Goal: Task Accomplishment & Management: Manage account settings

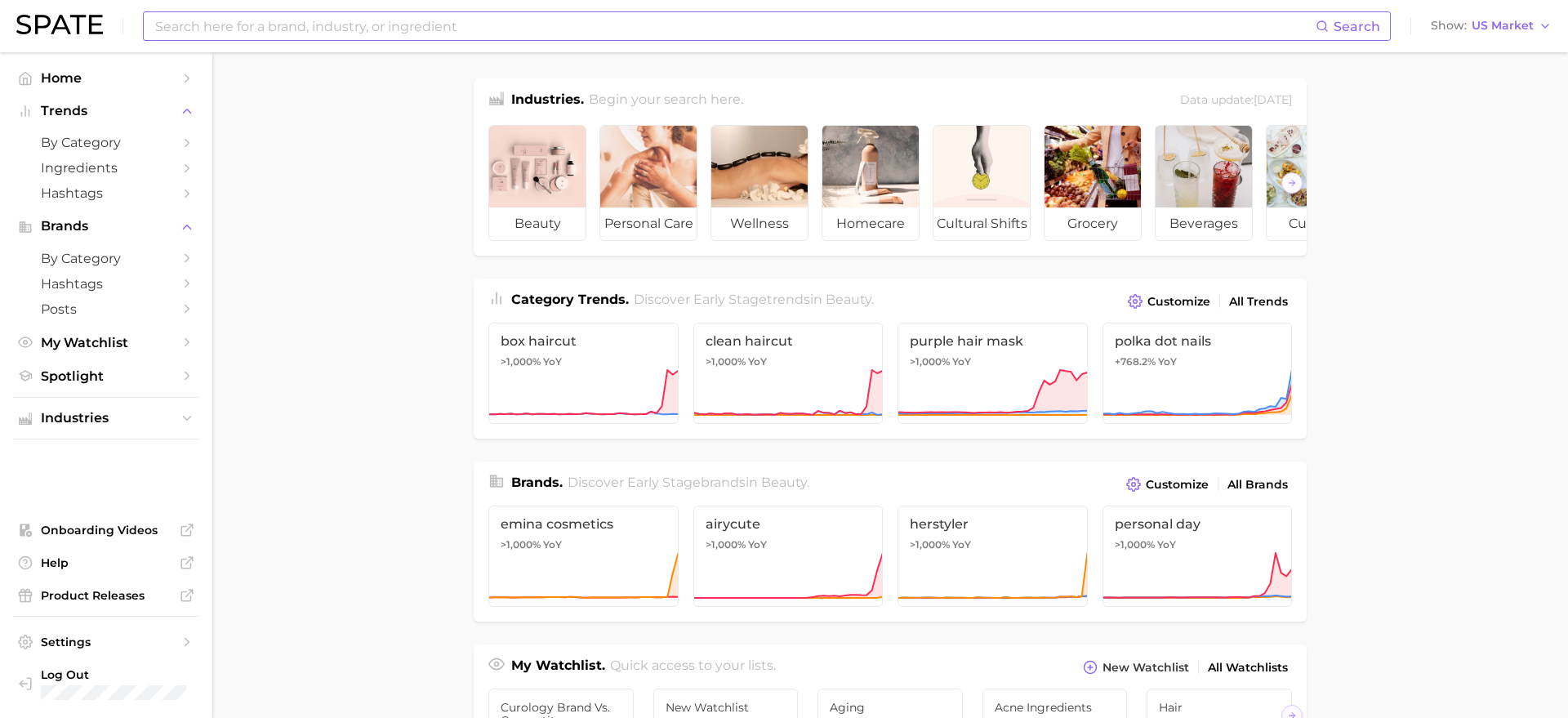
click at [424, 24] on input at bounding box center [734, 25] width 1162 height 27
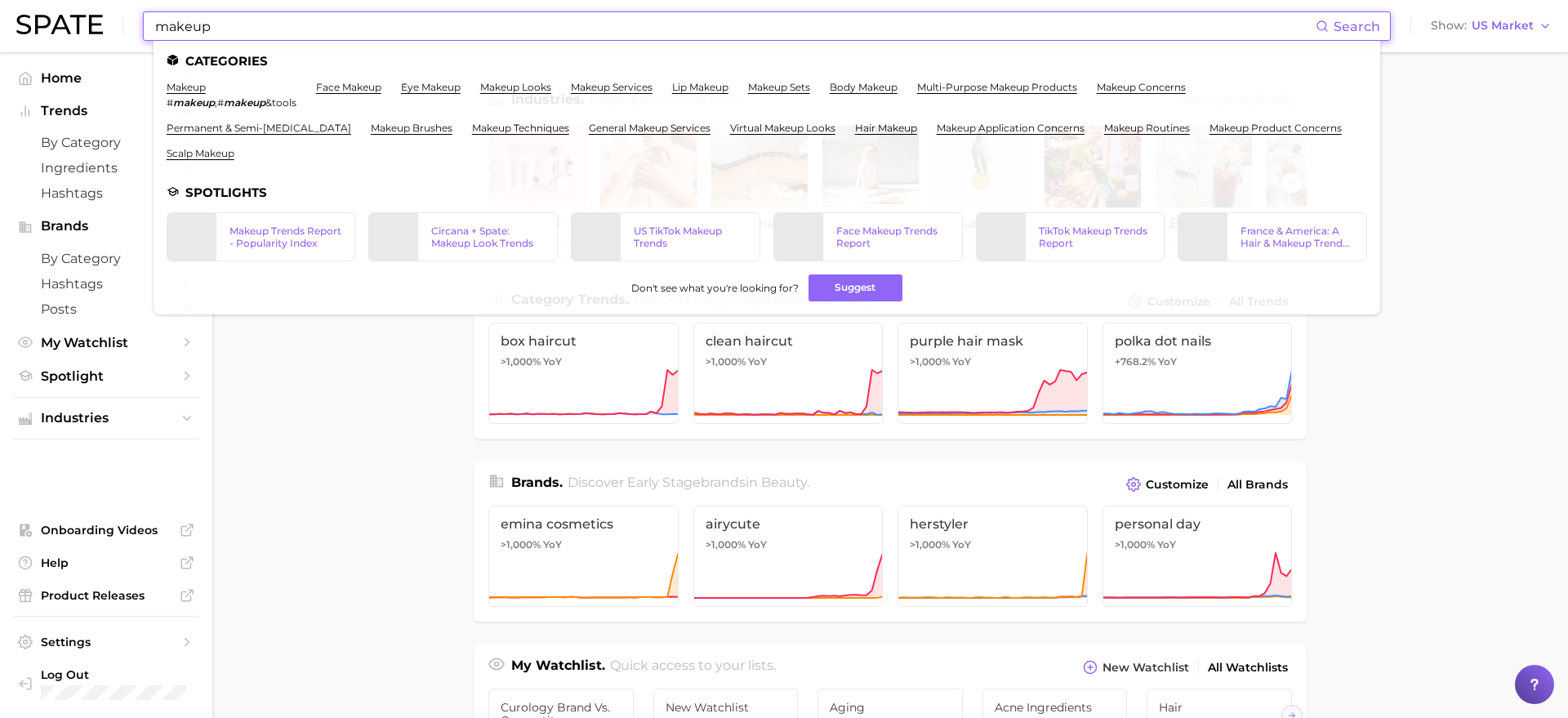
type input "makeup"
click at [312, 164] on ul "makeup # makeup , # makeup &tools face makeup eye makeup makeup looks makeup se…" at bounding box center [766, 126] width 1200 height 91
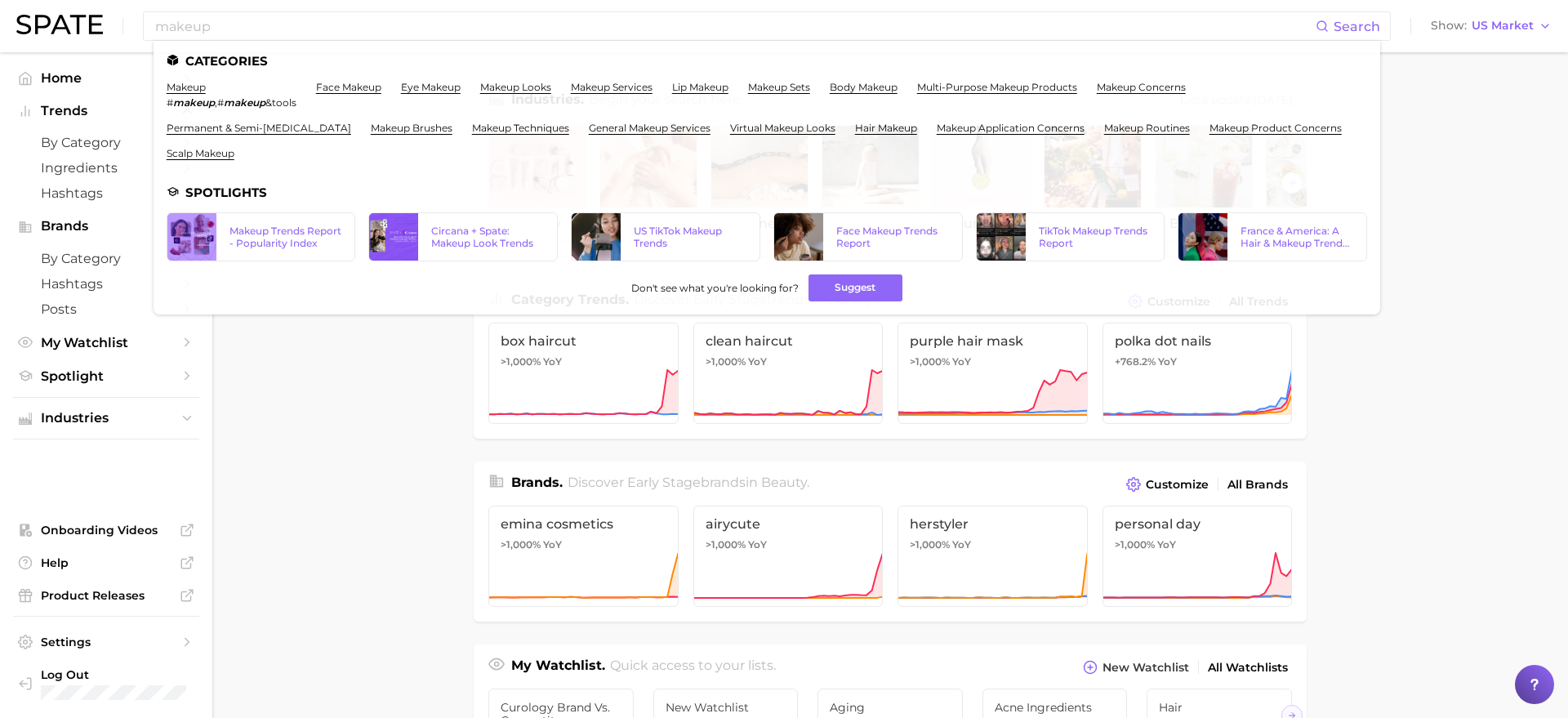
click at [324, 379] on main "Industries. Begin your search here. Data update: [DATE] beauty personal care we…" at bounding box center [890, 690] width 1355 height 1274
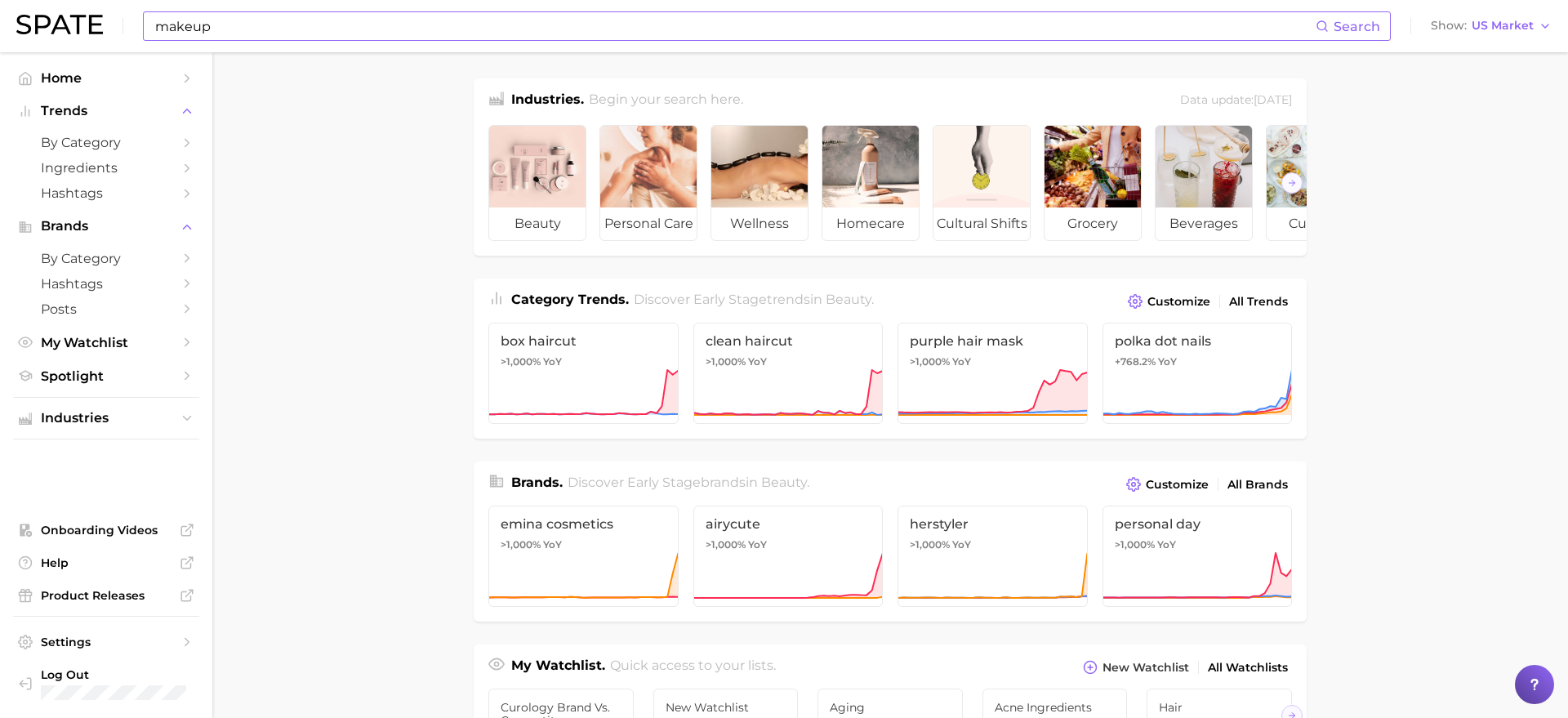
click at [256, 37] on input "makeup" at bounding box center [734, 25] width 1162 height 27
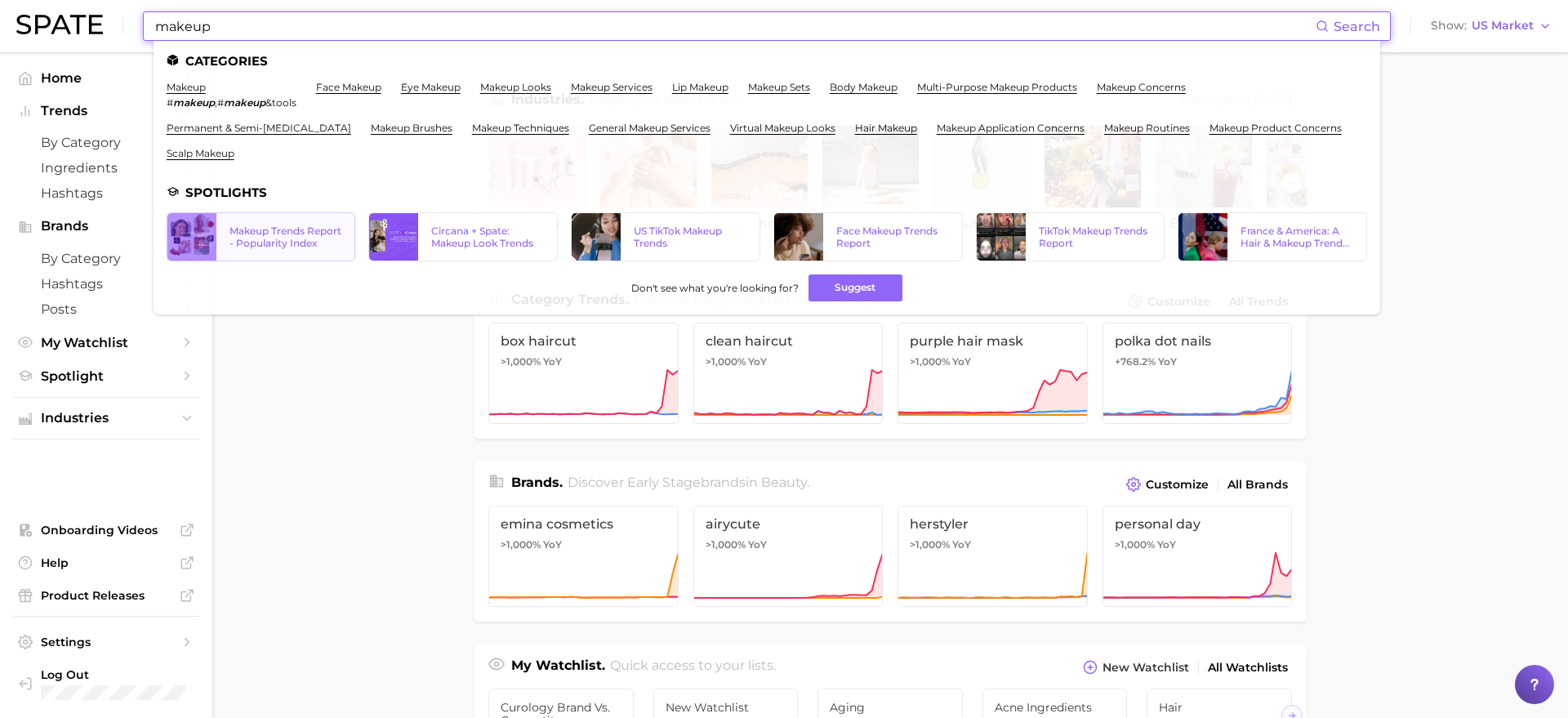
click at [273, 247] on div "Makeup Trends Report - Popularity Index" at bounding box center [286, 237] width 113 height 24
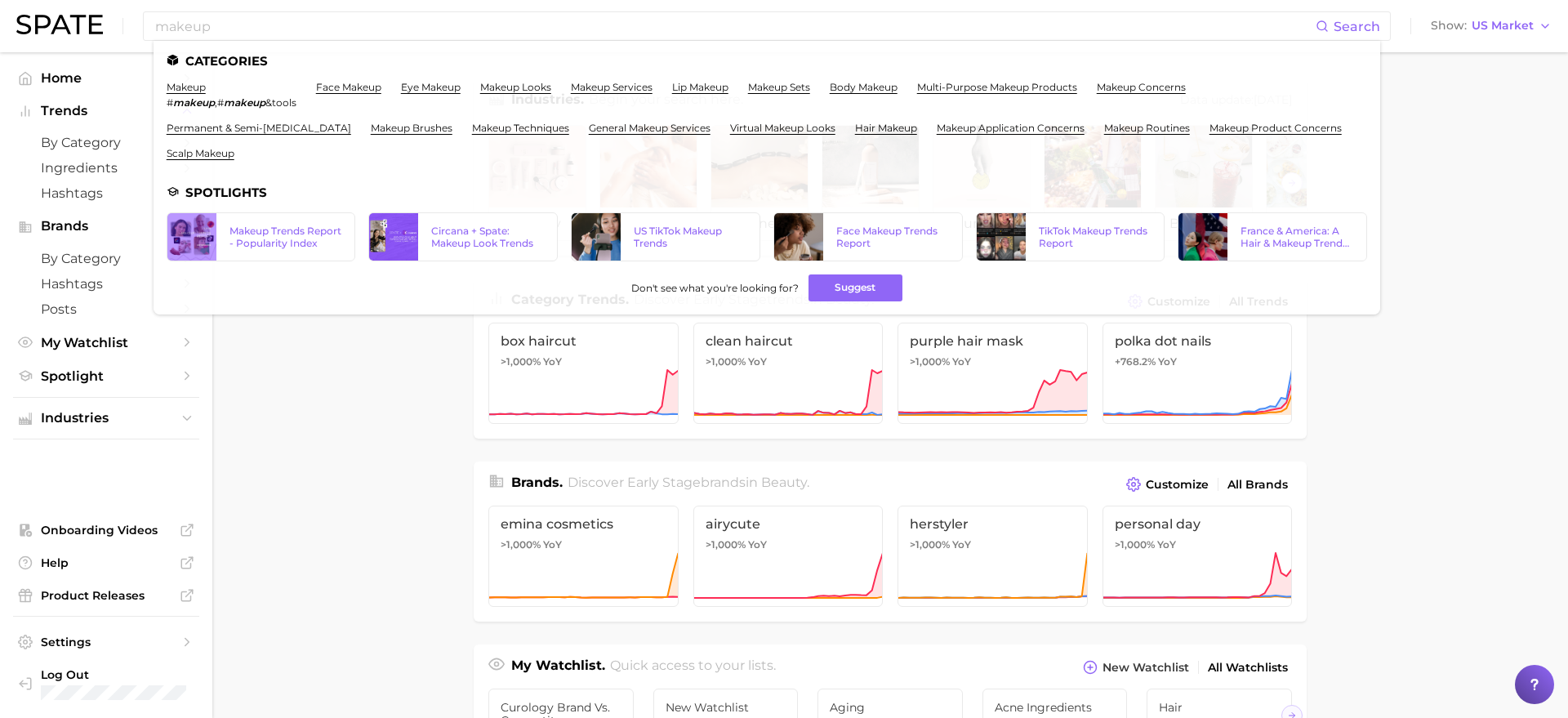
click at [336, 444] on main "Industries. Begin your search here. Data update: [DATE] beauty personal care we…" at bounding box center [890, 690] width 1355 height 1274
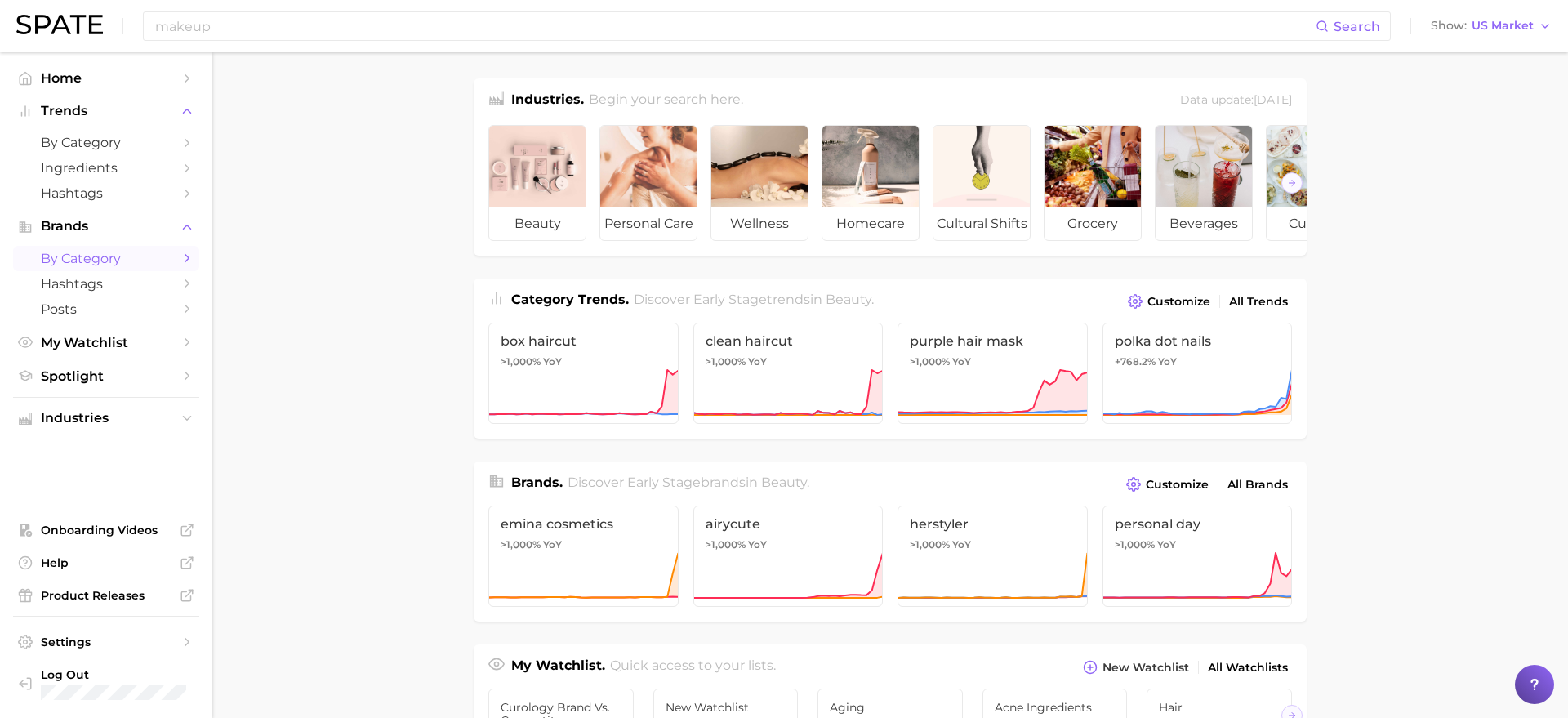
click at [141, 252] on span "by Category" at bounding box center [105, 258] width 131 height 15
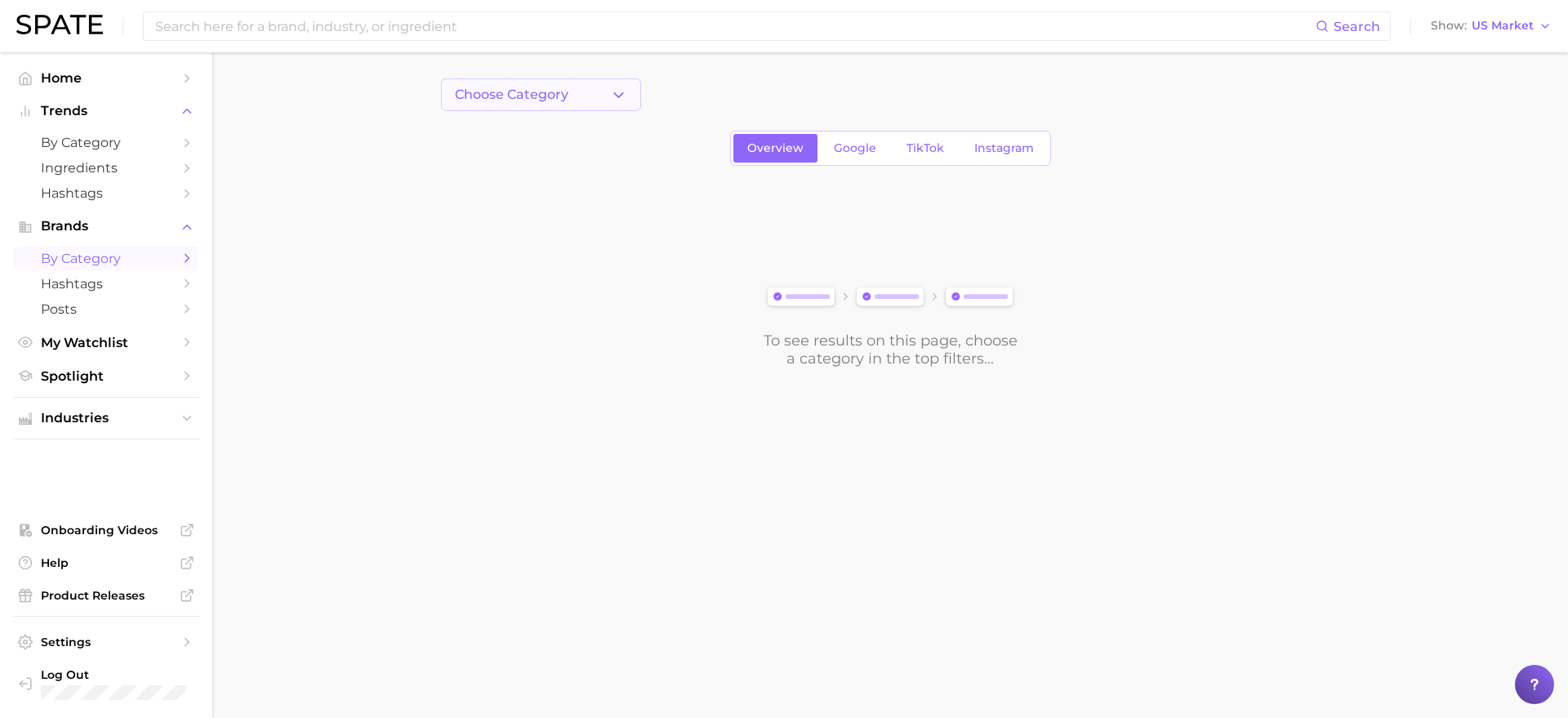
click at [503, 102] on span "Choose Category" at bounding box center [511, 95] width 114 height 15
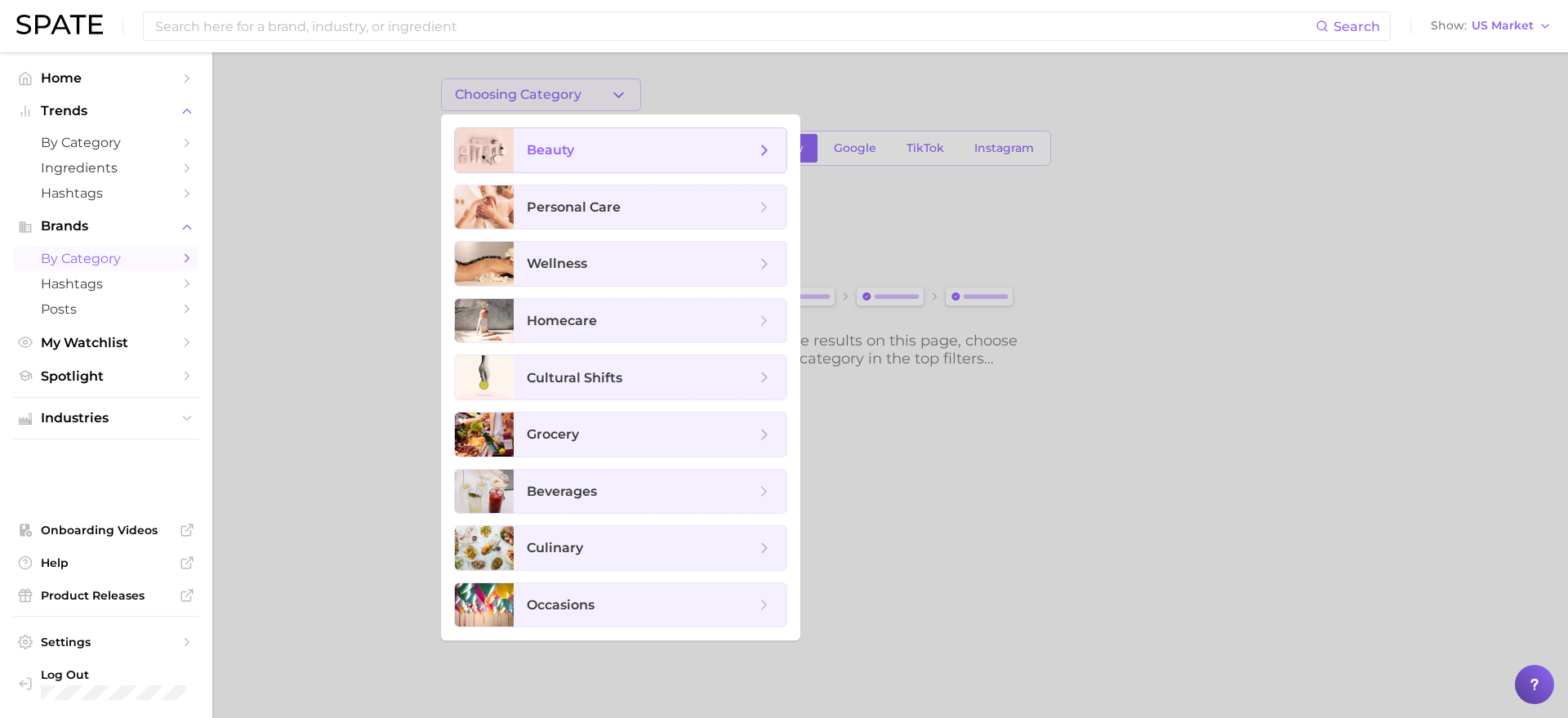
click at [562, 152] on span "beauty" at bounding box center [551, 150] width 47 height 15
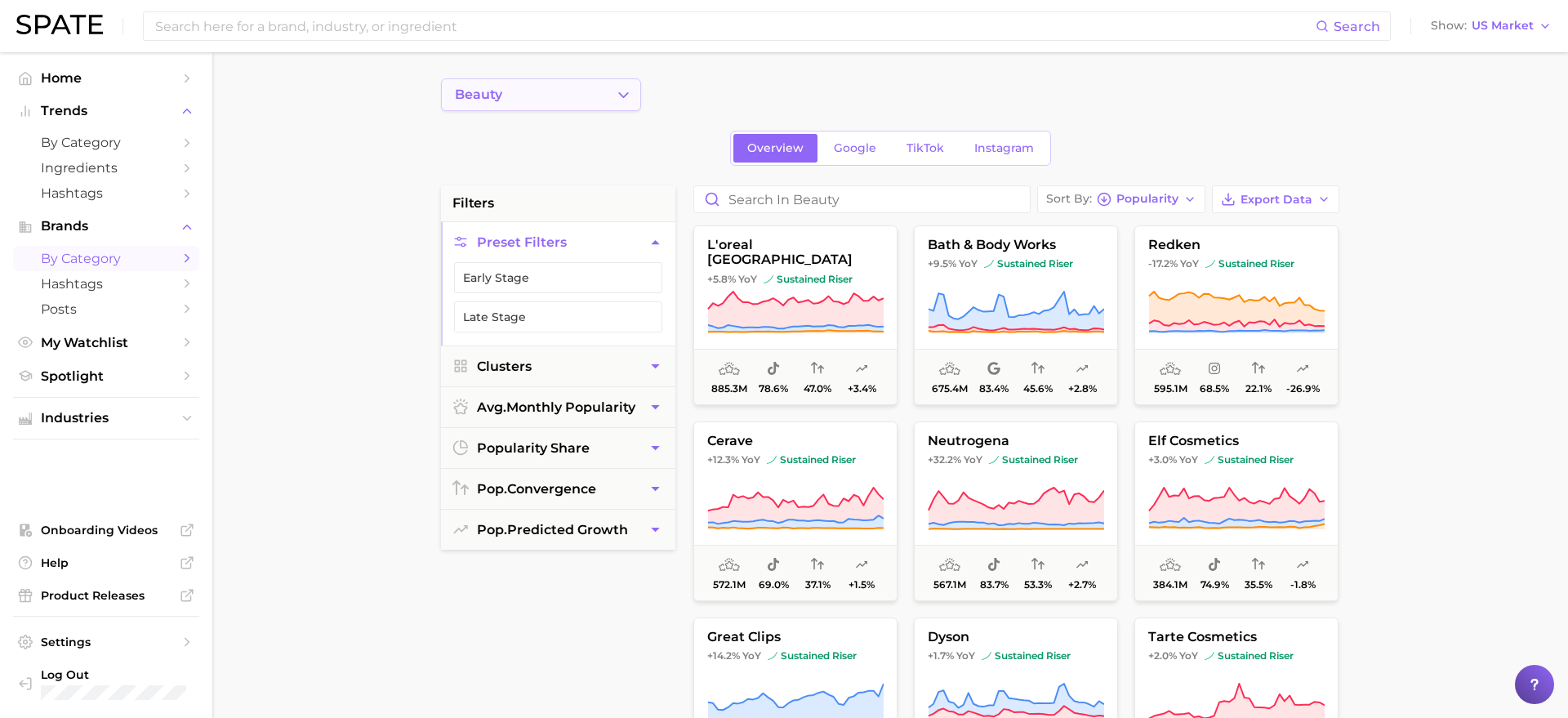
click at [591, 107] on button "beauty" at bounding box center [540, 94] width 200 height 33
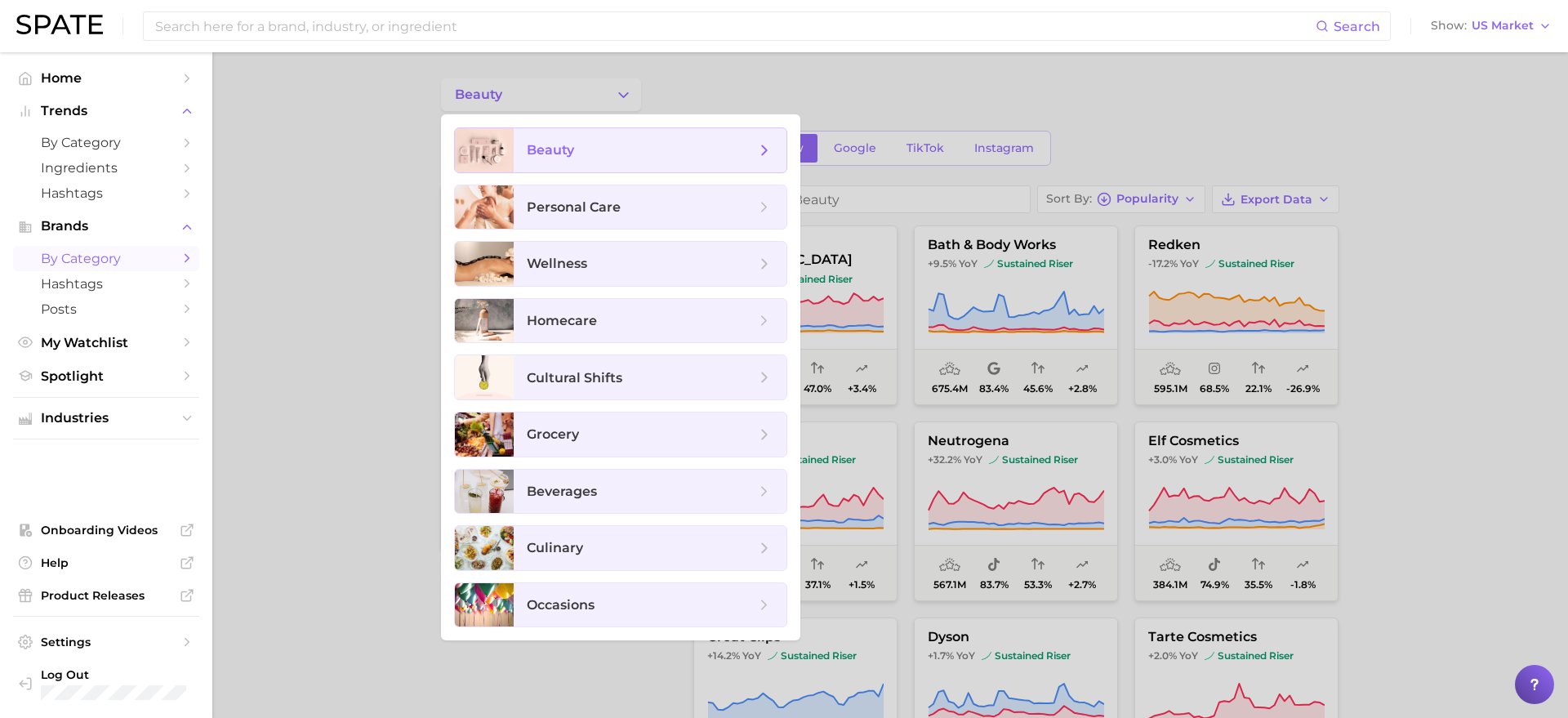
click at [624, 151] on span "beauty" at bounding box center [641, 150] width 229 height 18
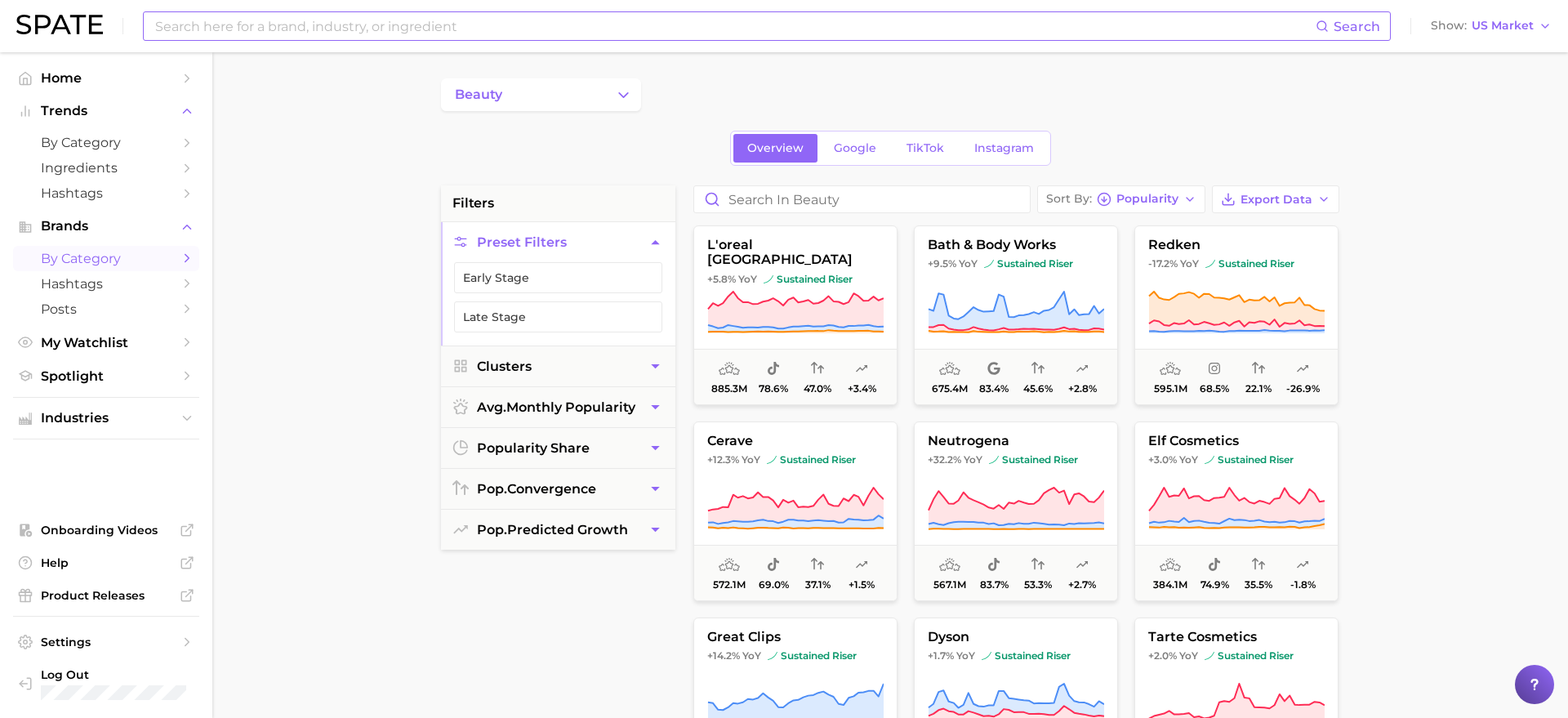
click at [457, 30] on input at bounding box center [734, 25] width 1162 height 27
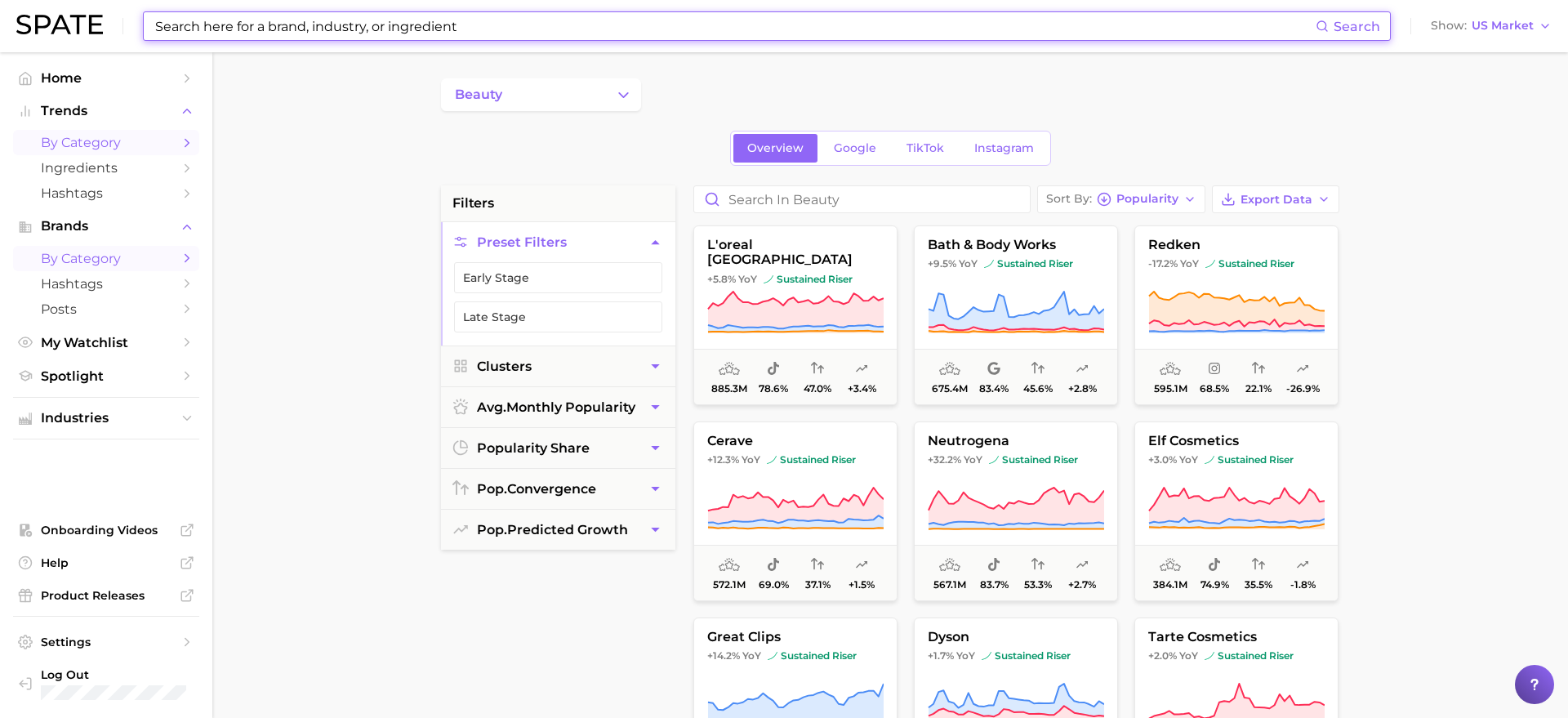
click at [162, 145] on span "by Category" at bounding box center [105, 142] width 131 height 15
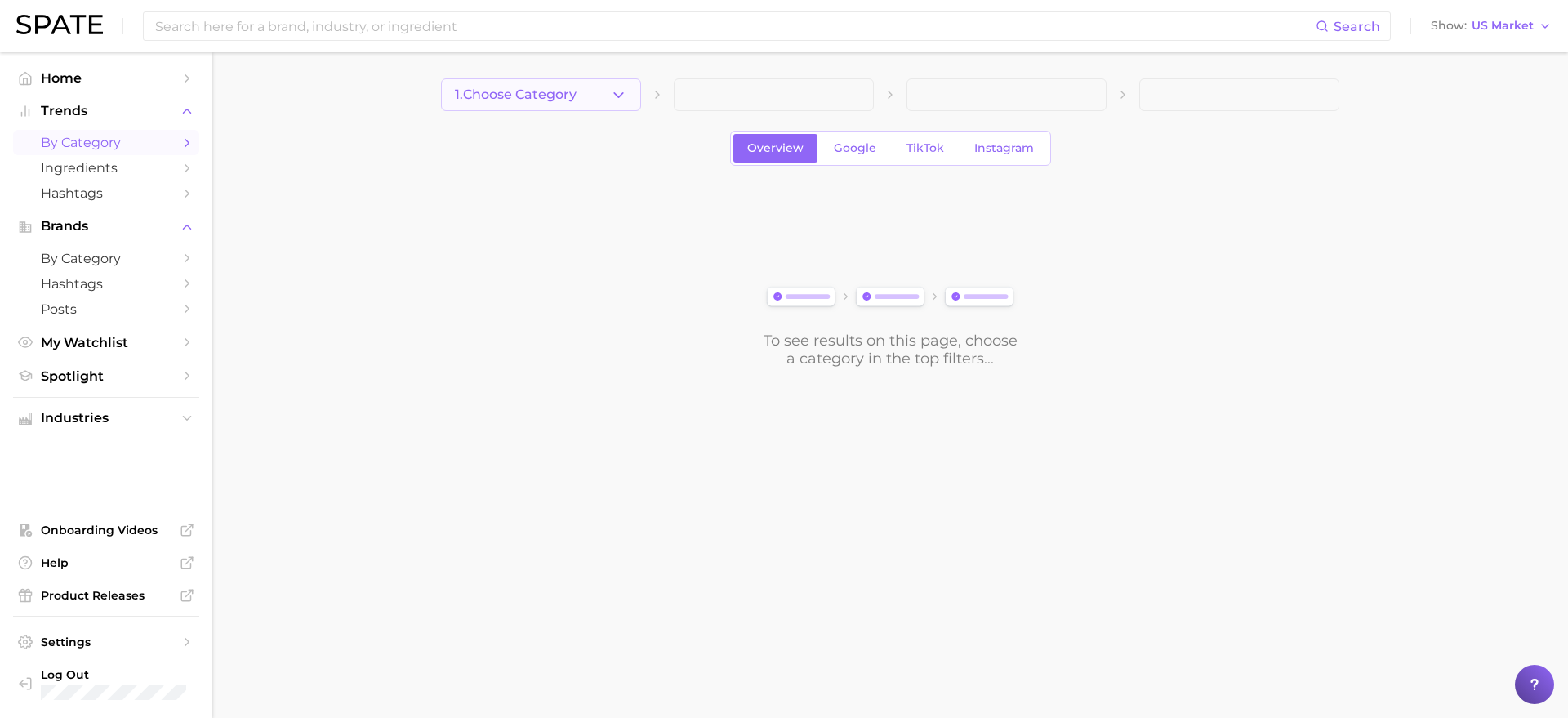
click at [574, 103] on button "1. Choose Category" at bounding box center [540, 94] width 200 height 33
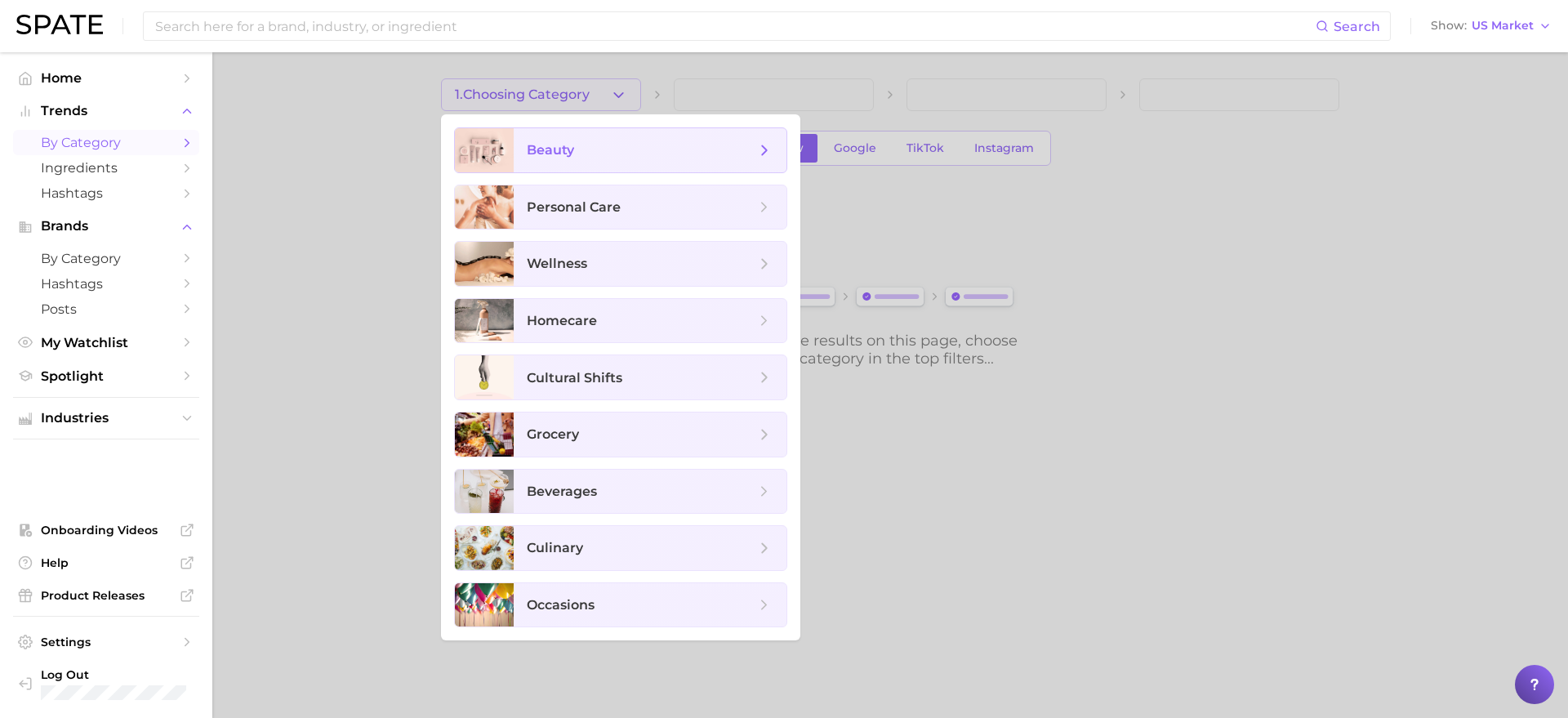
click at [590, 151] on span "beauty" at bounding box center [641, 150] width 229 height 18
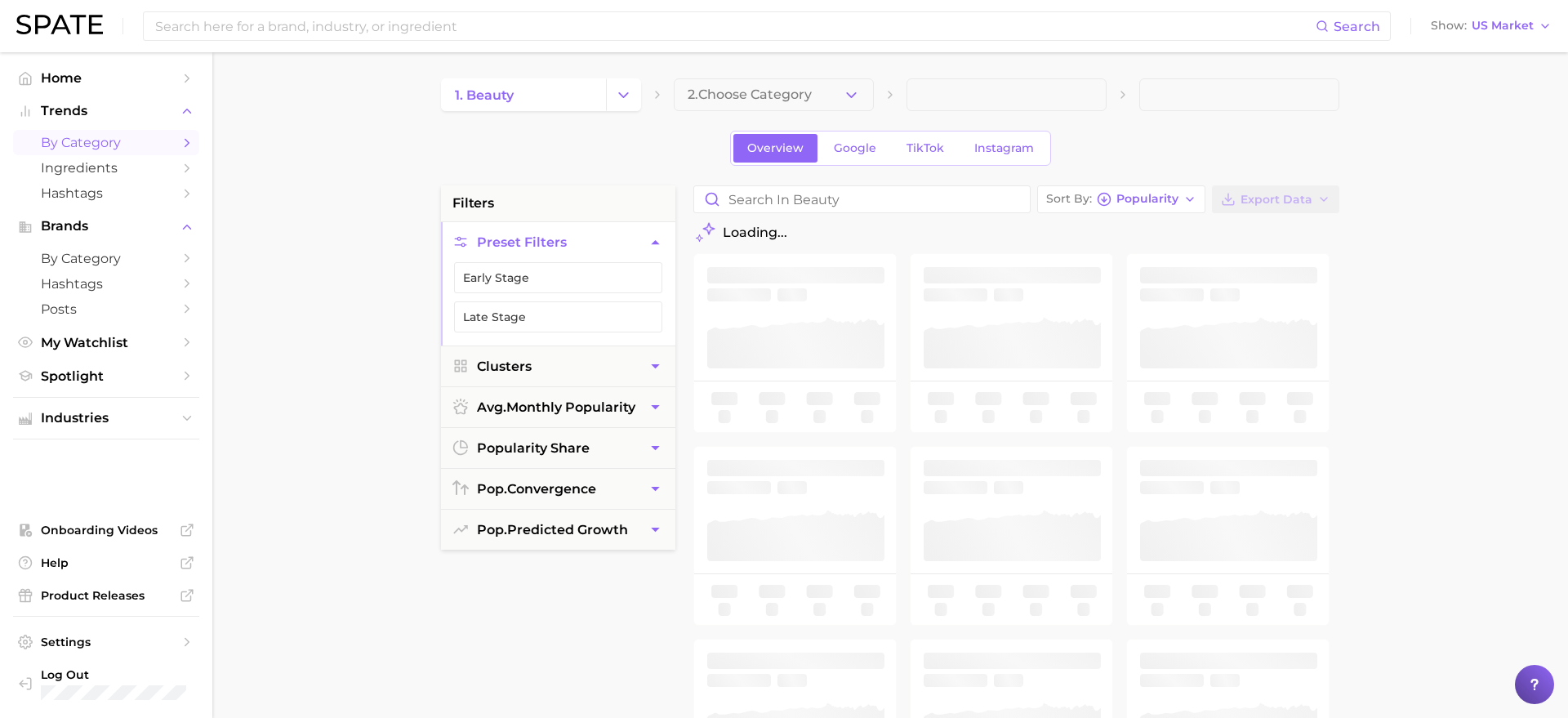
click at [750, 89] on span "2. Choose Category" at bounding box center [749, 95] width 124 height 15
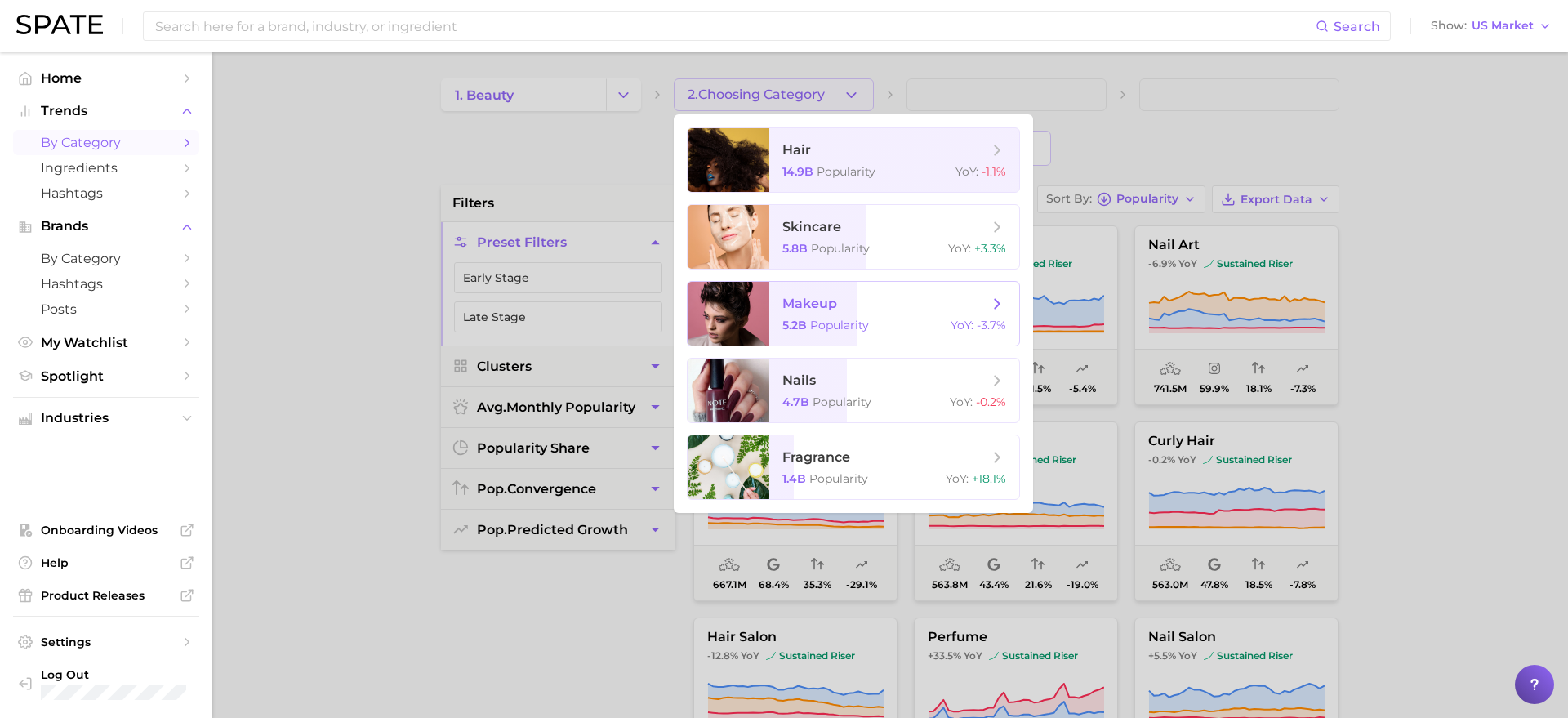
click at [806, 317] on span "5.2b" at bounding box center [794, 325] width 24 height 15
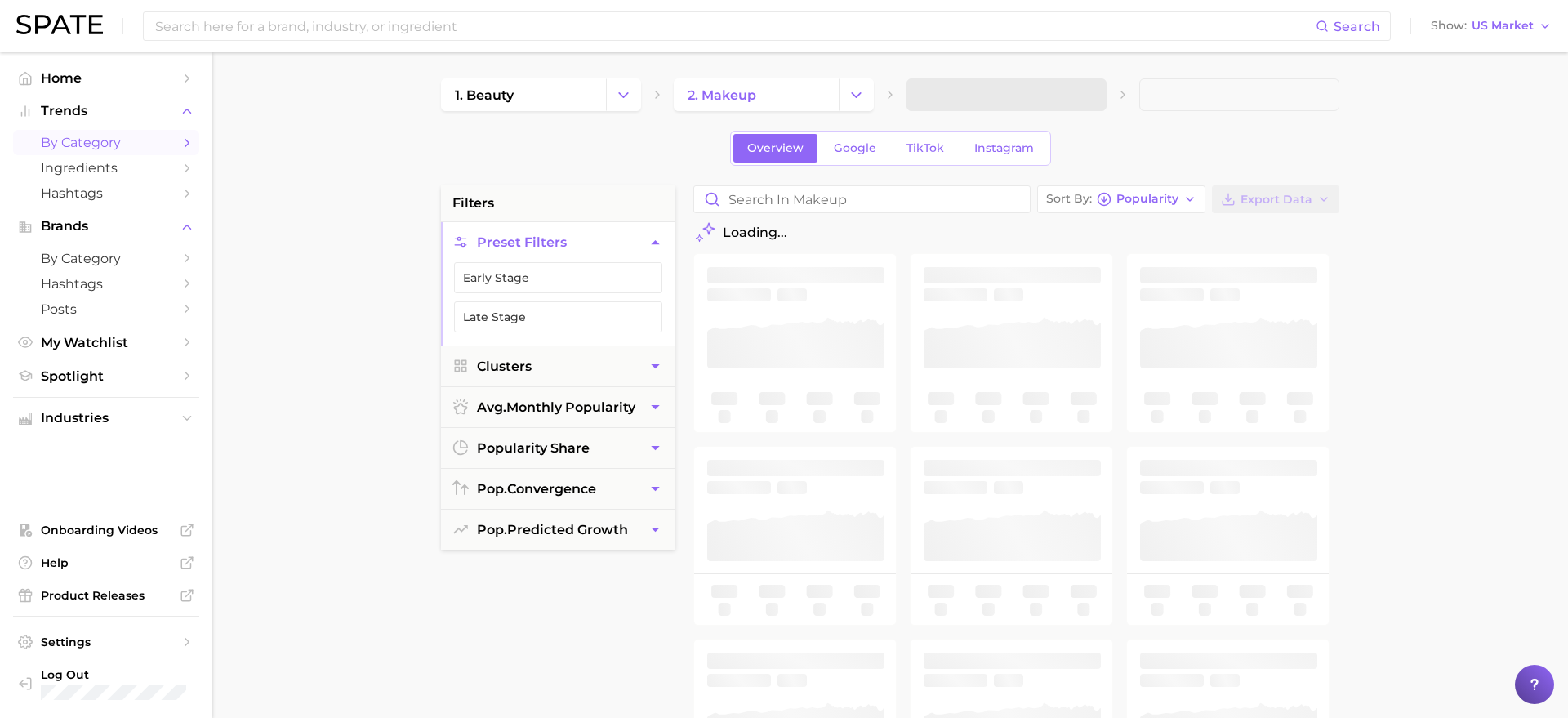
click at [947, 91] on span at bounding box center [1006, 94] width 200 height 33
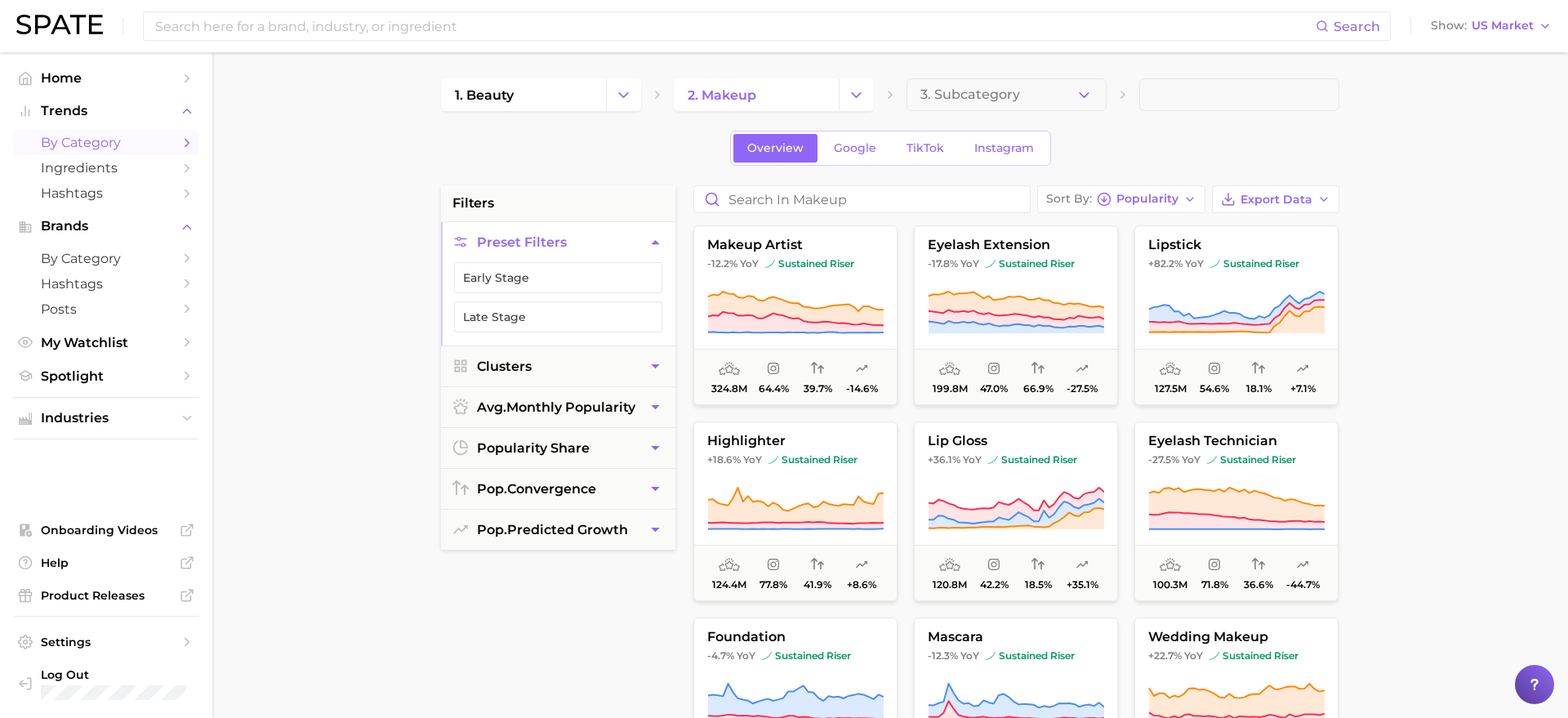
click at [946, 97] on span "3. Subcategory" at bounding box center [970, 95] width 100 height 15
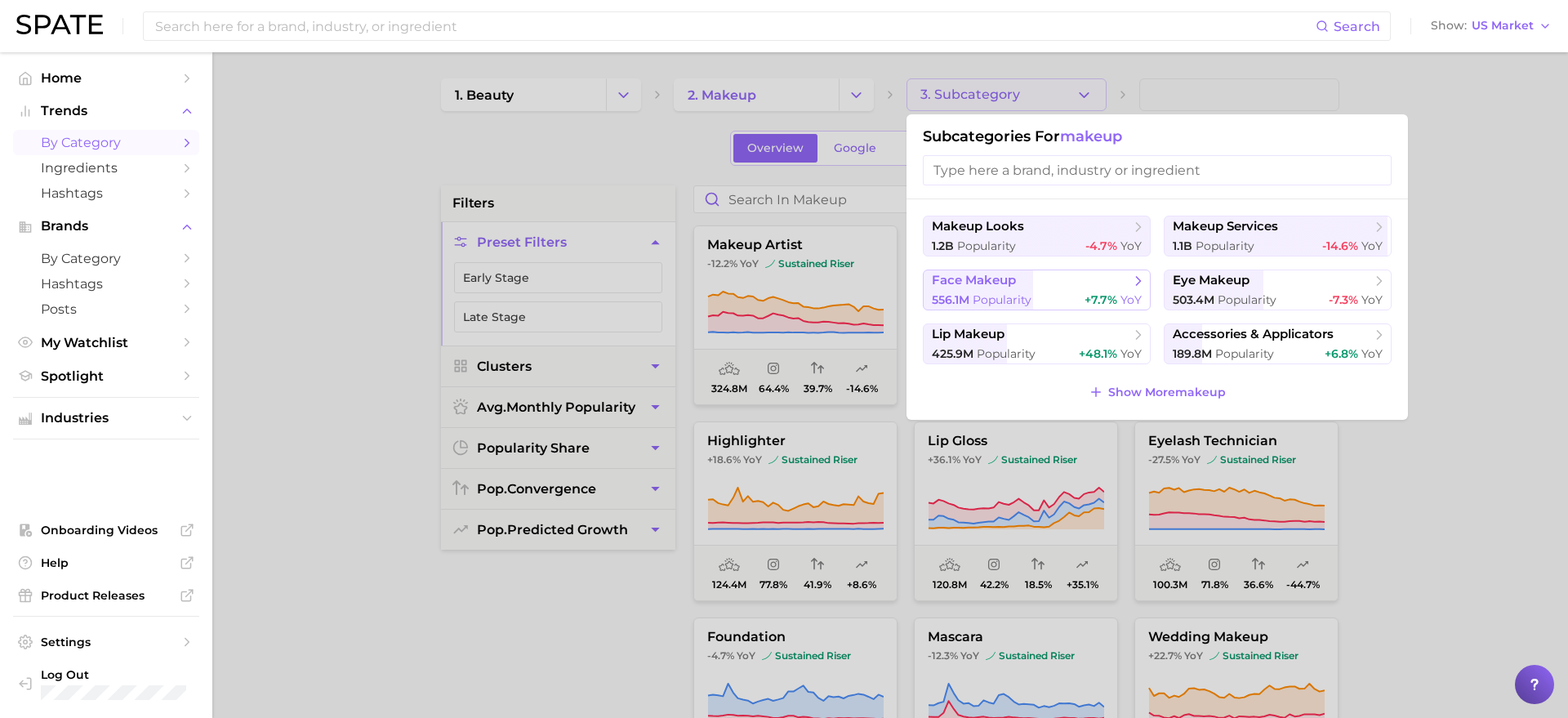
click at [1037, 277] on span "face makeup" at bounding box center [1031, 280] width 199 height 16
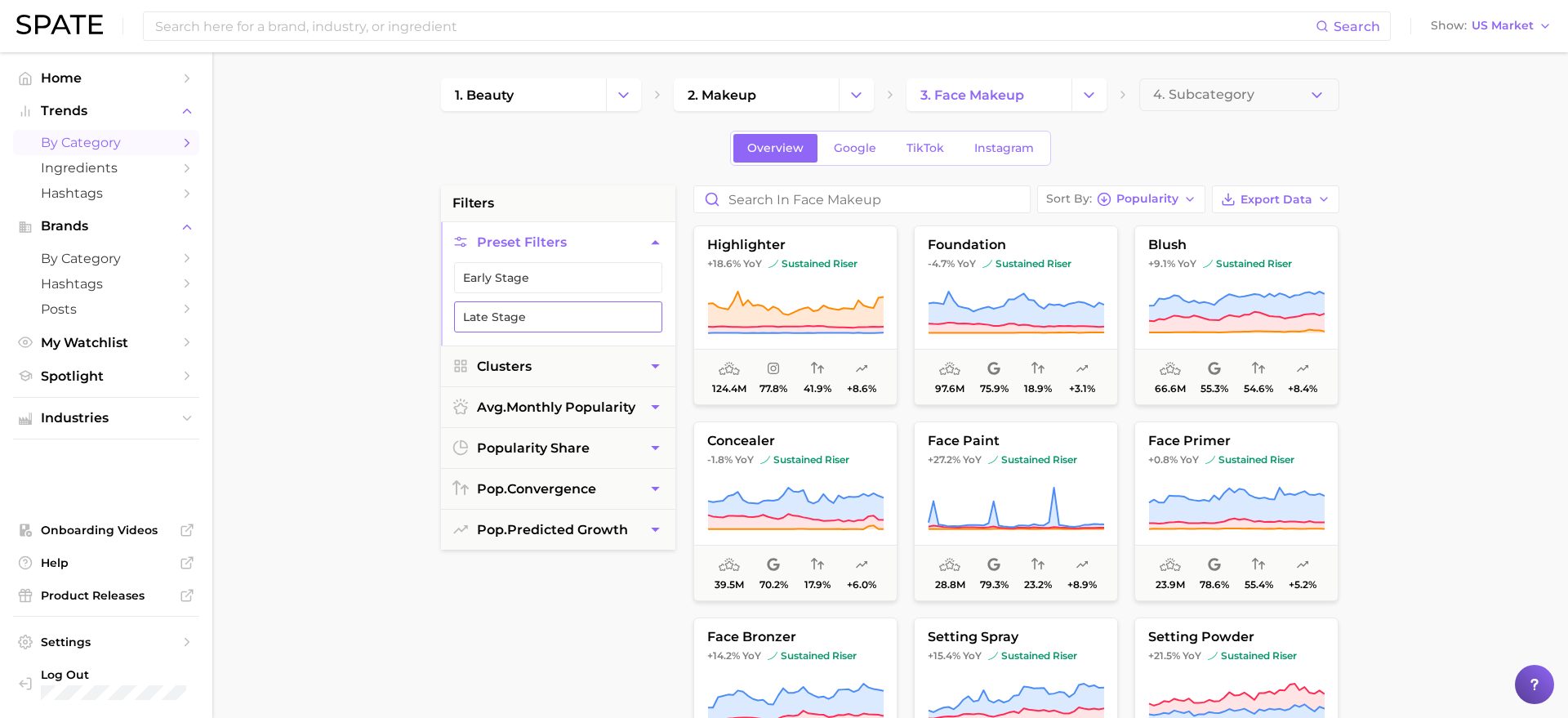
click at [611, 326] on button "Late Stage" at bounding box center [557, 316] width 208 height 31
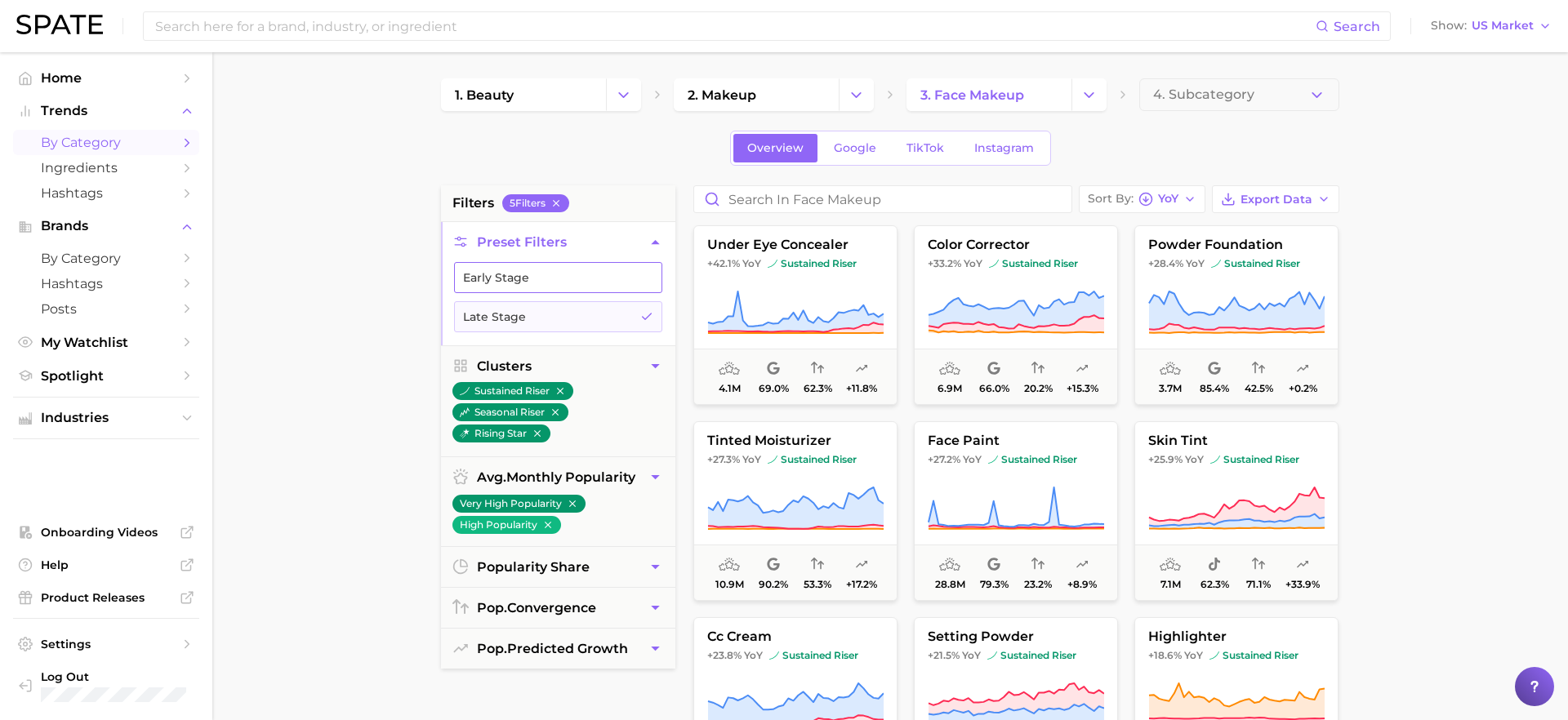
click at [537, 280] on button "Early Stage" at bounding box center [557, 277] width 208 height 31
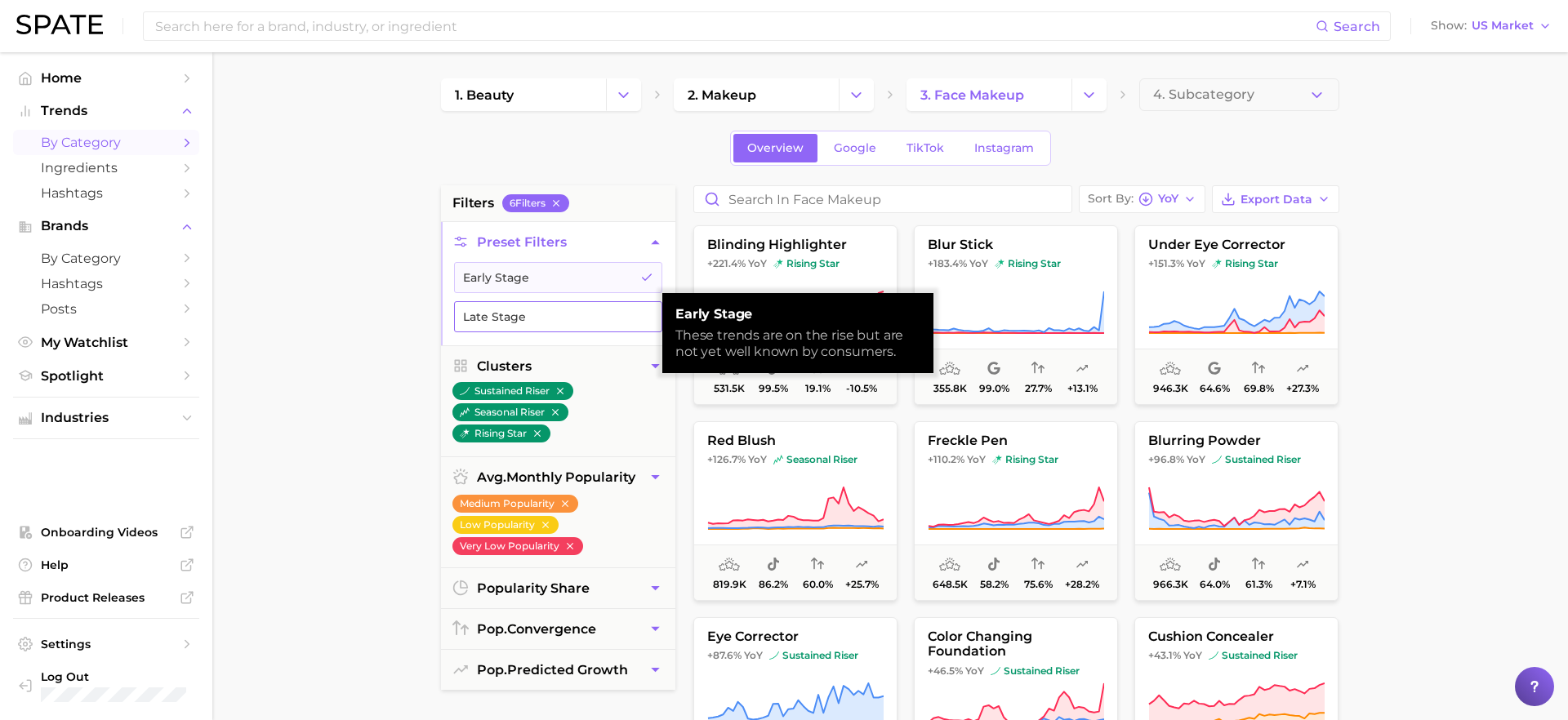
click at [488, 319] on button "Late Stage" at bounding box center [557, 316] width 208 height 31
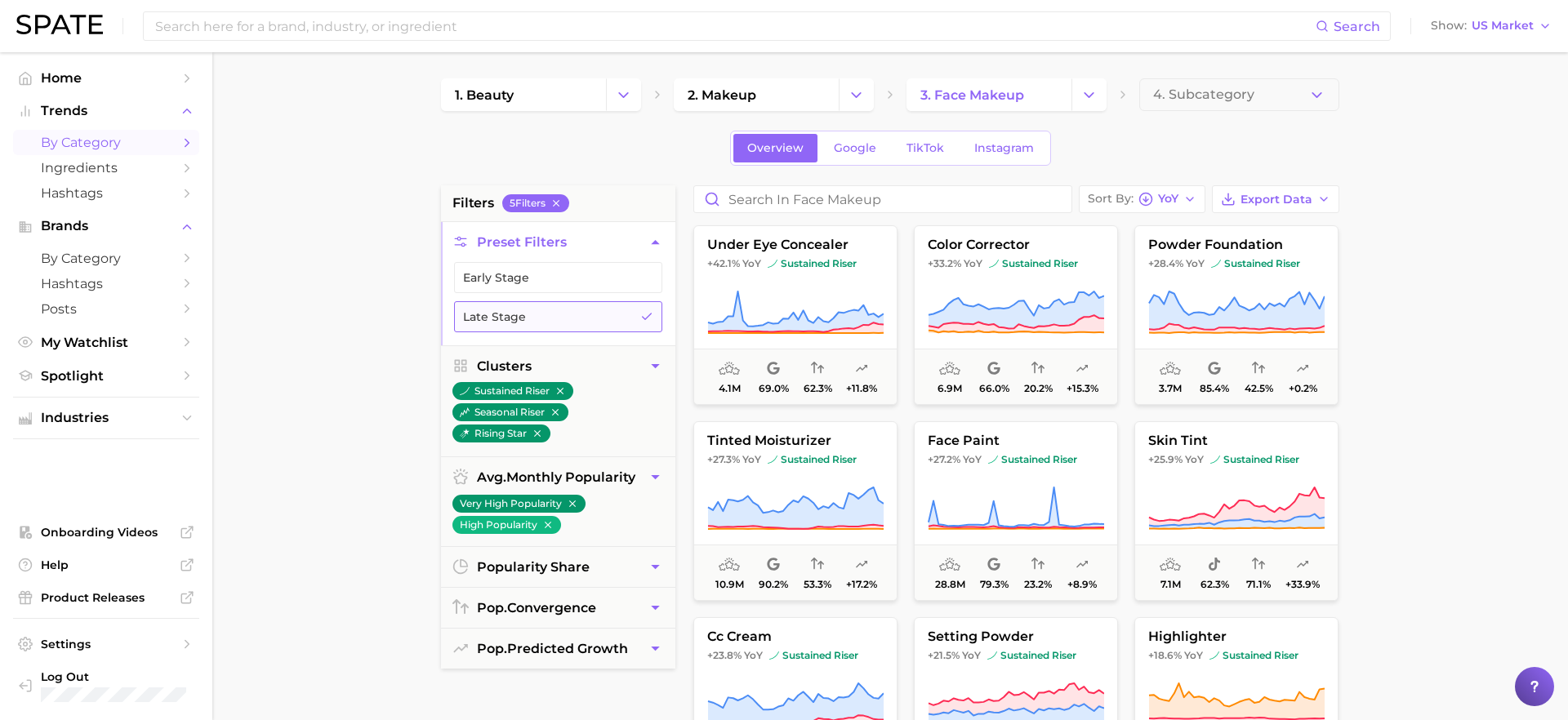
click at [526, 312] on button "Late Stage" at bounding box center [557, 316] width 208 height 31
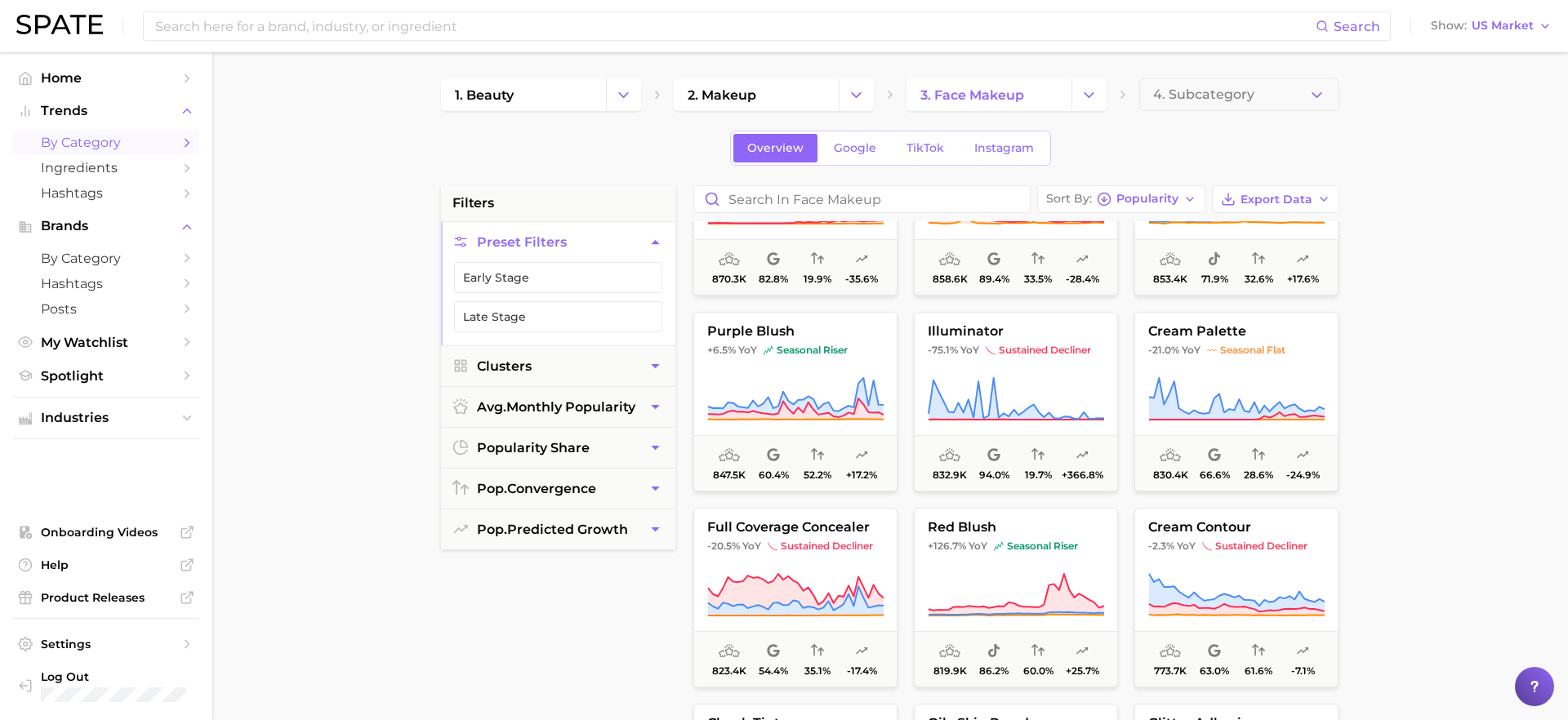
scroll to position [3451, 0]
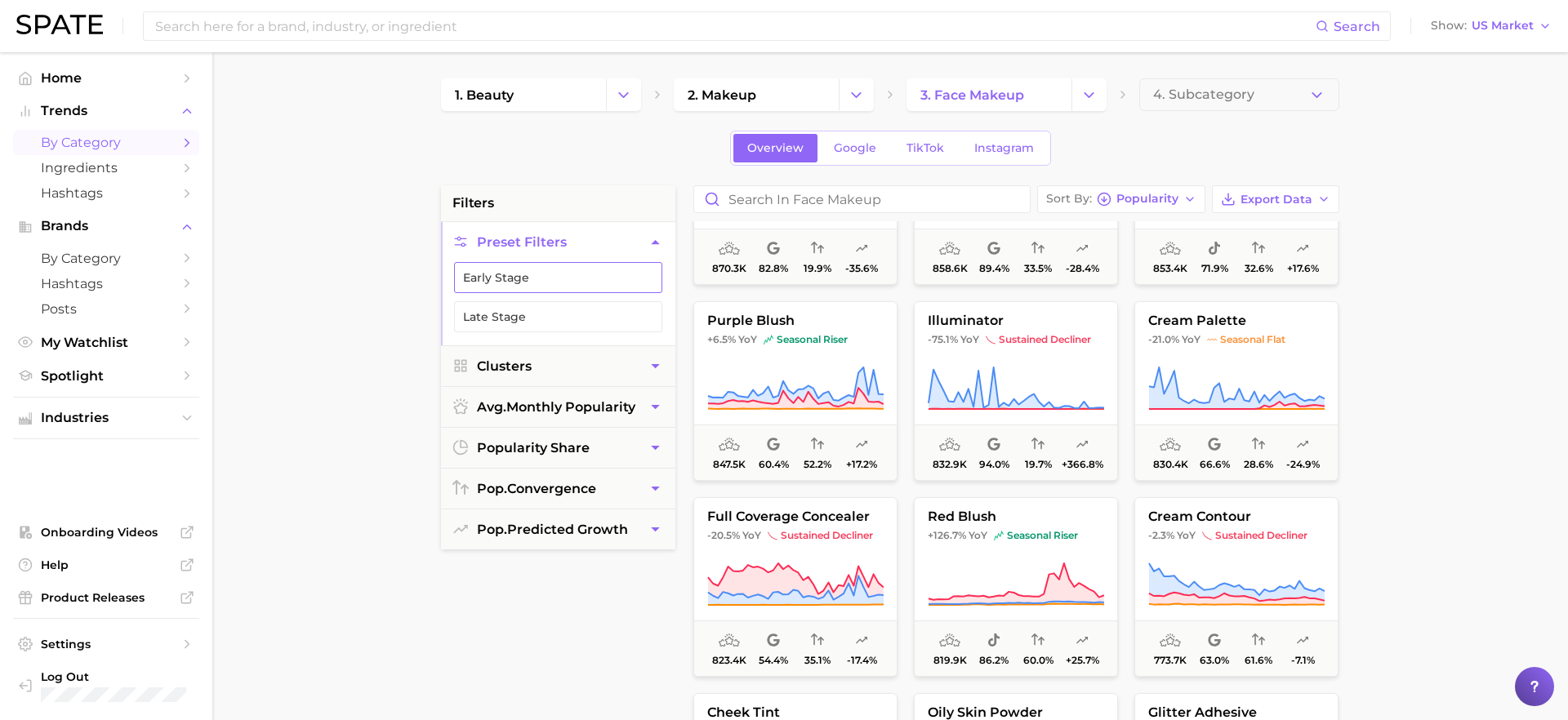
click at [585, 287] on button "Early Stage" at bounding box center [557, 277] width 208 height 31
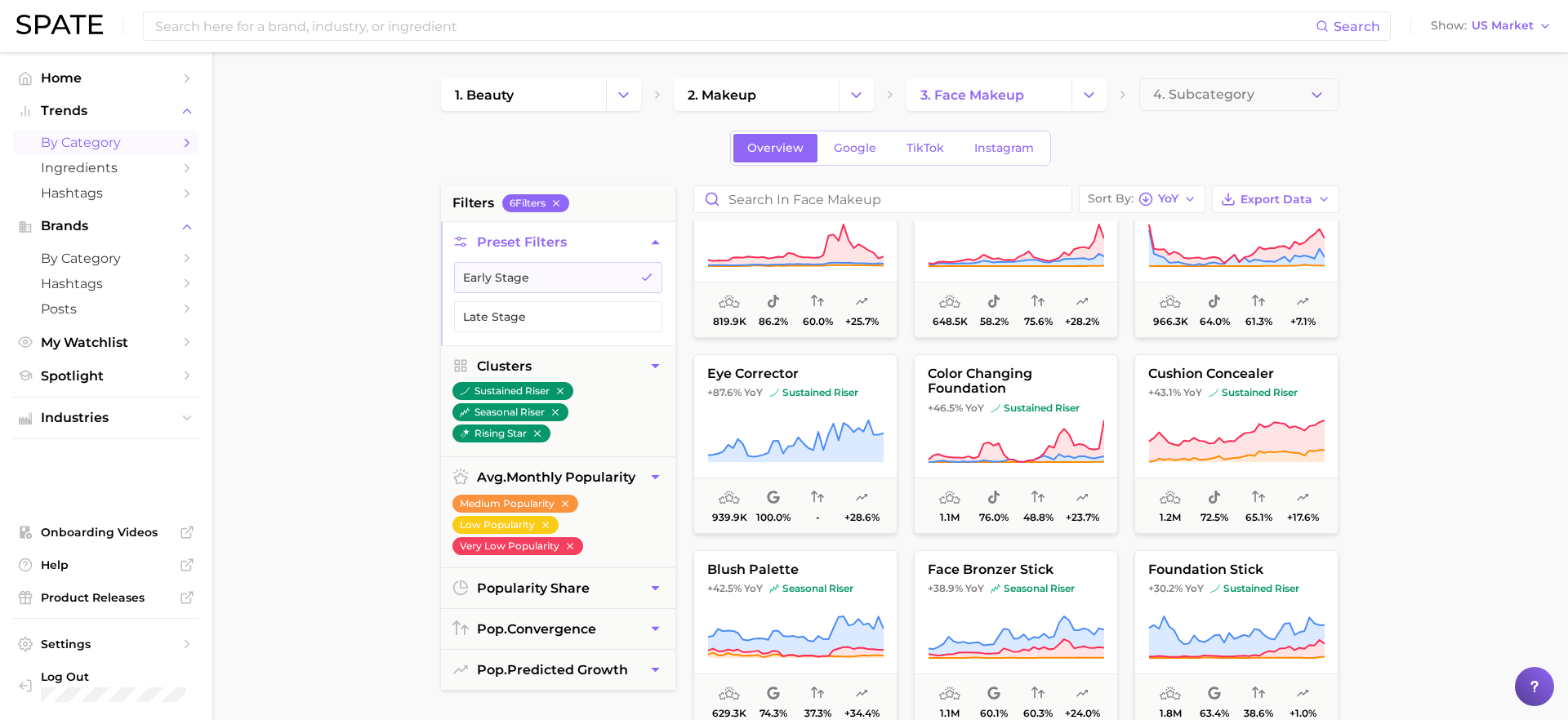
scroll to position [264, 0]
click at [1029, 407] on span "sustained riser" at bounding box center [1034, 408] width 89 height 13
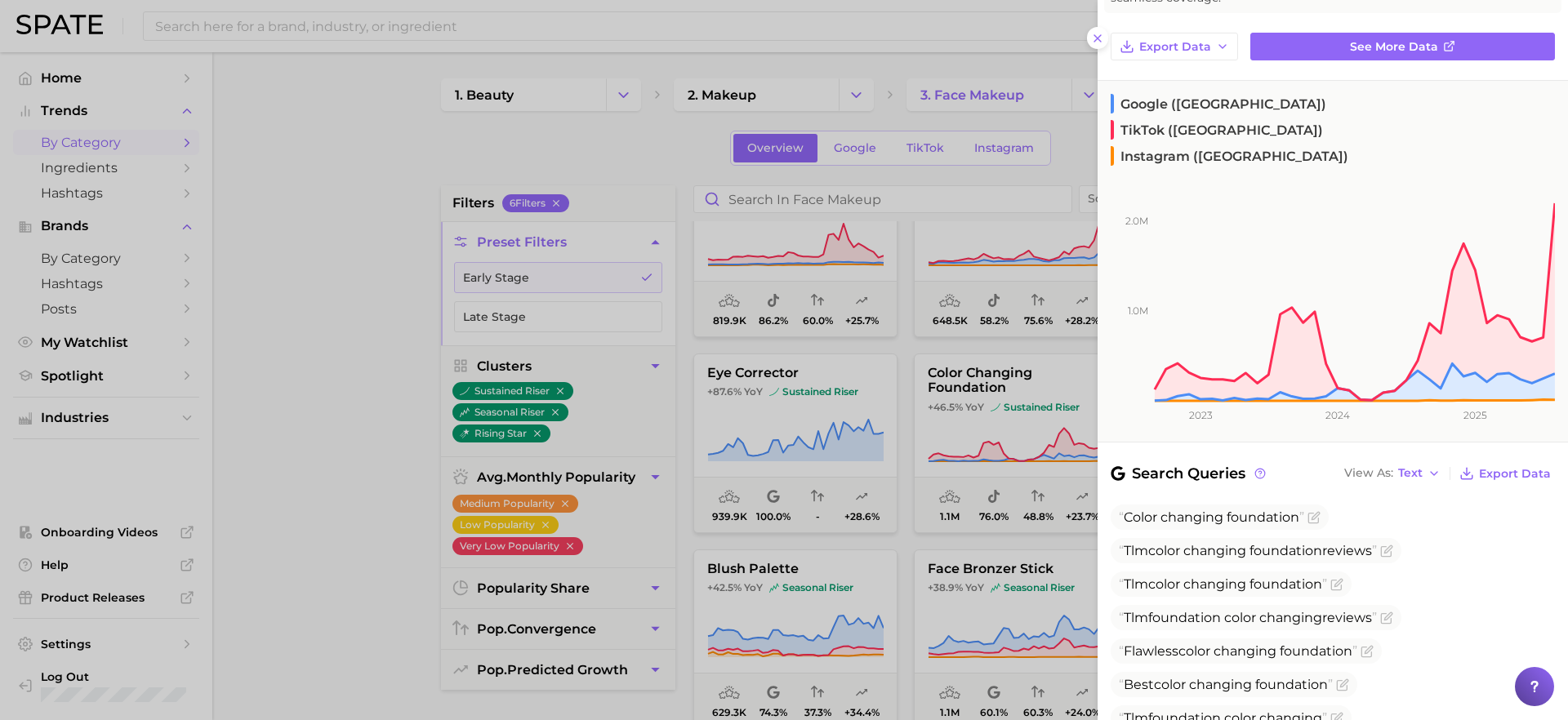
scroll to position [0, 0]
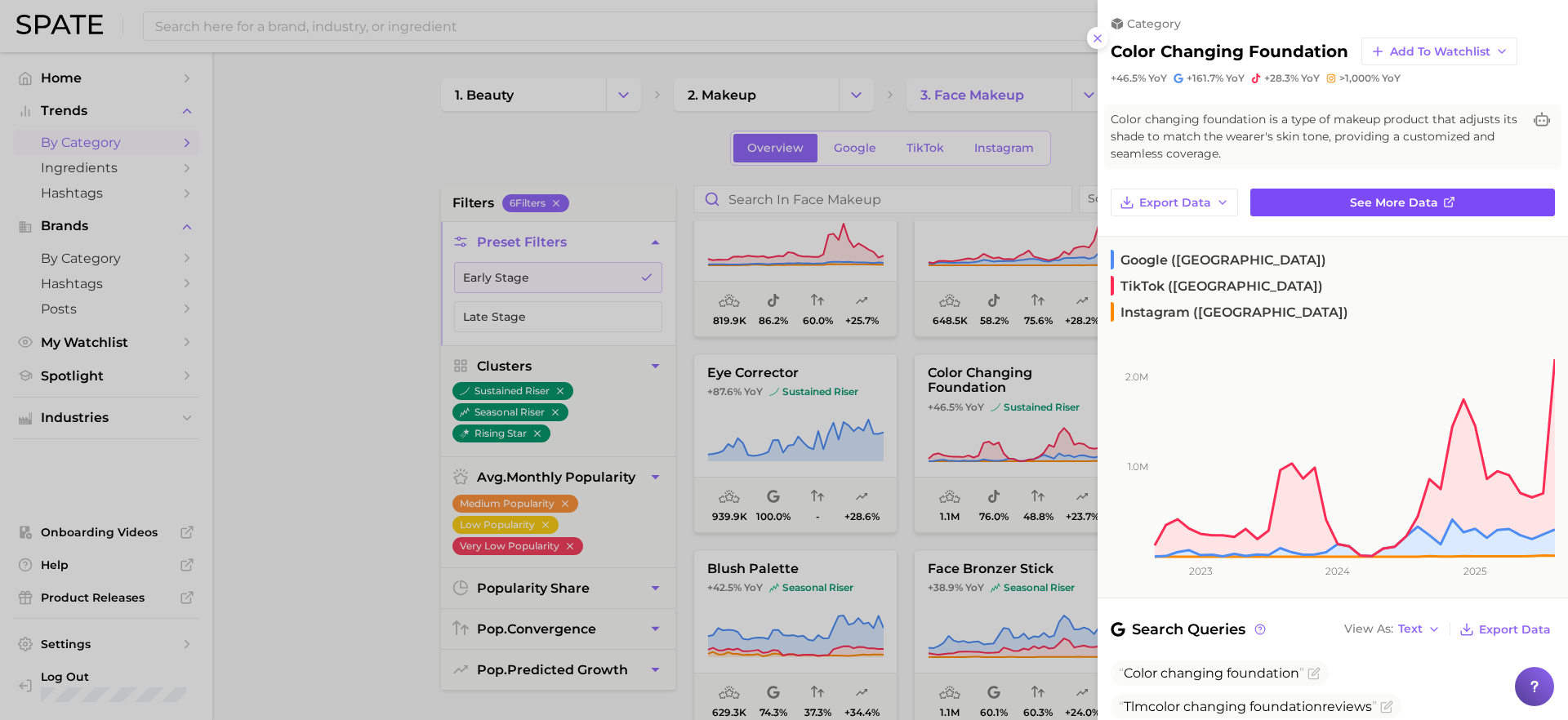
click at [1333, 203] on link "See more data" at bounding box center [1402, 201] width 305 height 27
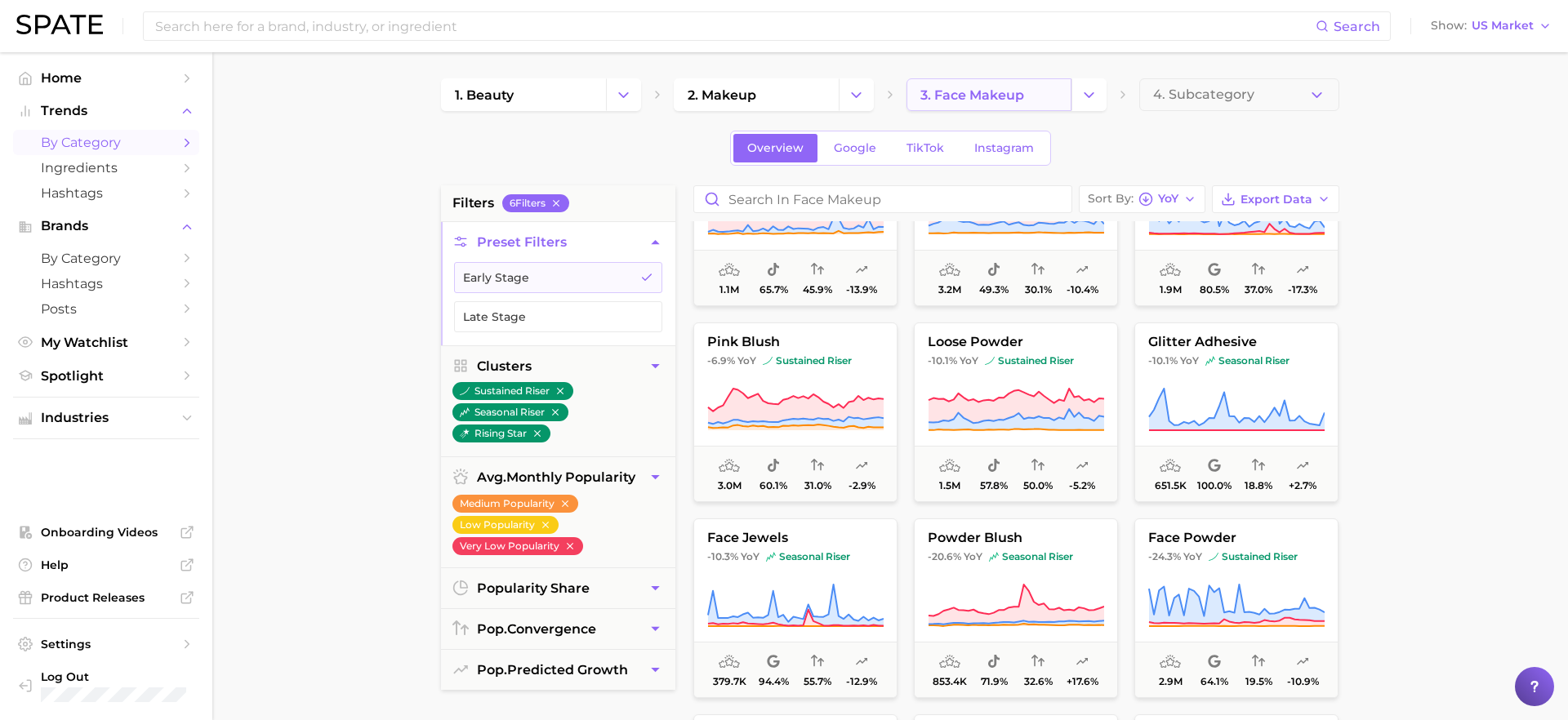
scroll to position [1864, 0]
click at [1233, 93] on span "4. Subcategory" at bounding box center [1204, 95] width 102 height 15
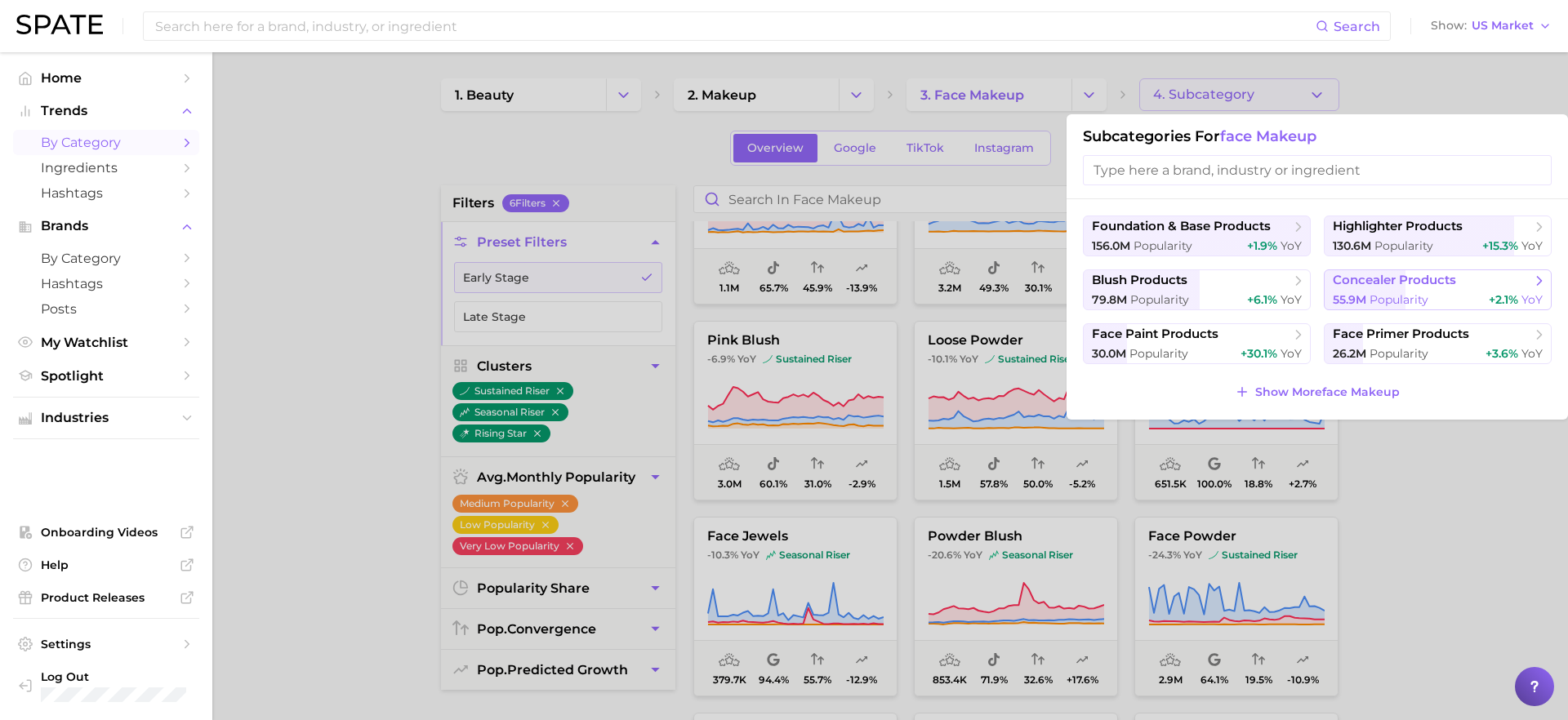
click at [1379, 290] on button "concealer products 55.9m Popularity +2.1% YoY" at bounding box center [1437, 289] width 228 height 40
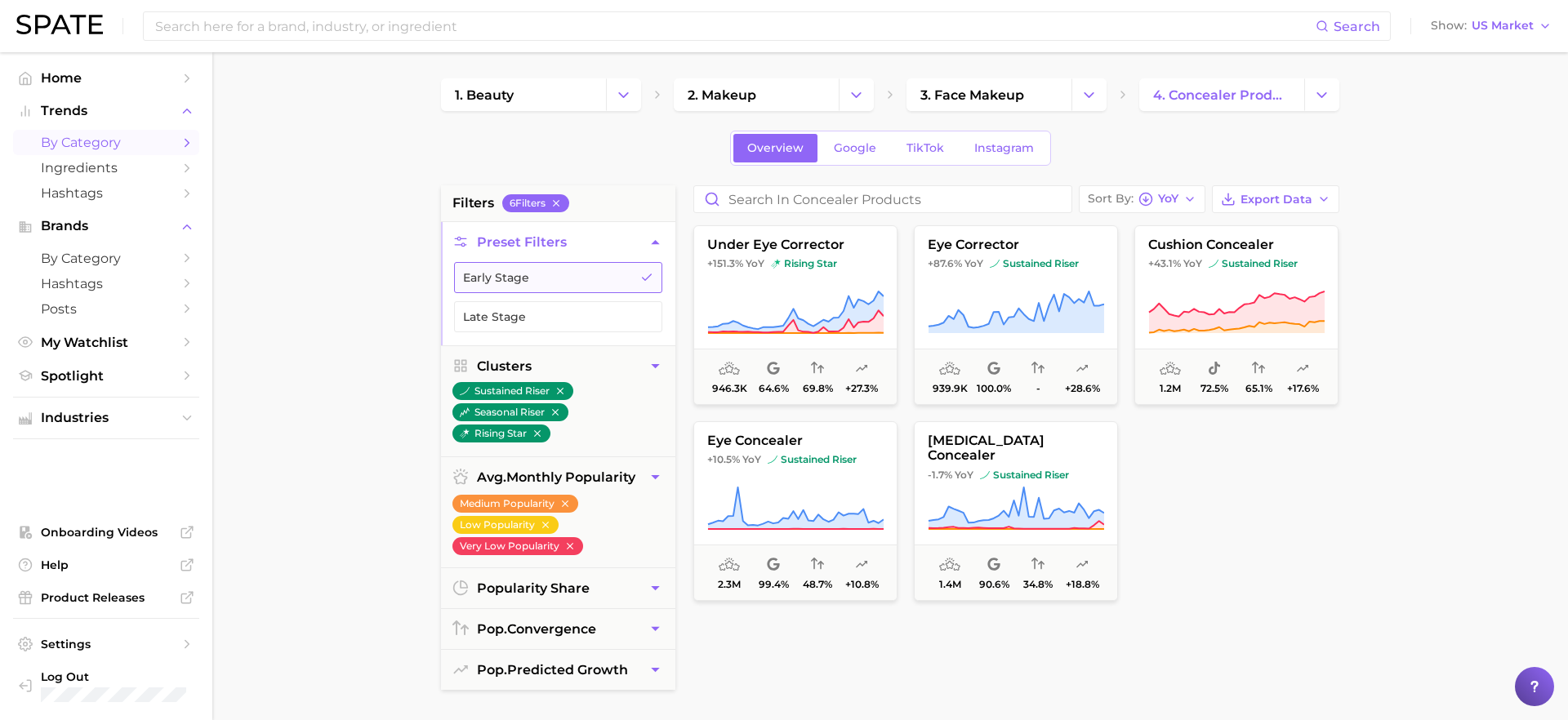
click at [504, 290] on button "Early Stage" at bounding box center [557, 277] width 208 height 31
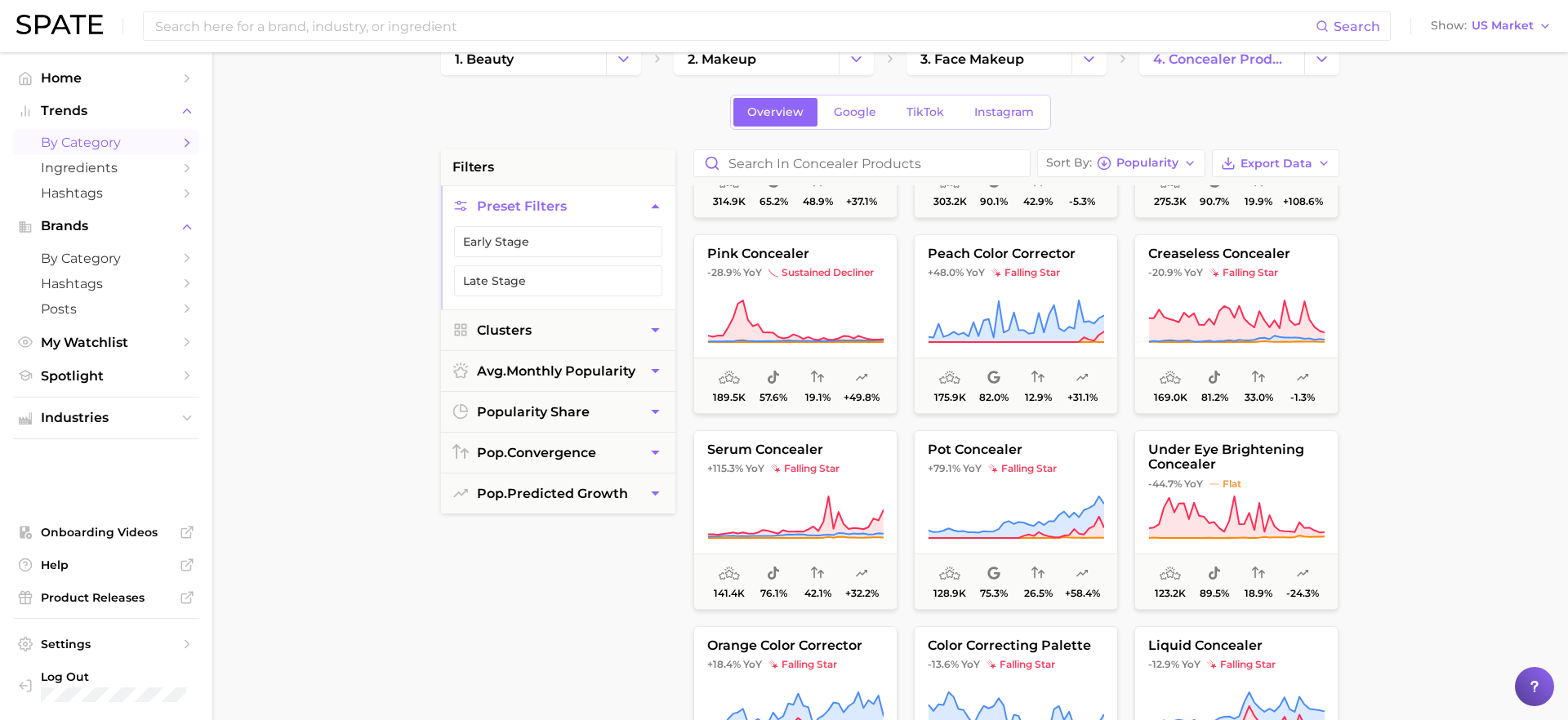
scroll to position [947, 0]
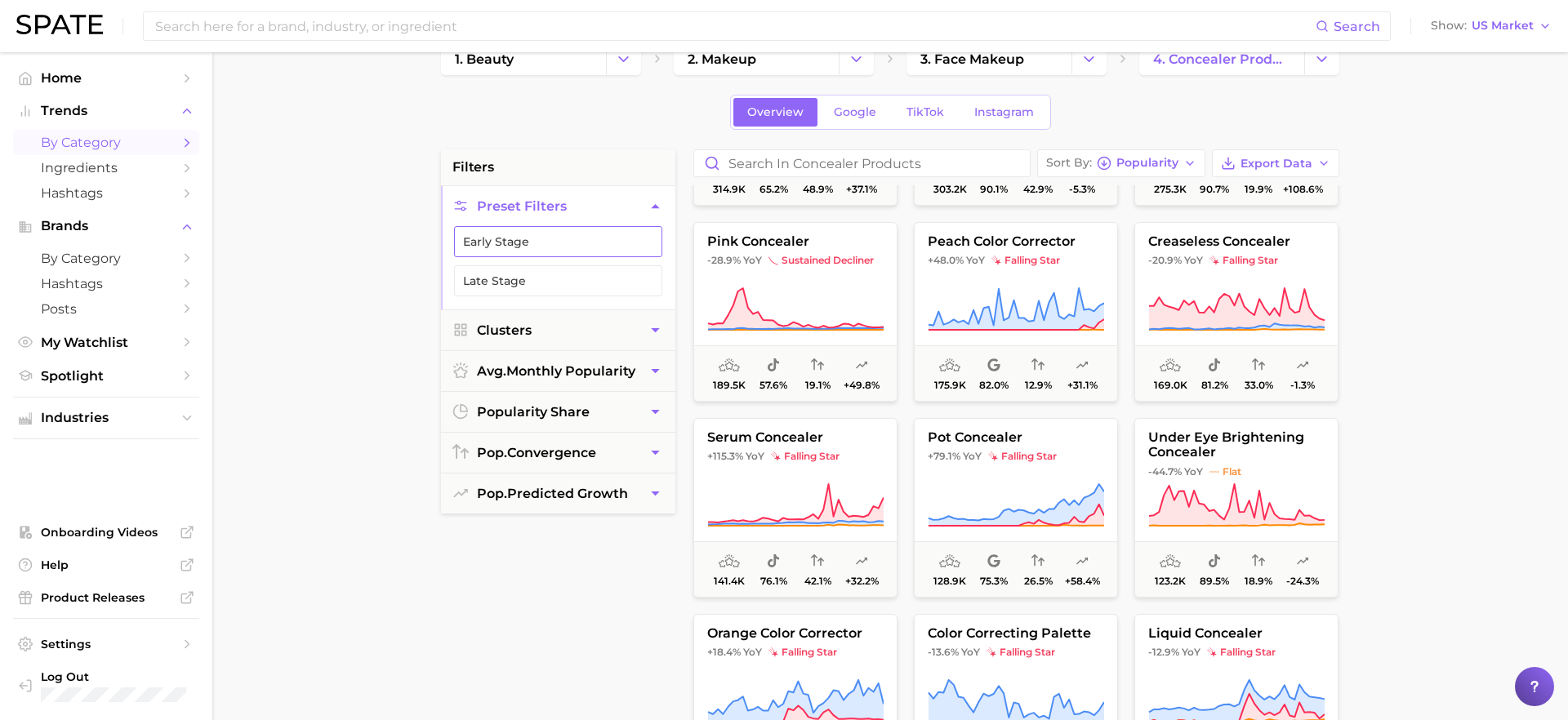
click at [567, 245] on button "Early Stage" at bounding box center [557, 241] width 208 height 31
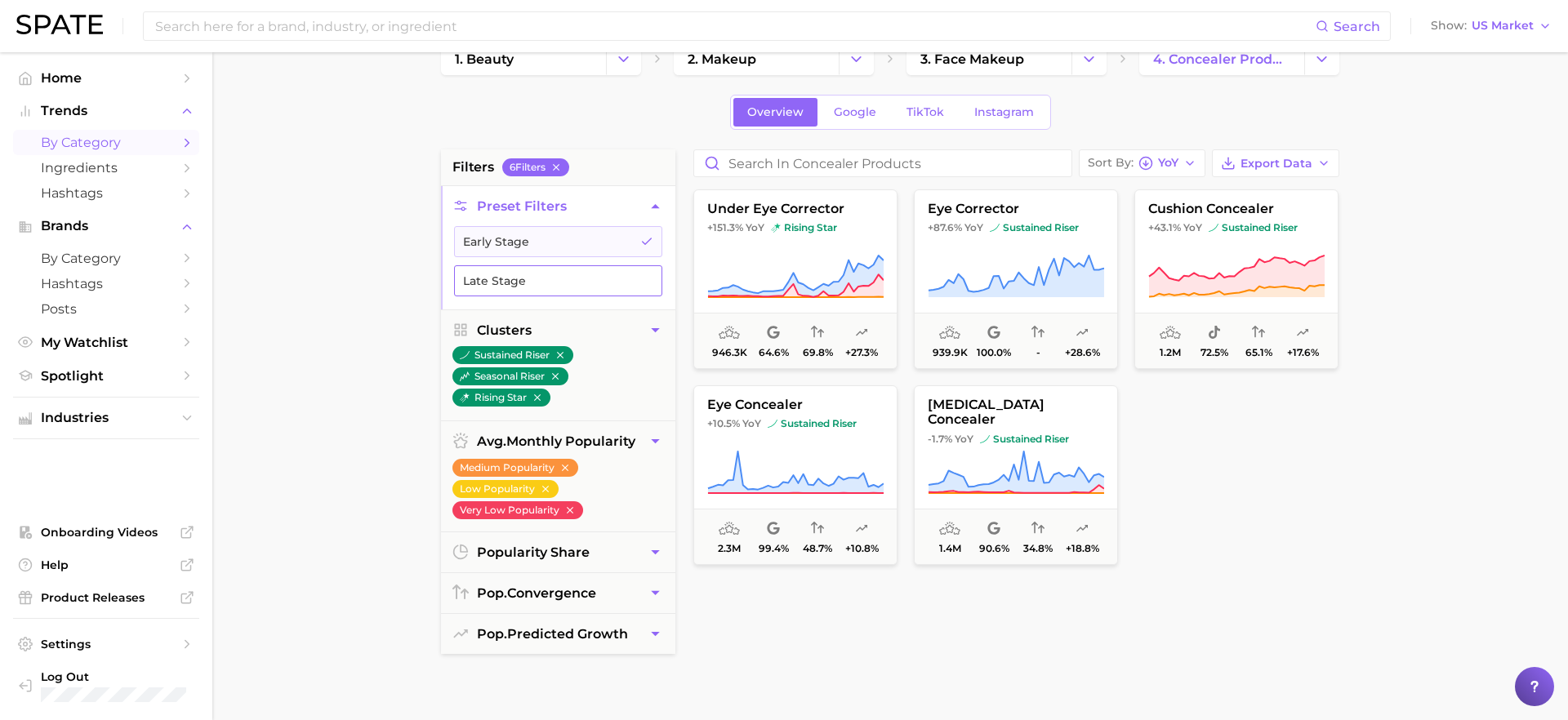
click at [556, 280] on button "Late Stage" at bounding box center [557, 280] width 208 height 31
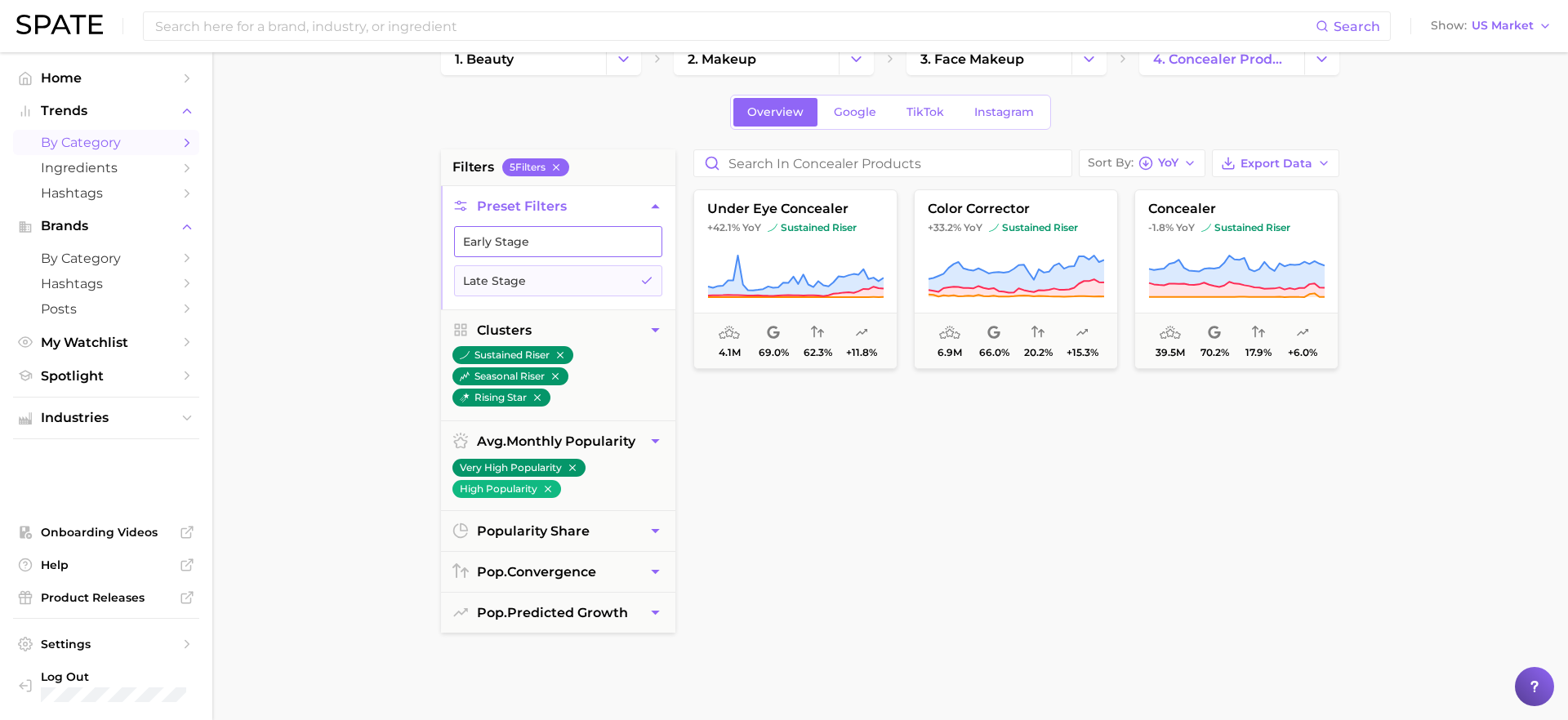
click at [496, 231] on button "Early Stage" at bounding box center [557, 241] width 208 height 31
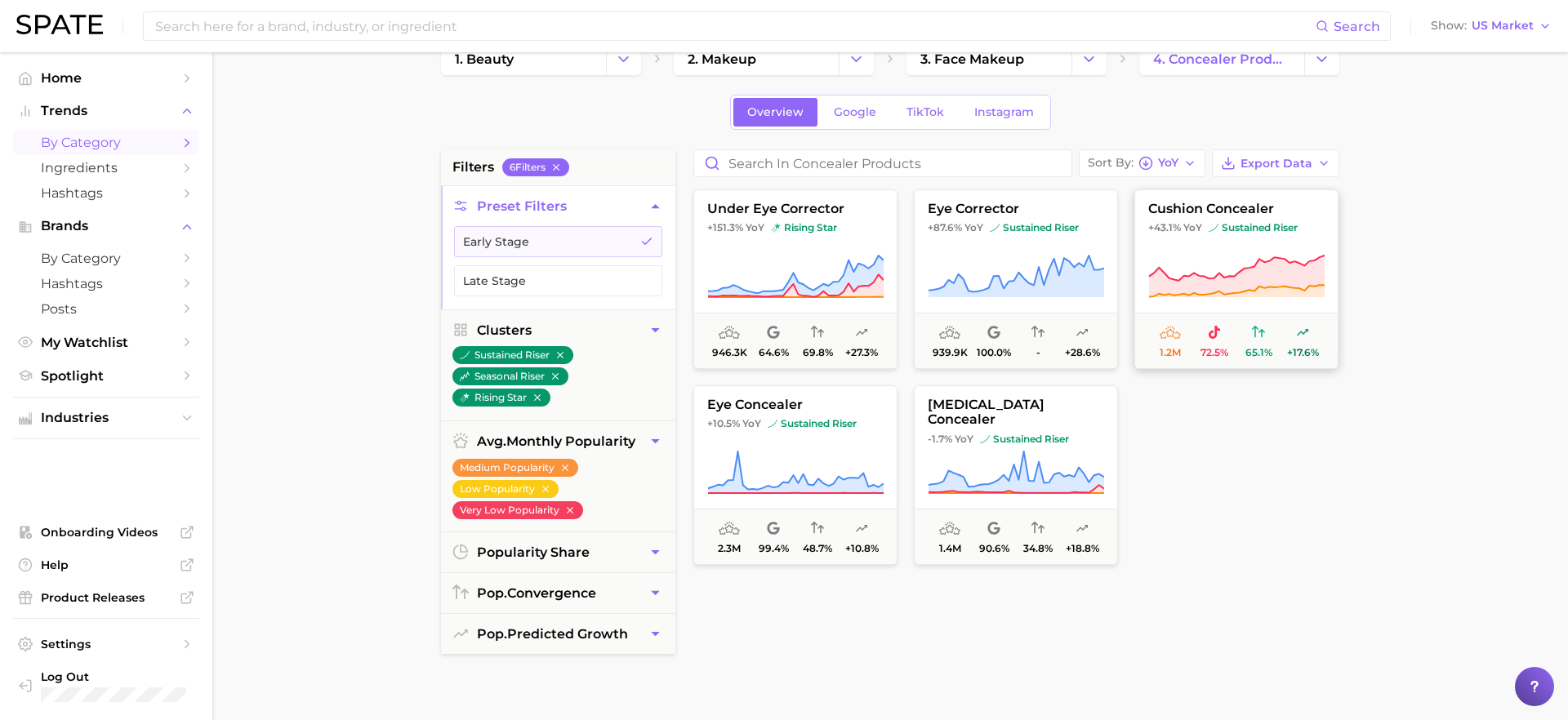
click at [1220, 254] on icon at bounding box center [1236, 277] width 176 height 46
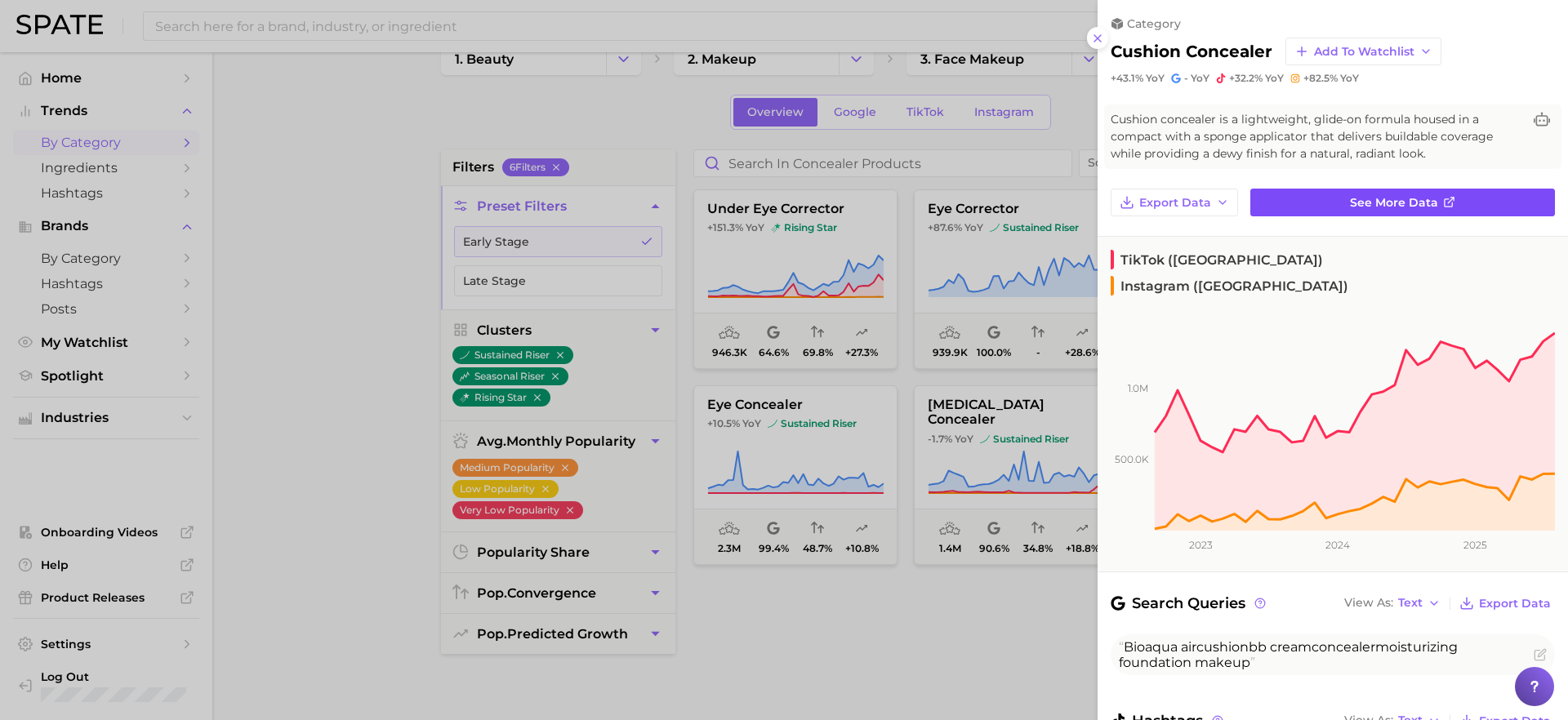
click at [1327, 208] on link "See more data" at bounding box center [1402, 201] width 305 height 27
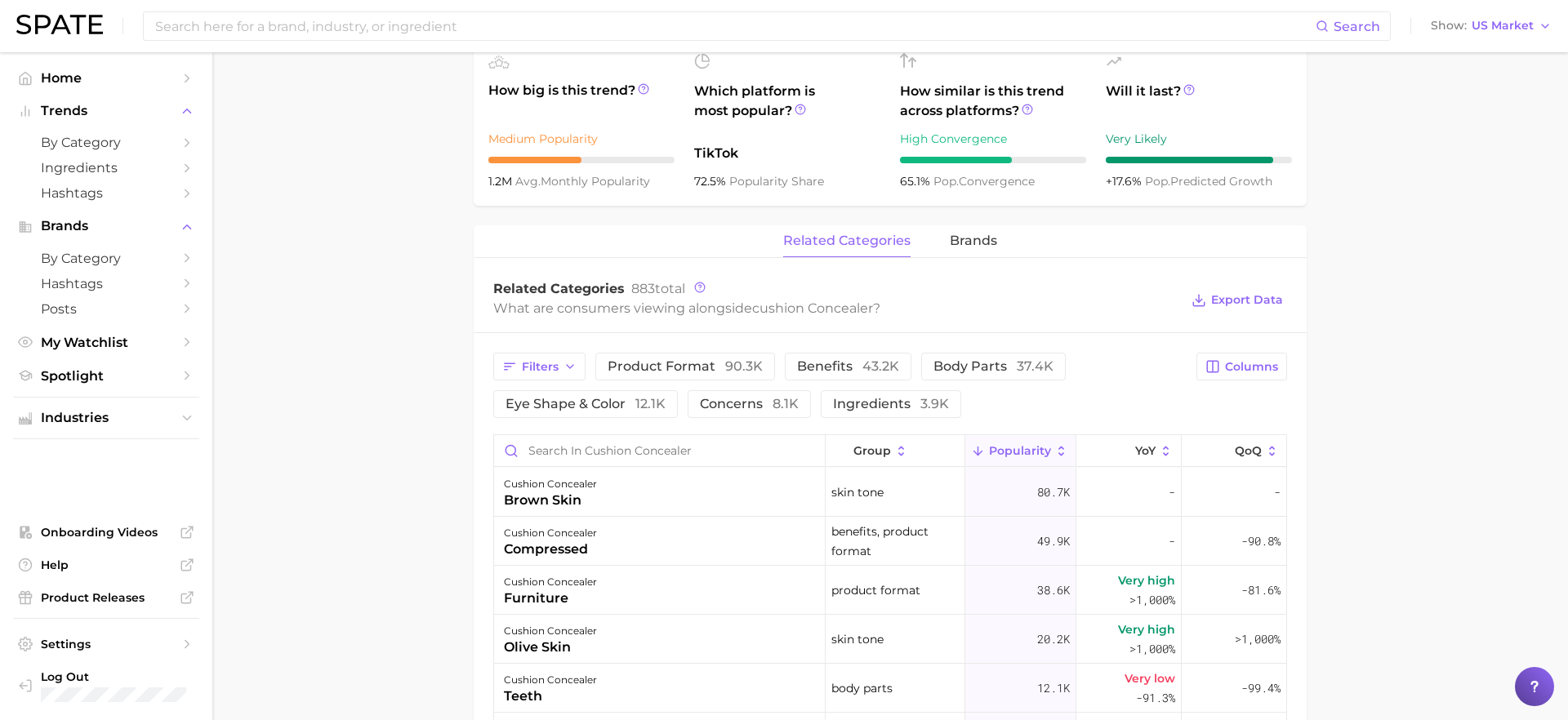
scroll to position [604, 0]
click at [967, 240] on span "brands" at bounding box center [973, 239] width 47 height 15
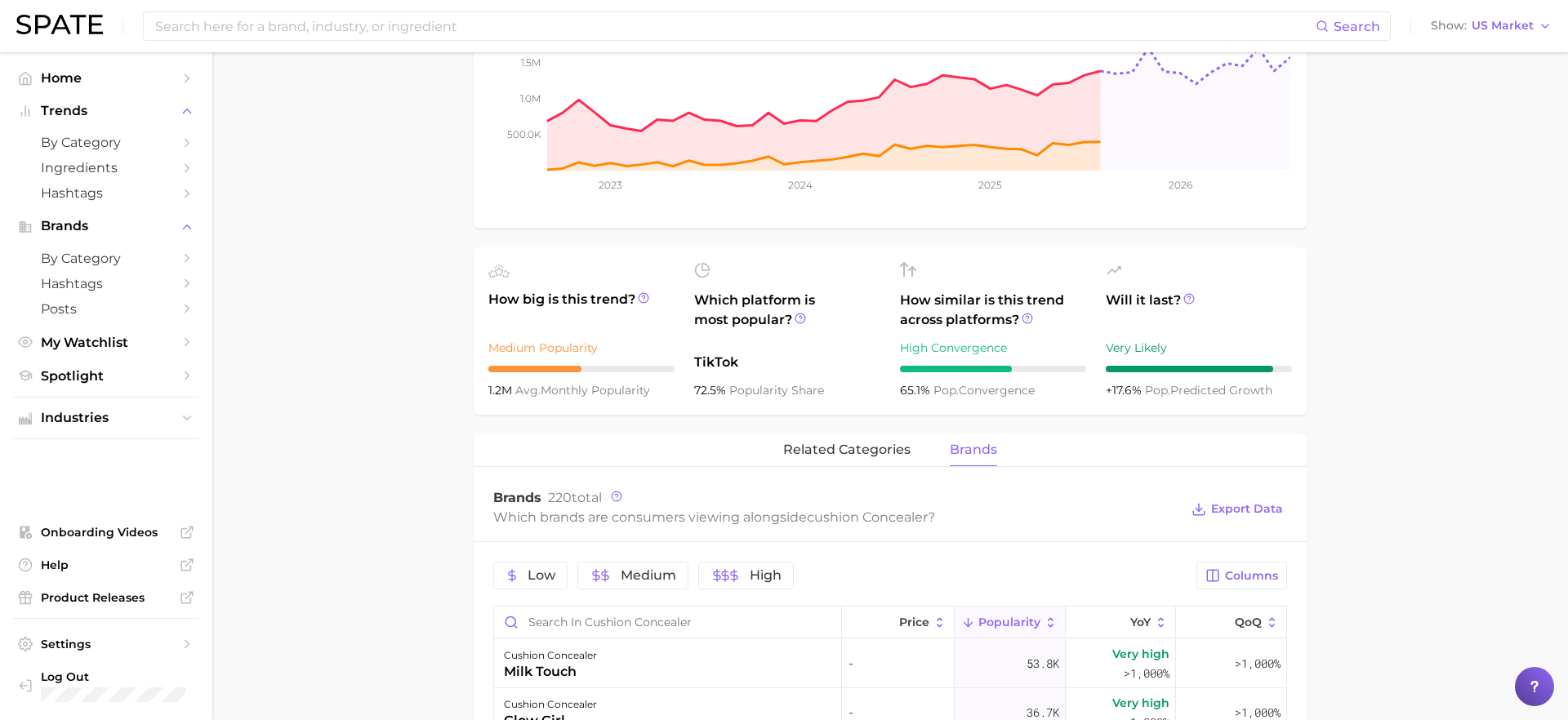
scroll to position [0, 0]
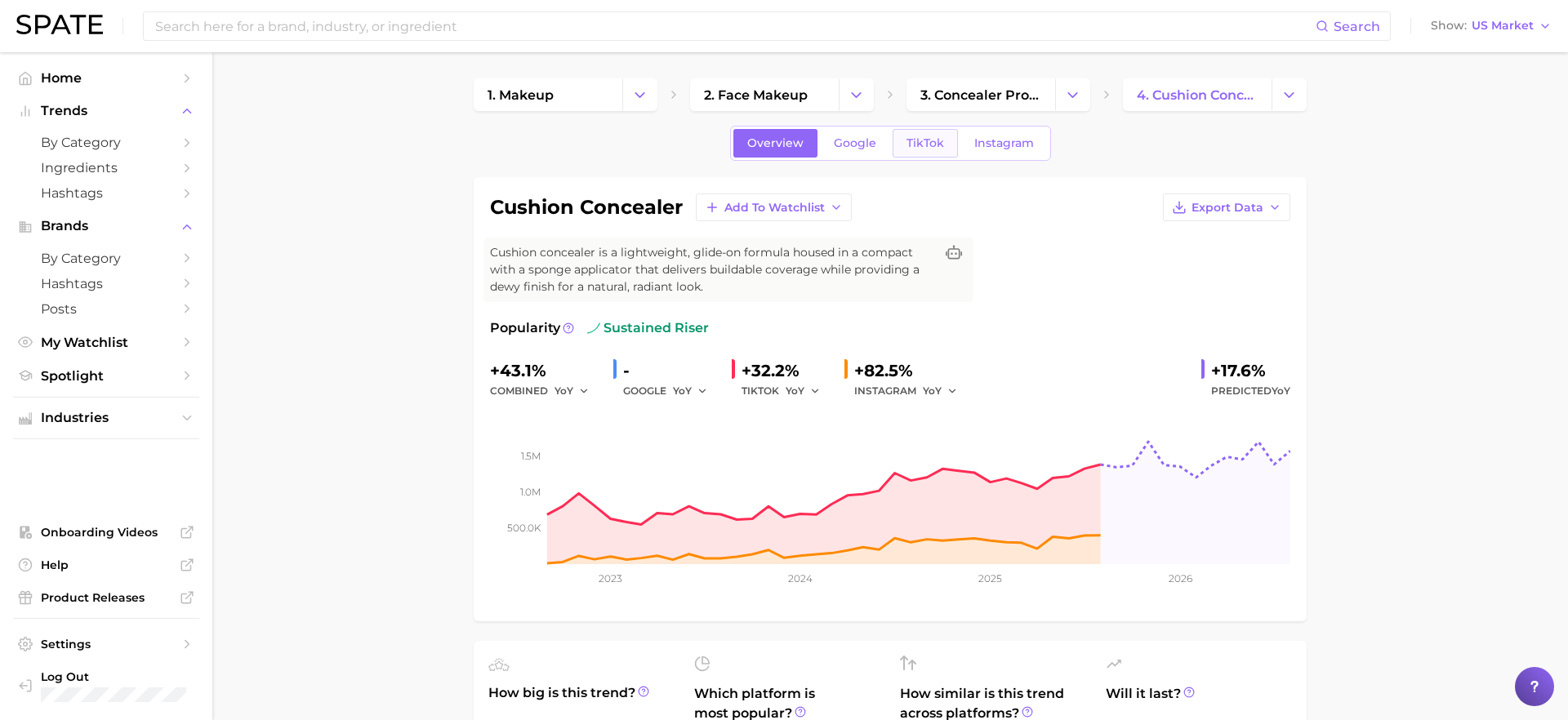
click at [934, 148] on span "TikTok" at bounding box center [925, 143] width 38 height 14
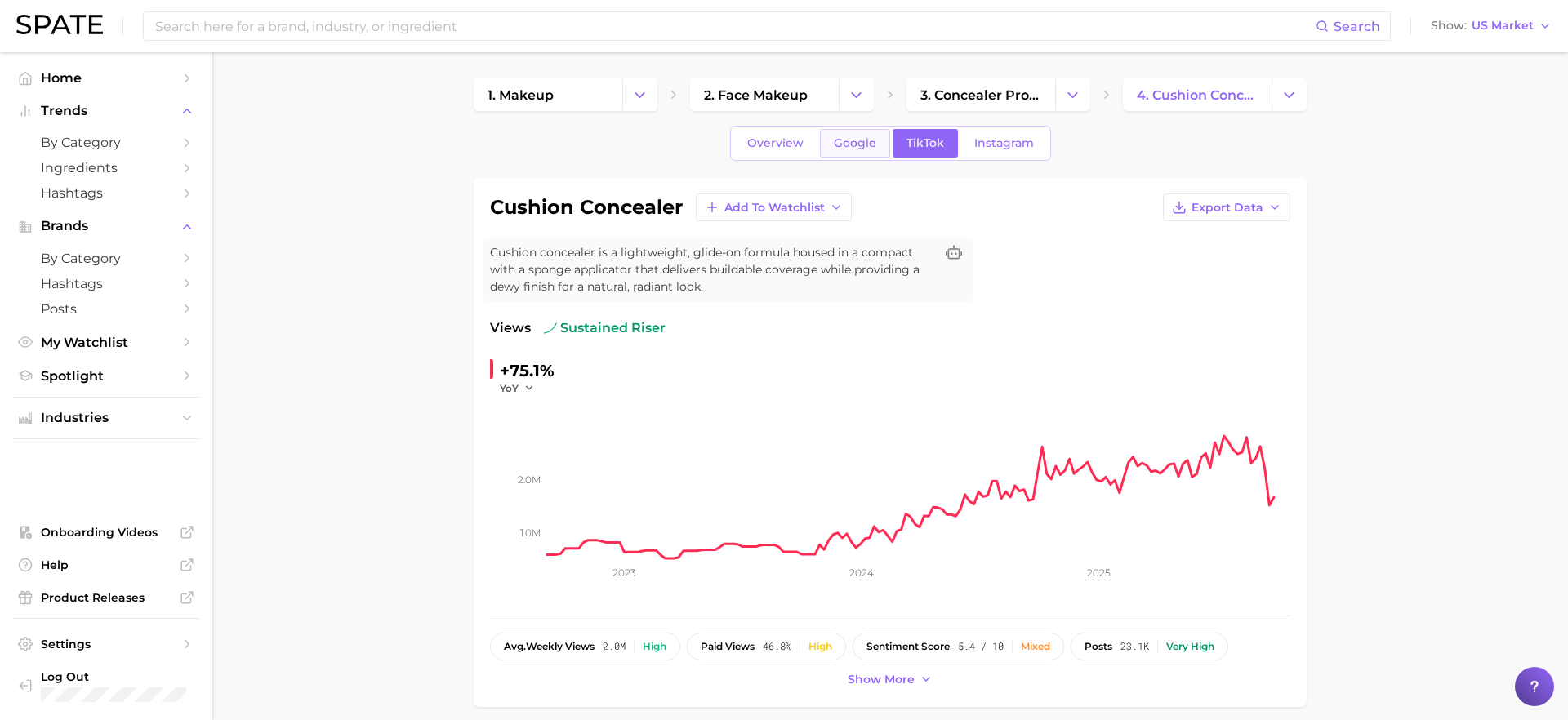
click at [861, 157] on link "Google" at bounding box center [855, 143] width 71 height 28
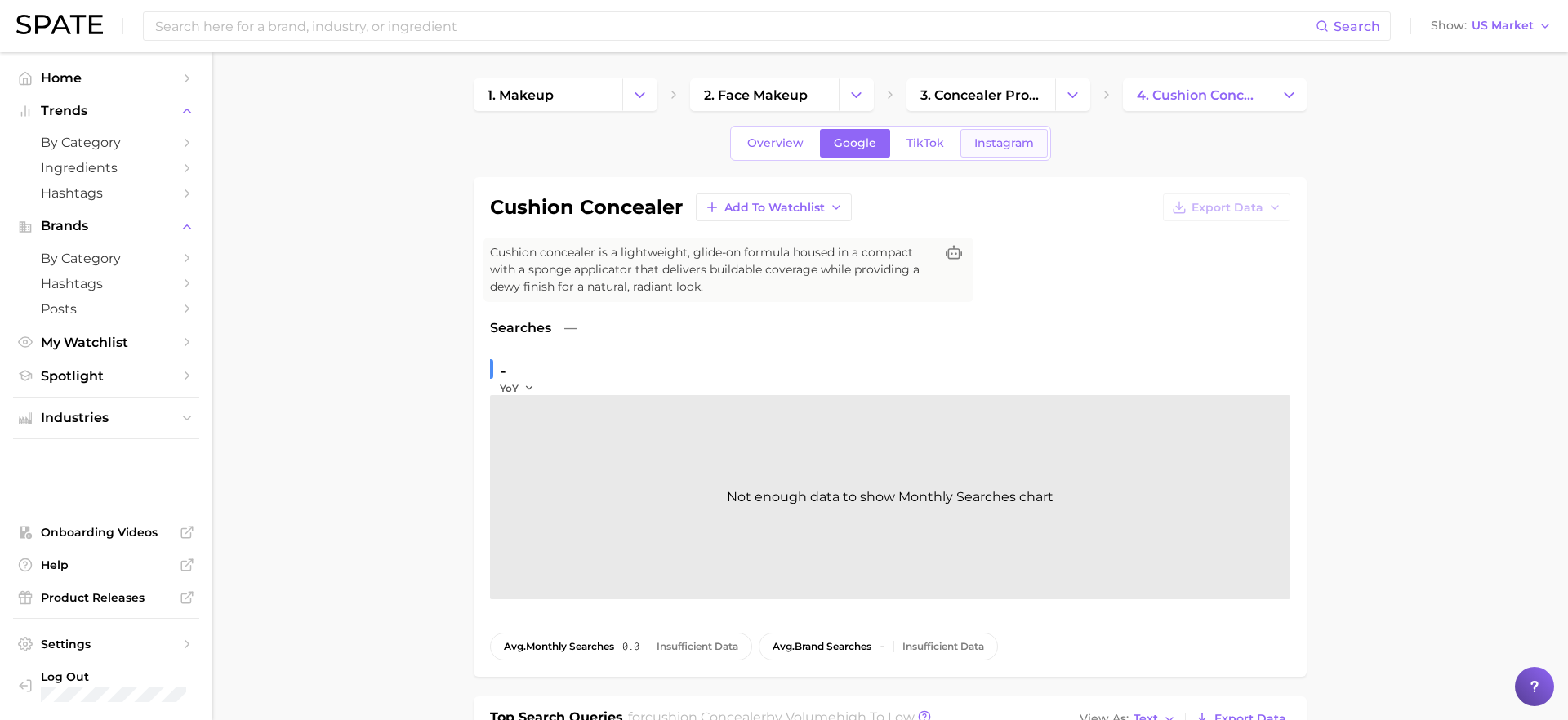
click at [1015, 153] on link "Instagram" at bounding box center [1003, 143] width 88 height 28
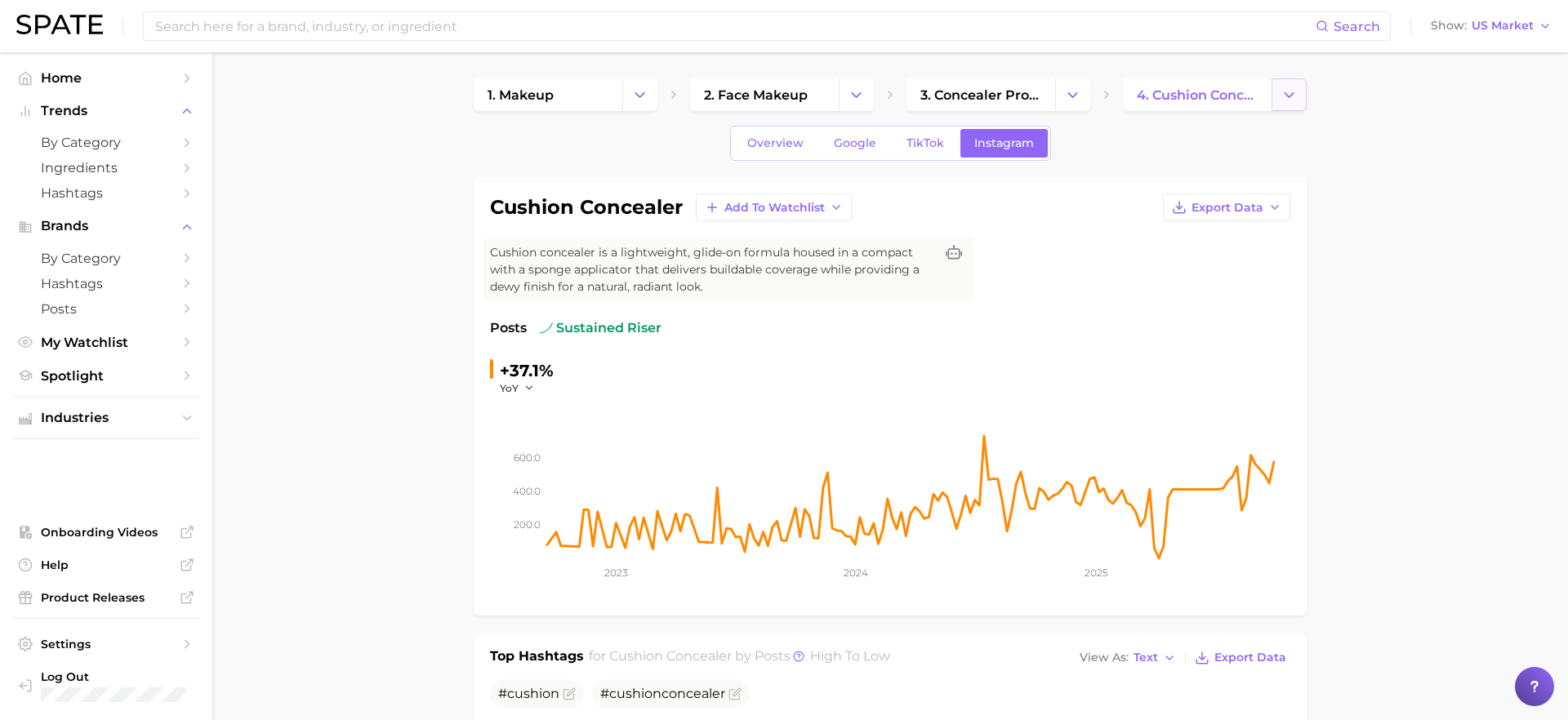
click at [1281, 90] on icon "Change Category" at bounding box center [1288, 95] width 17 height 17
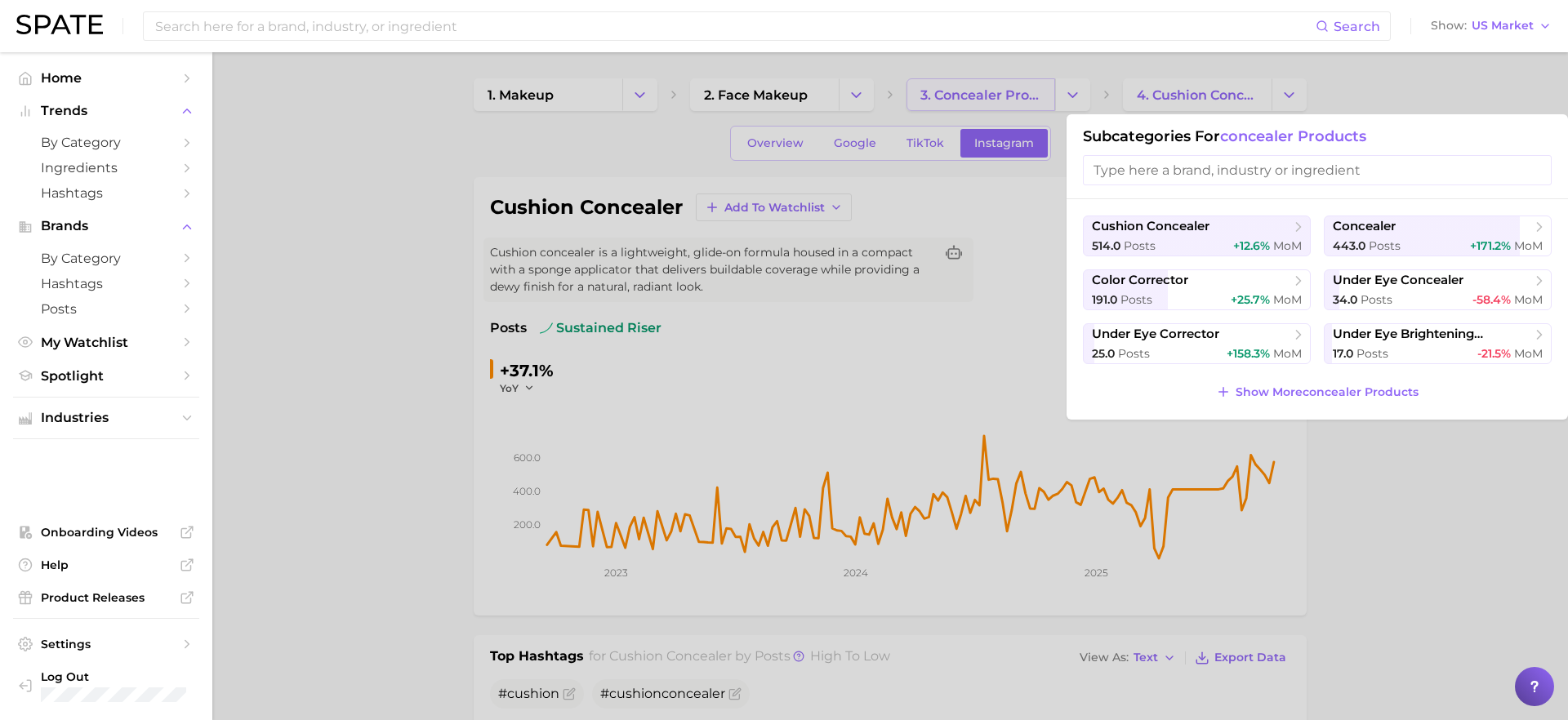
drag, startPoint x: 904, startPoint y: 89, endPoint x: 953, endPoint y: 92, distance: 49.1
click at [904, 89] on div at bounding box center [784, 360] width 1568 height 720
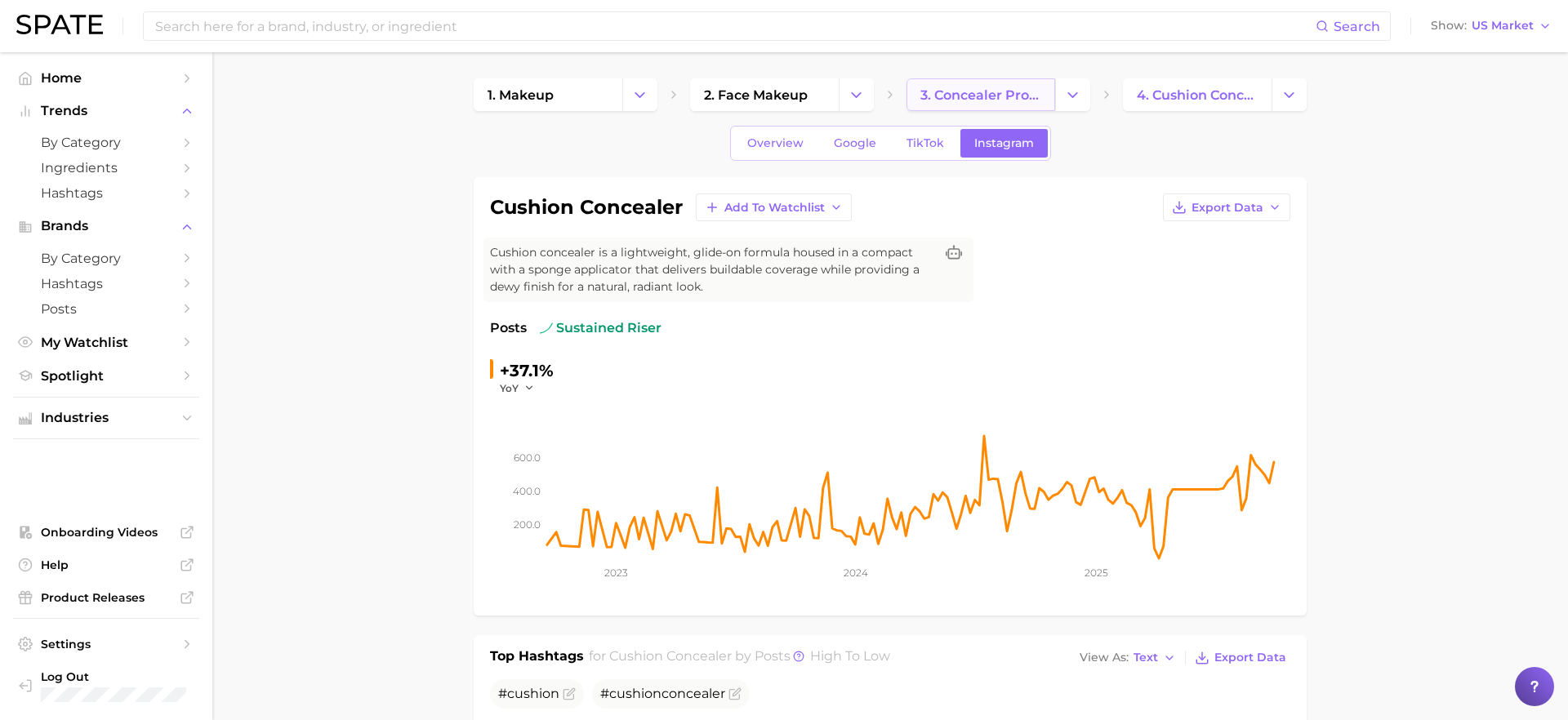
click at [977, 96] on span "3. concealer products" at bounding box center [981, 95] width 120 height 15
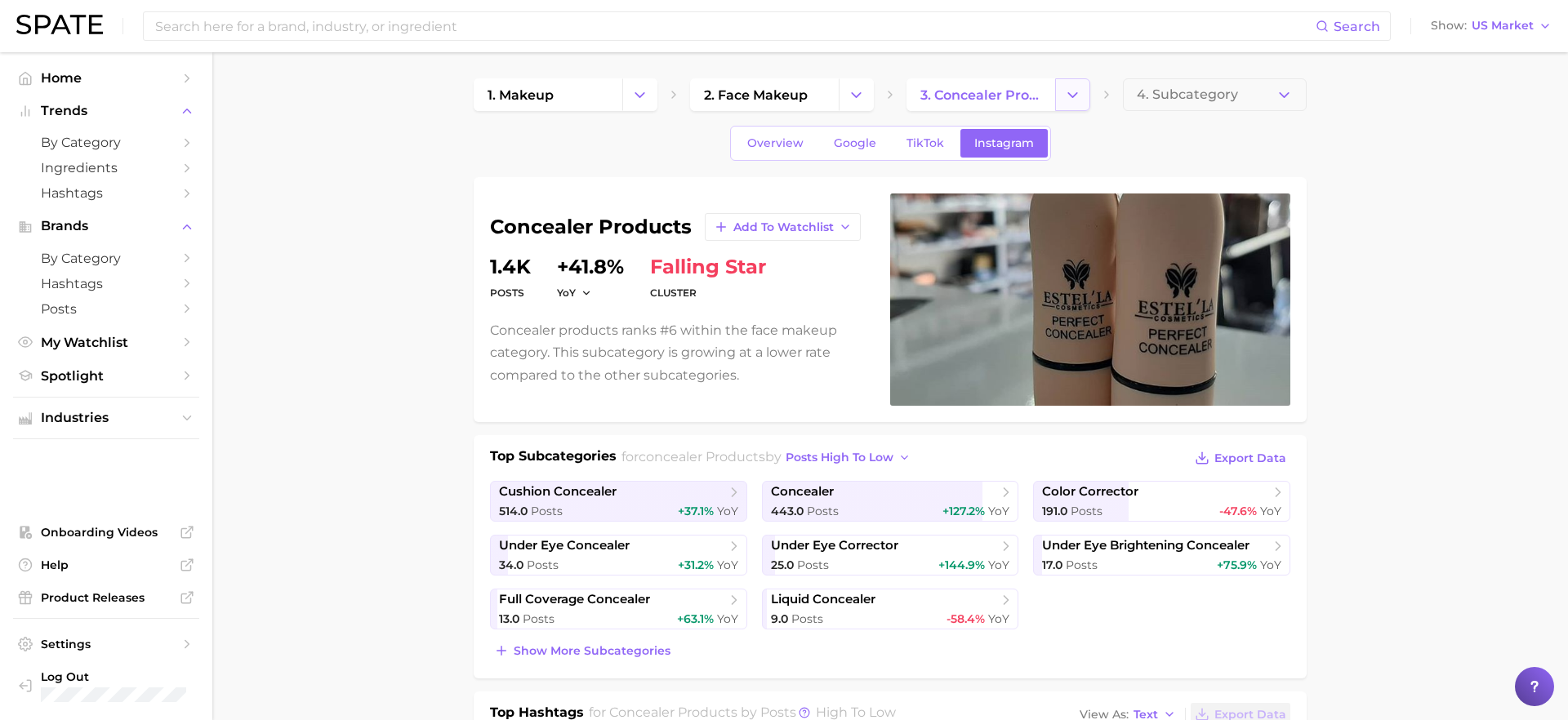
click at [1070, 88] on icon "Change Category" at bounding box center [1072, 95] width 17 height 17
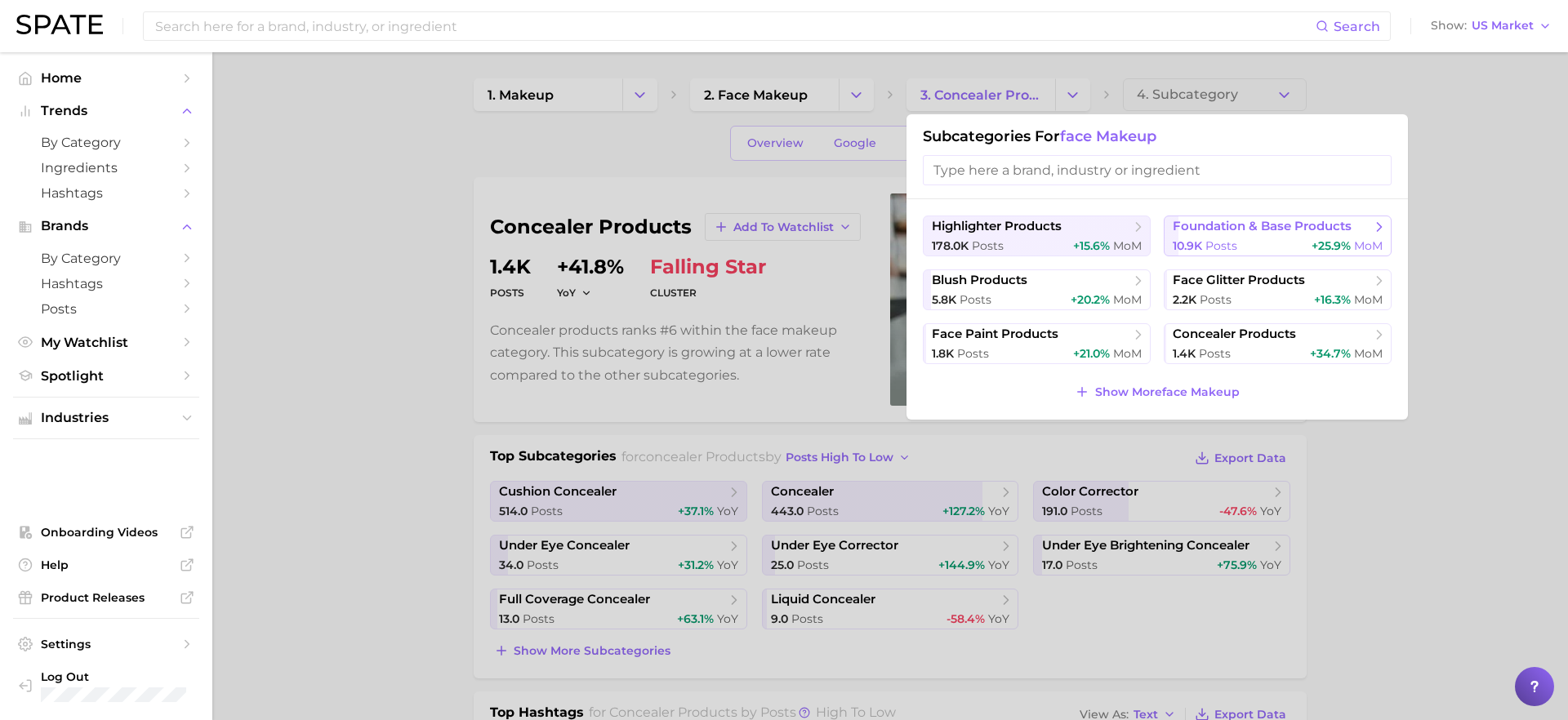
click at [1210, 236] on button "foundation & base products 10.9k Posts +25.9% MoM" at bounding box center [1277, 235] width 228 height 40
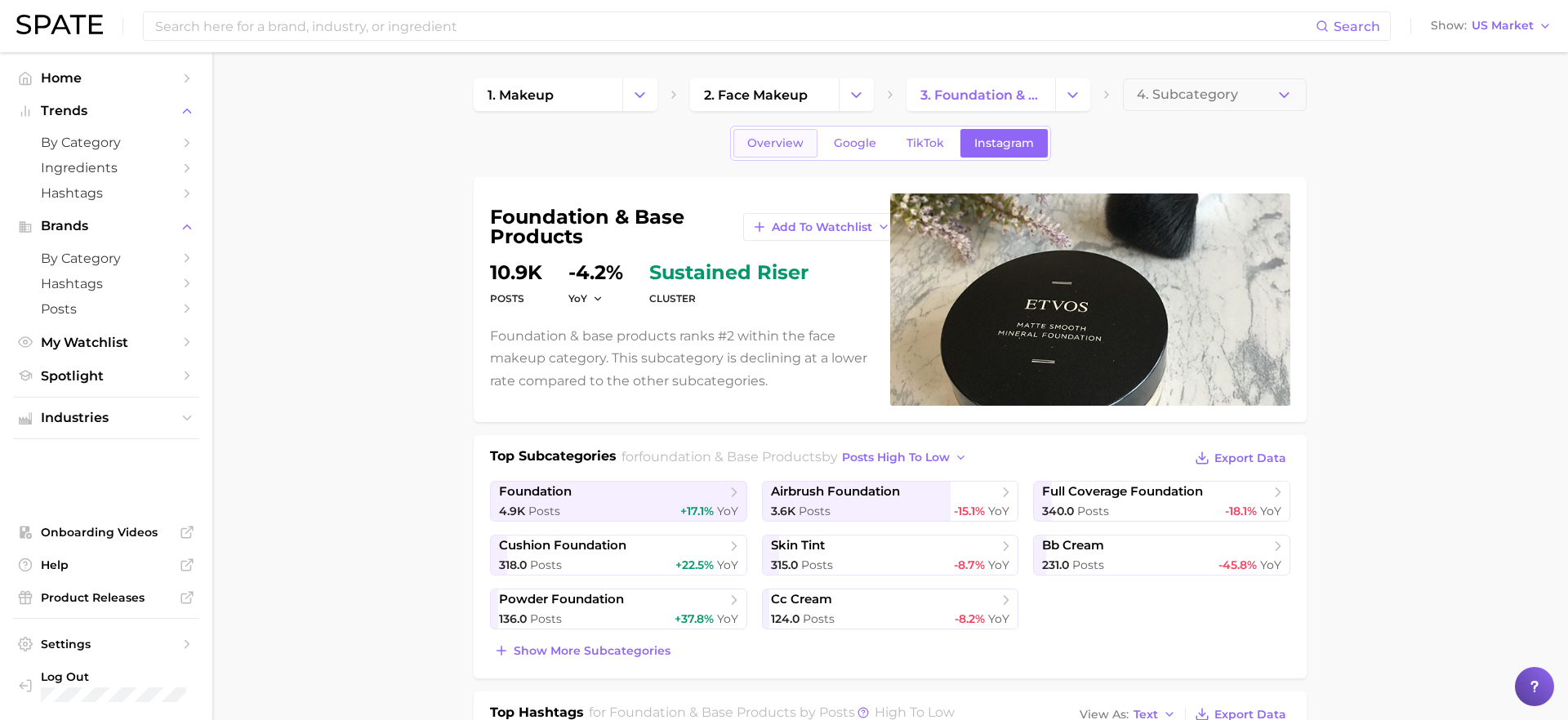
click at [747, 144] on link "Overview" at bounding box center [775, 143] width 84 height 28
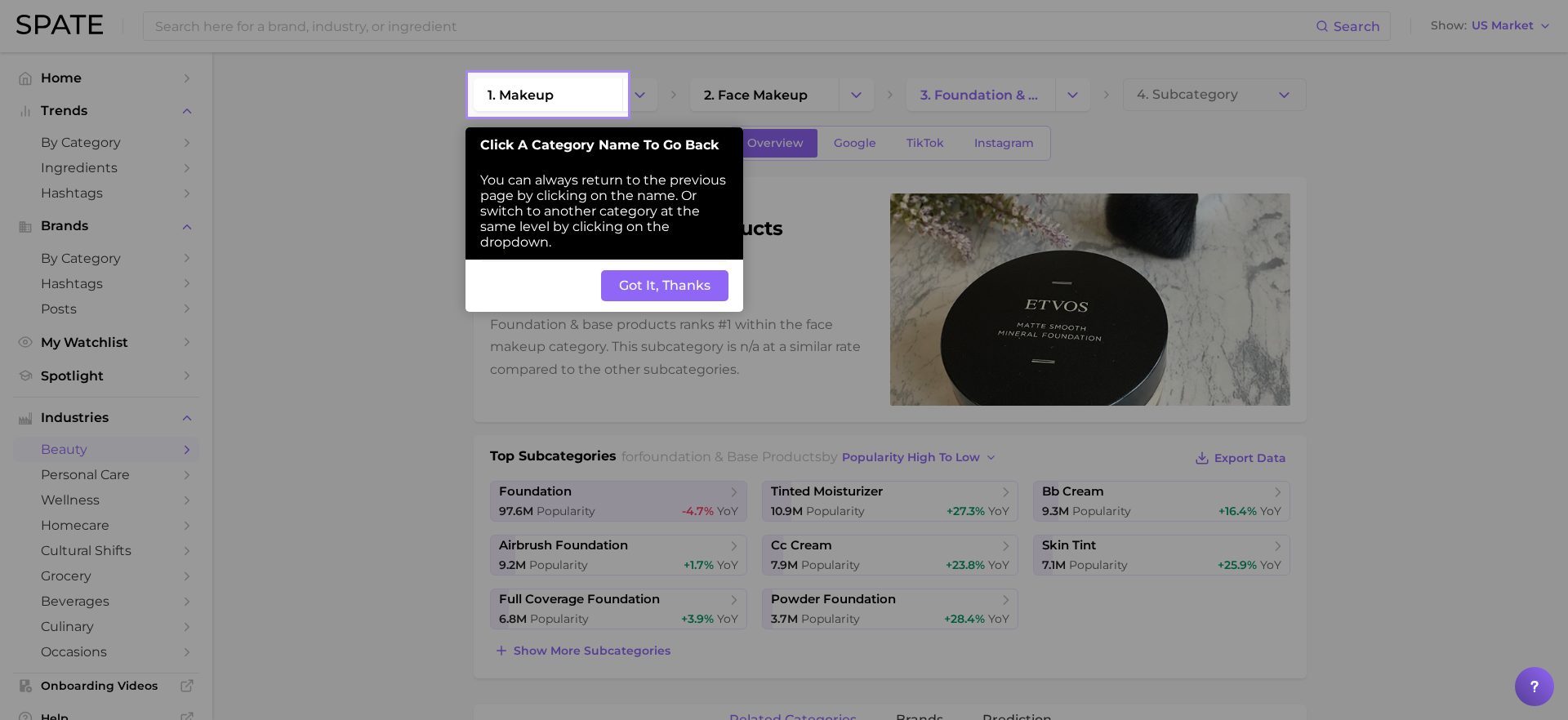
click at [678, 305] on div "Back Got It, Thanks" at bounding box center [604, 286] width 278 height 53
click at [681, 294] on button "Got It, Thanks" at bounding box center [664, 285] width 127 height 31
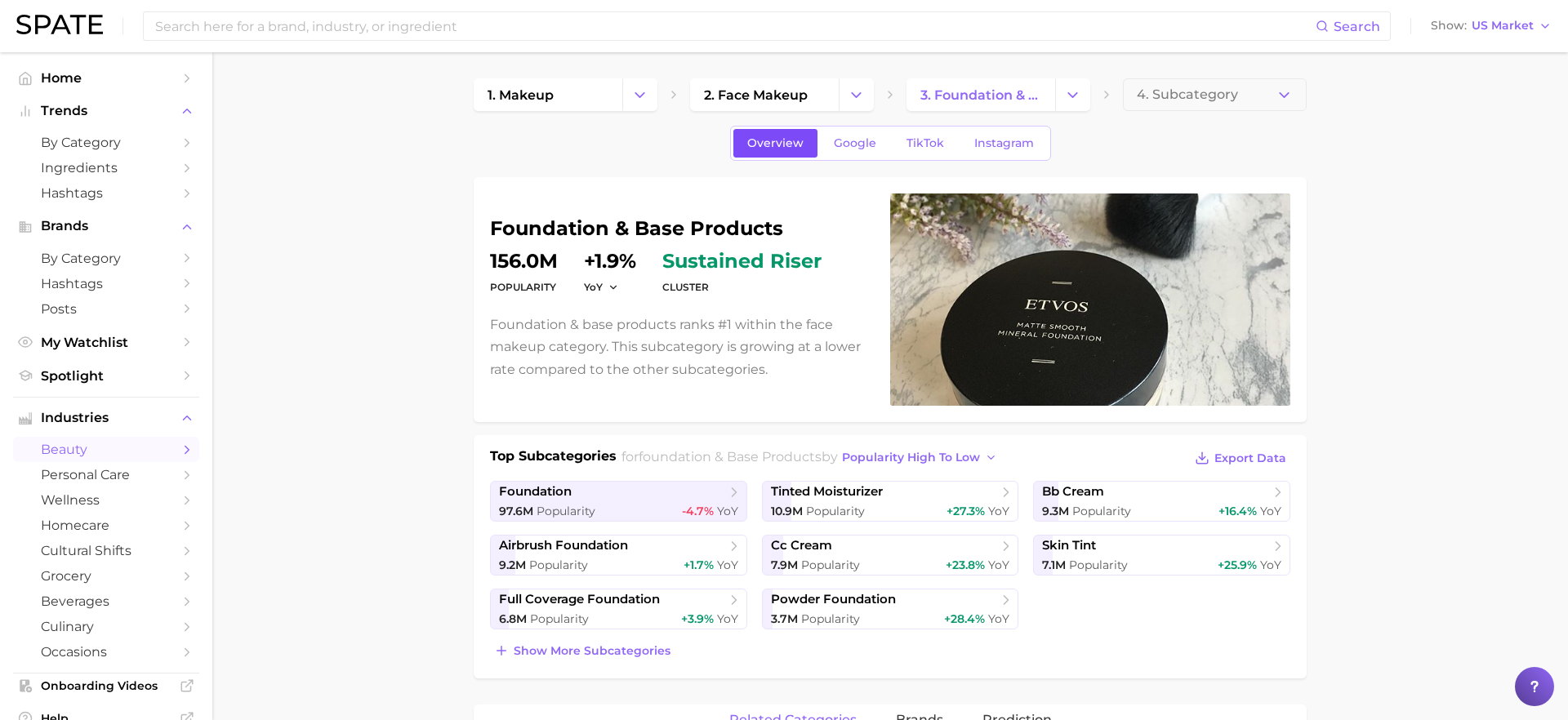
click at [790, 151] on link "Overview" at bounding box center [775, 143] width 84 height 28
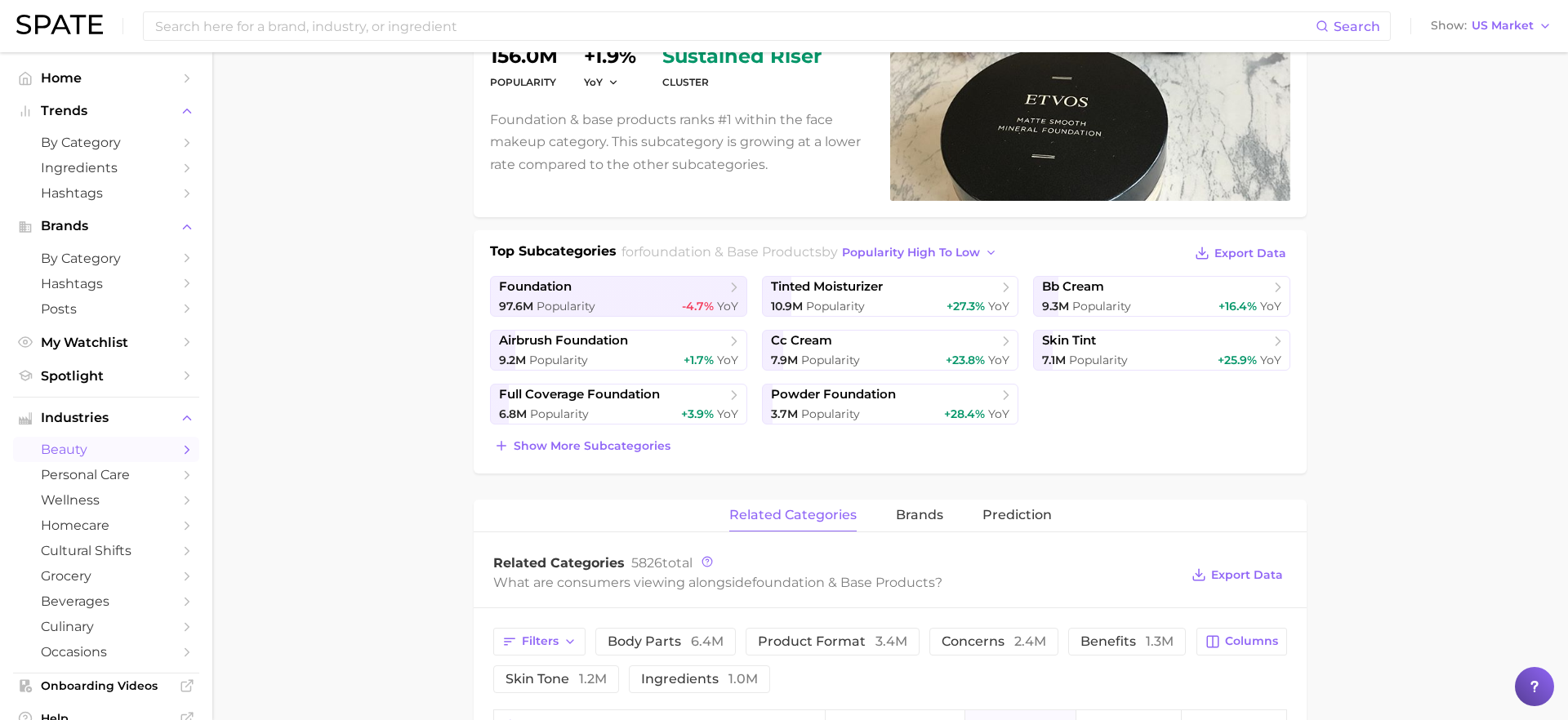
scroll to position [256, 0]
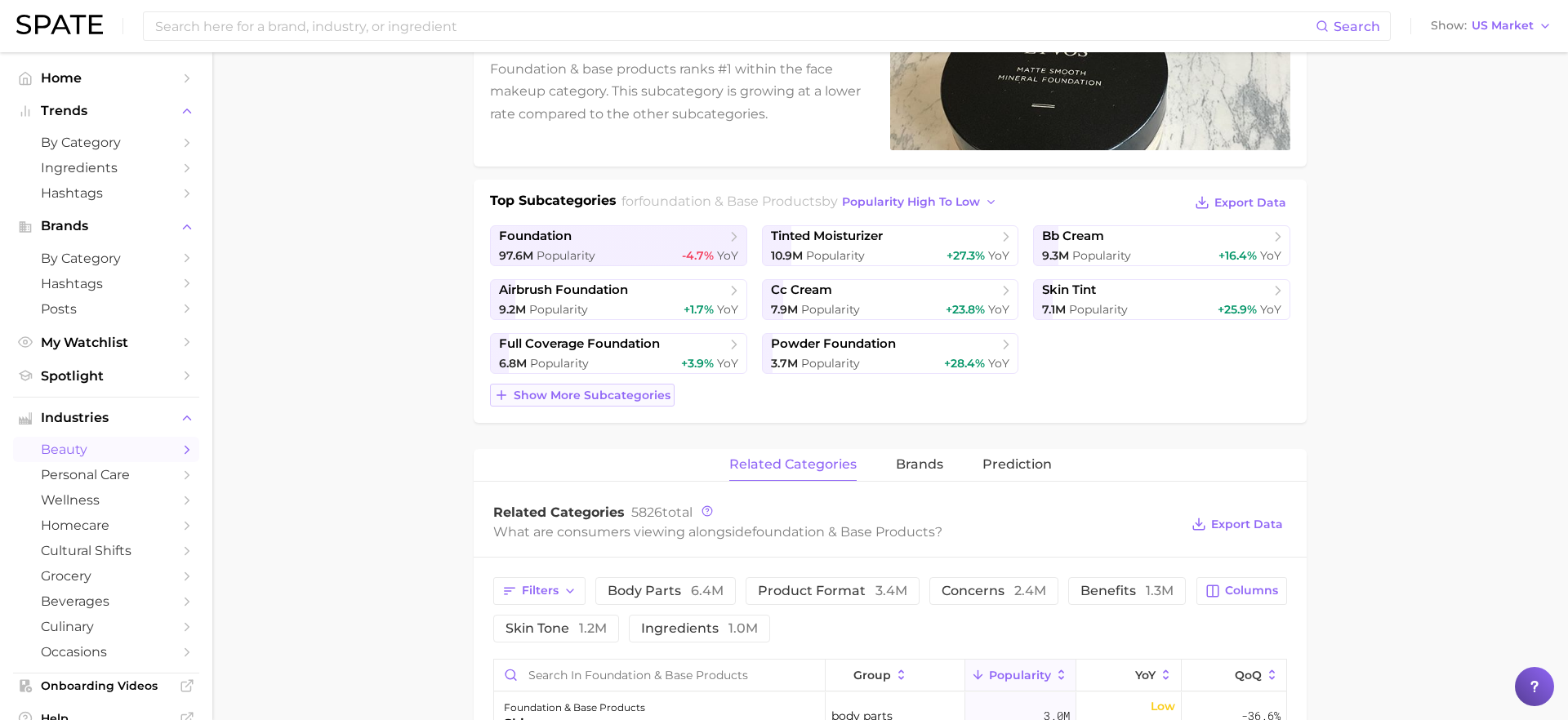
click at [609, 396] on span "Show more subcategories" at bounding box center [592, 395] width 157 height 14
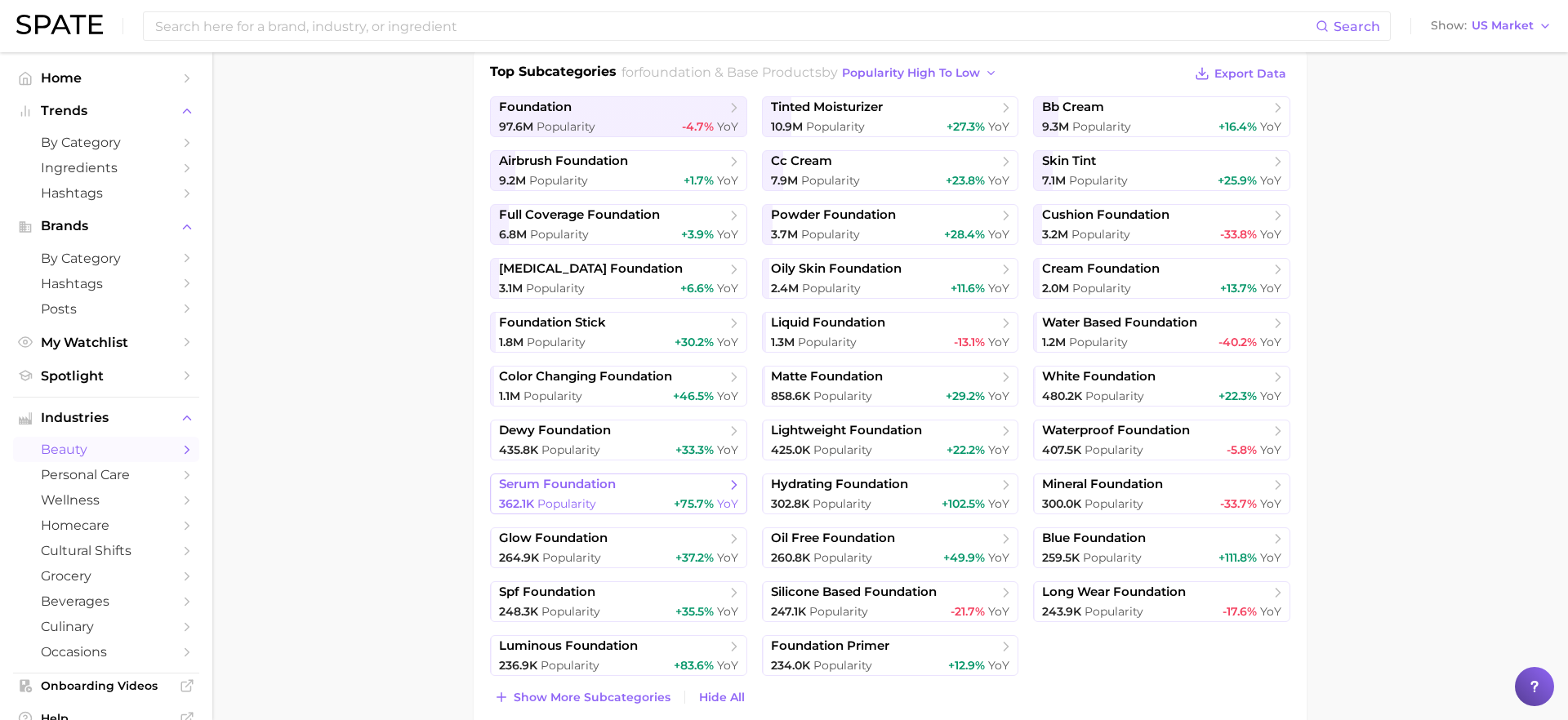
scroll to position [0, 0]
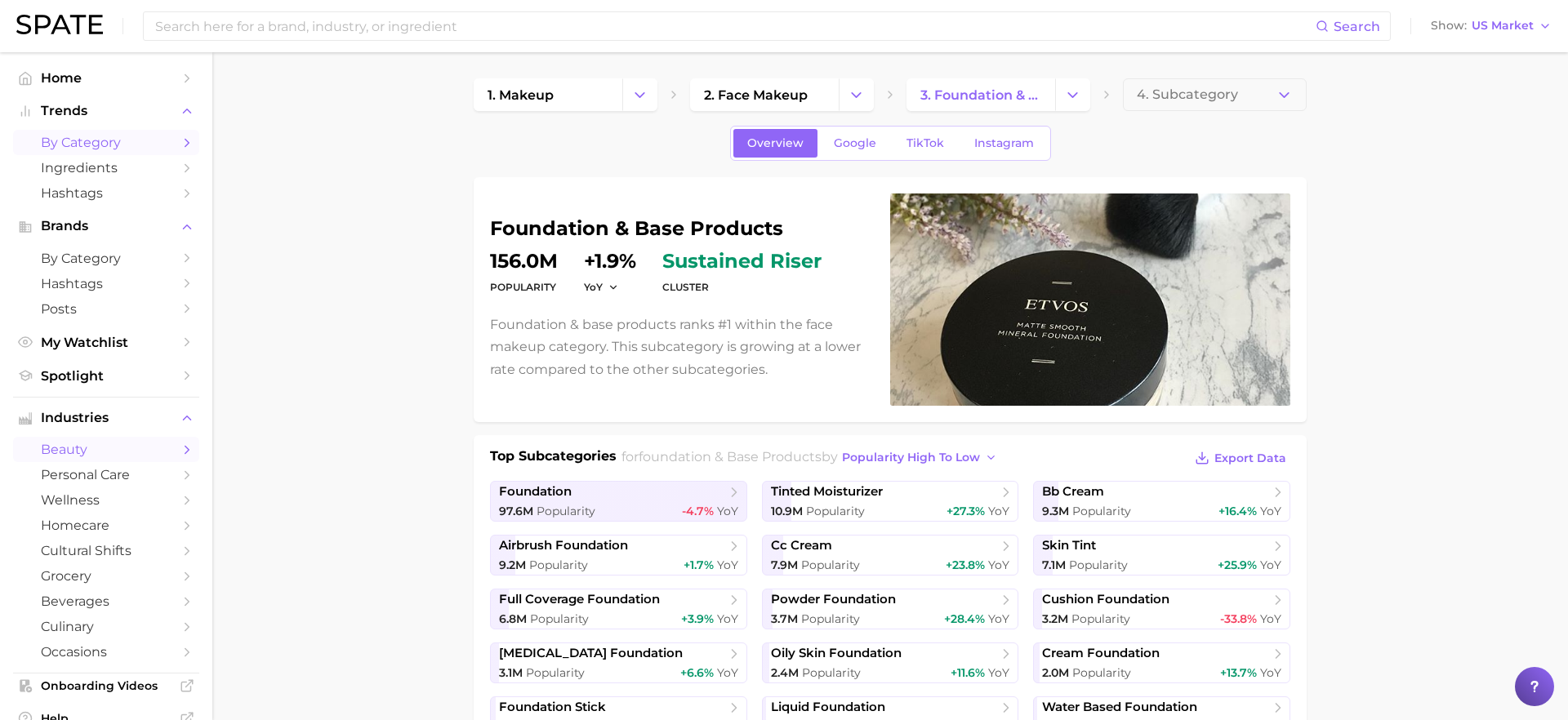
click at [158, 147] on span "by Category" at bounding box center [105, 142] width 131 height 15
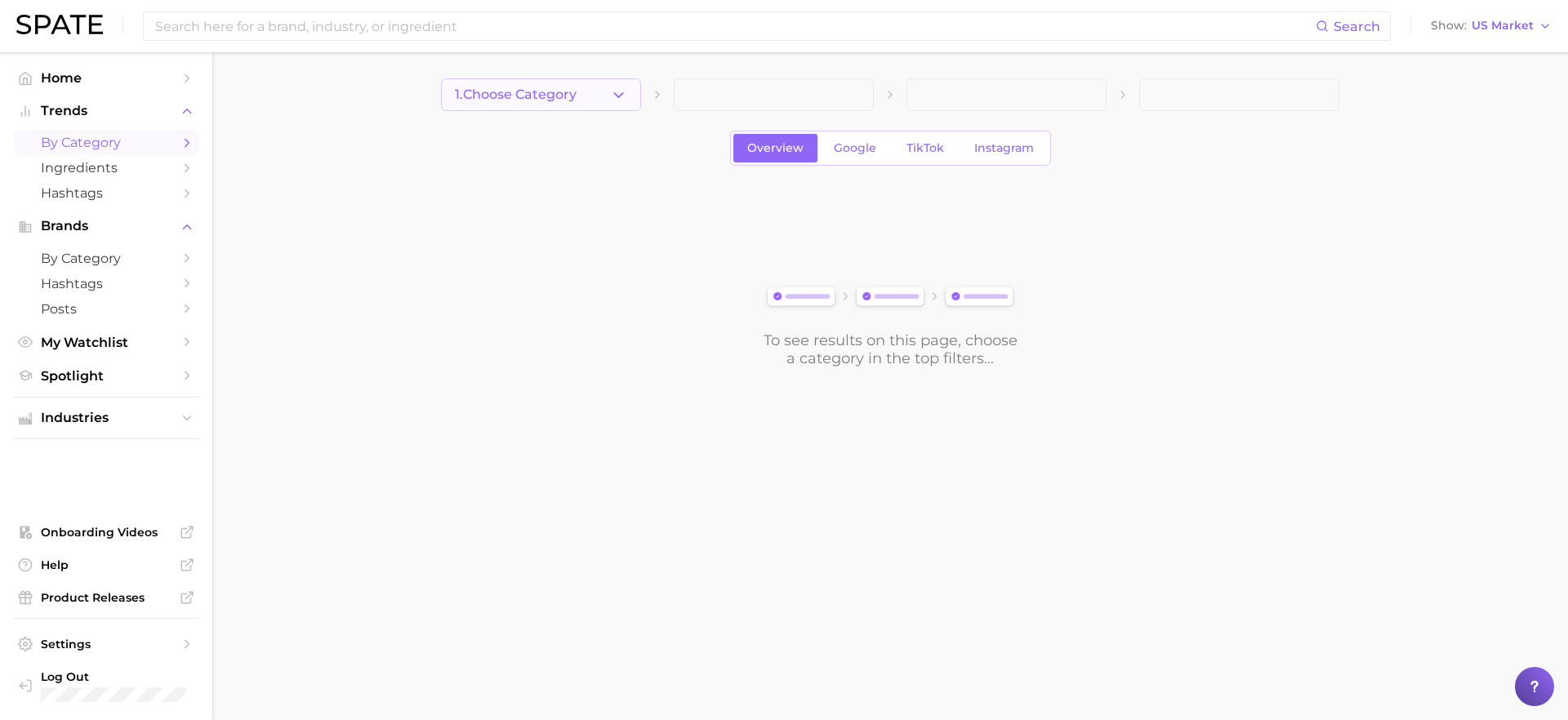
click at [591, 89] on button "1. Choose Category" at bounding box center [540, 94] width 200 height 33
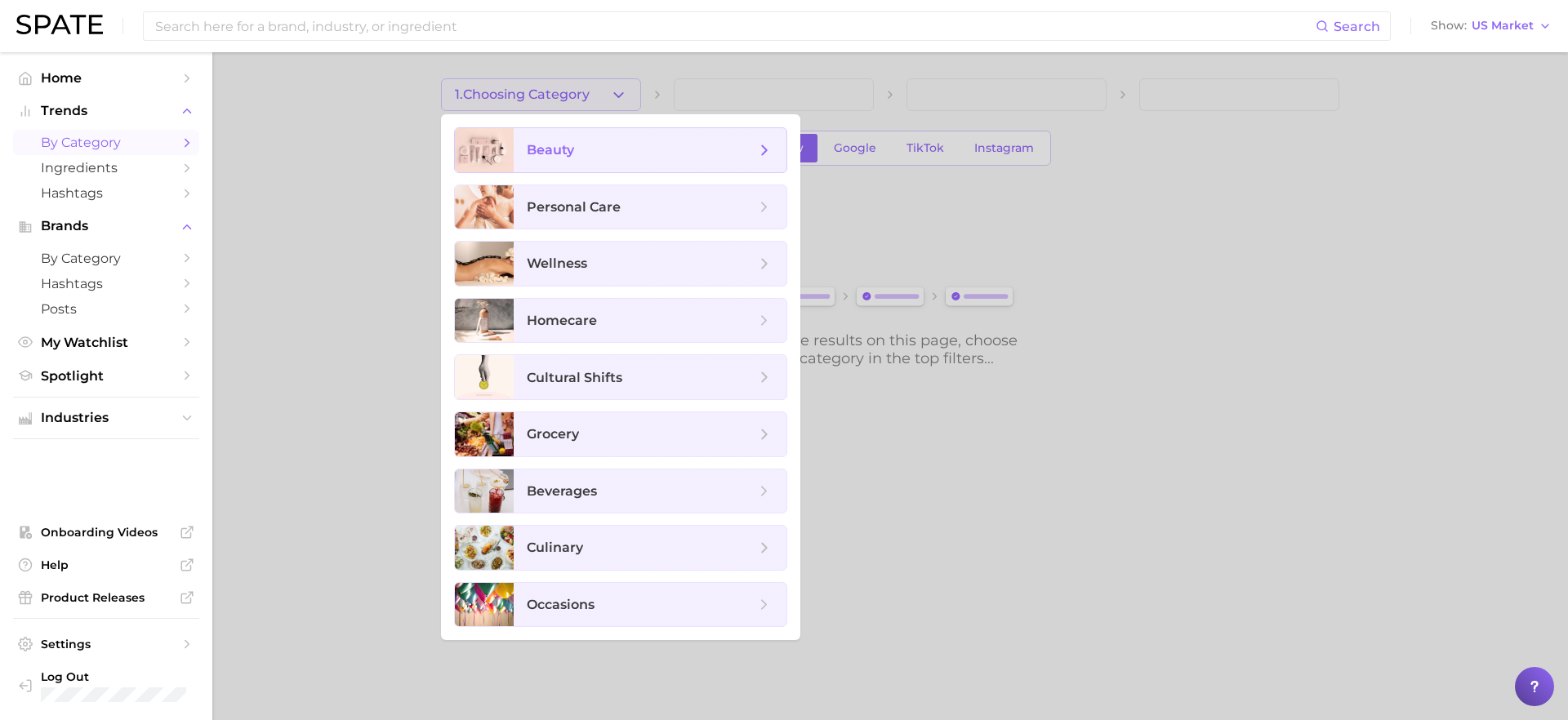
click at [630, 147] on span "beauty" at bounding box center [641, 150] width 229 height 18
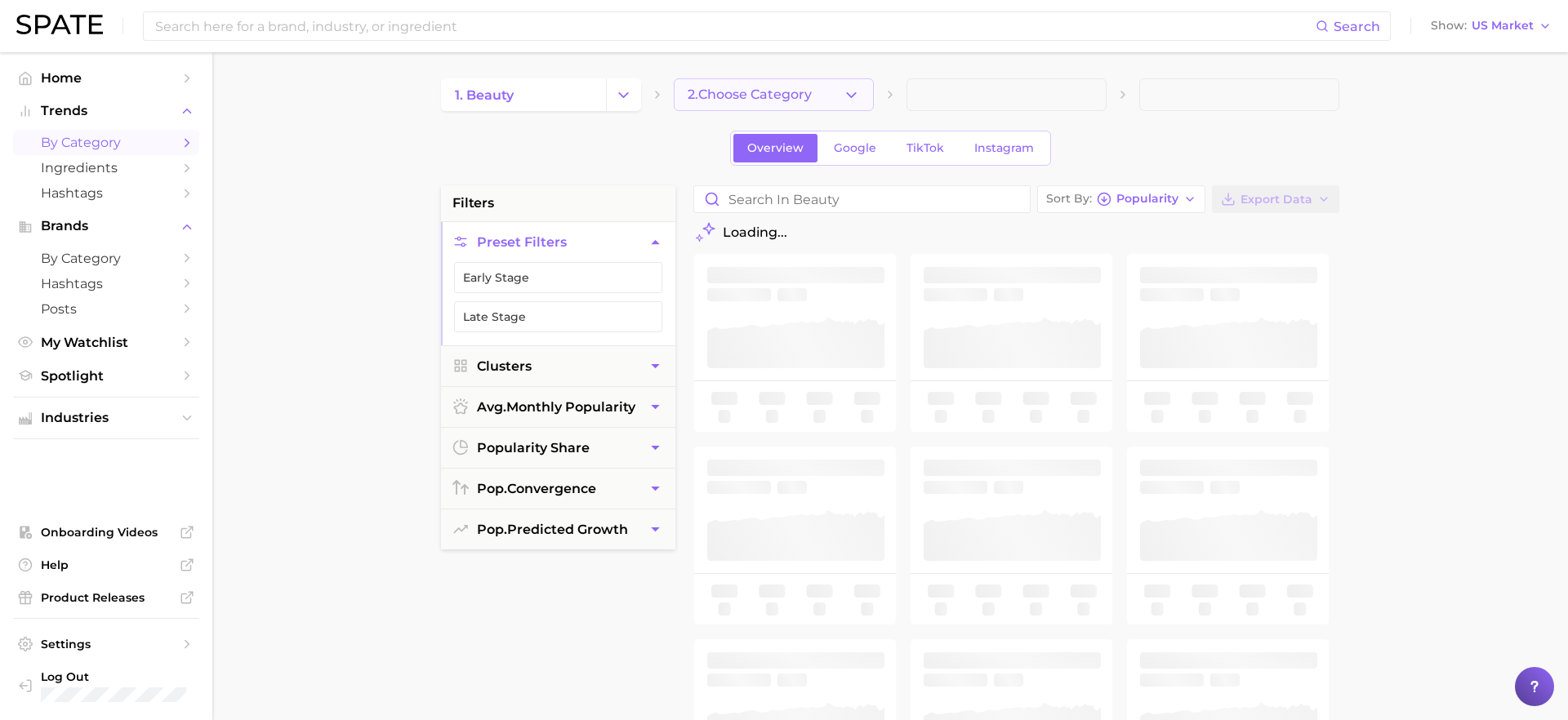
click at [765, 83] on button "2. Choose Category" at bounding box center [774, 94] width 200 height 33
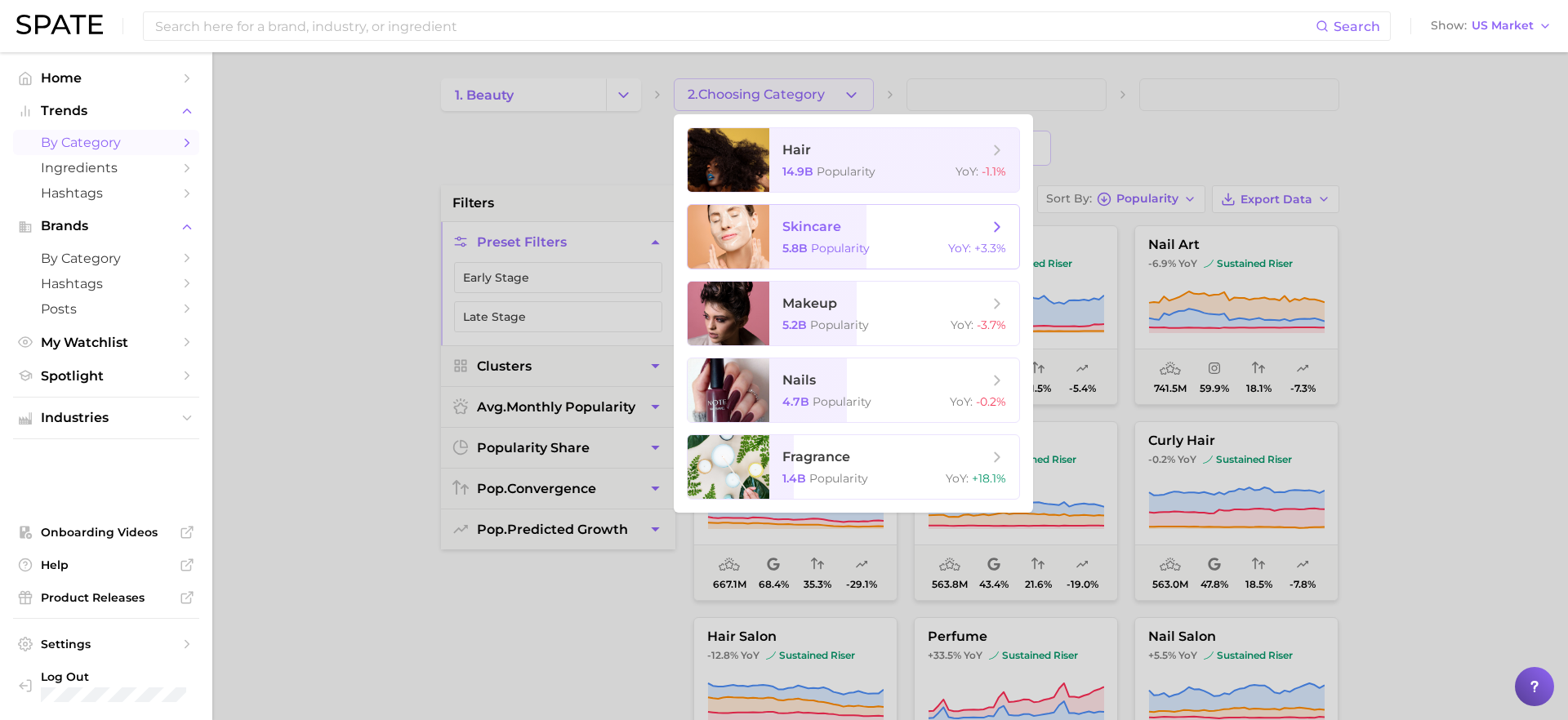
click at [789, 221] on span "skincare" at bounding box center [811, 227] width 58 height 15
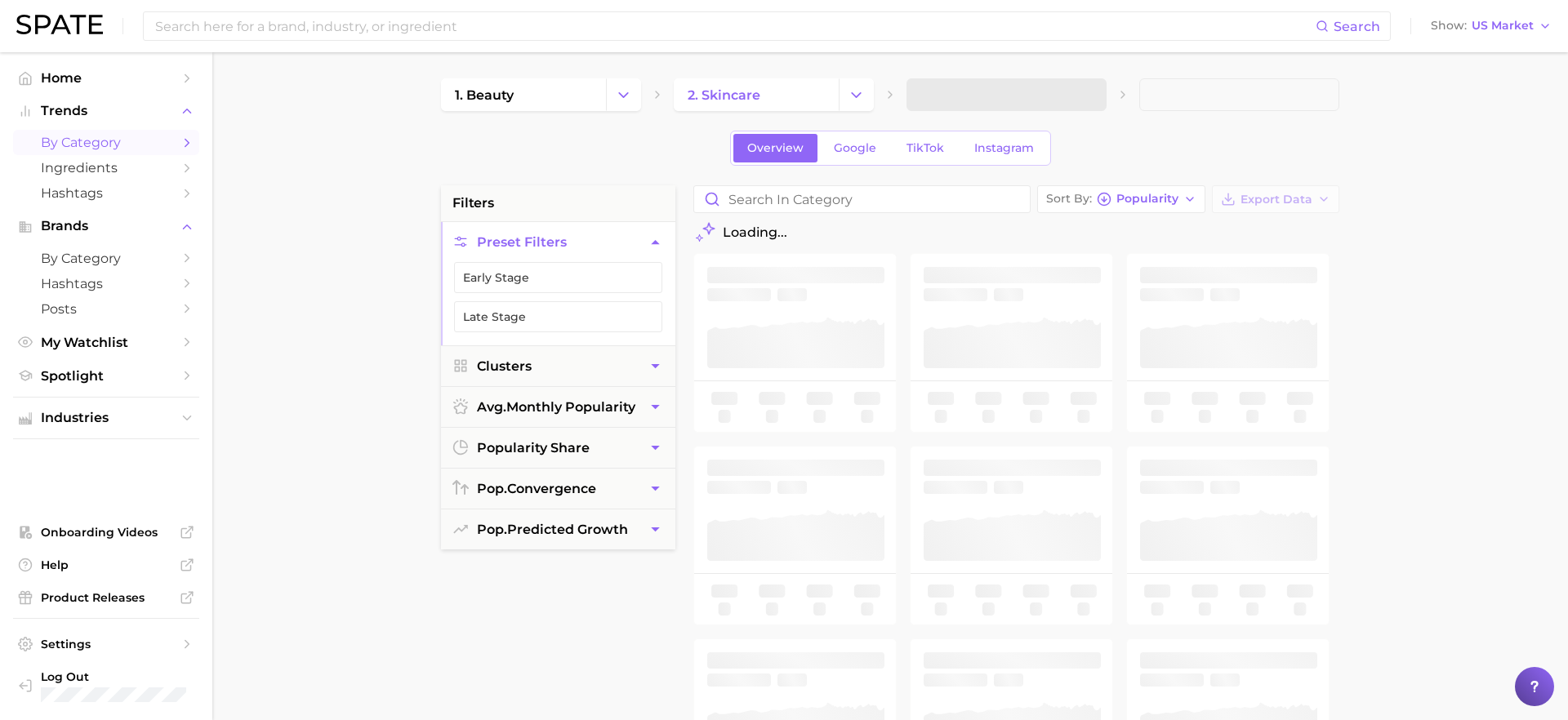
click at [936, 91] on span at bounding box center [1006, 94] width 200 height 33
click at [947, 94] on span at bounding box center [1006, 94] width 200 height 33
click at [924, 96] on span "3. Subcategory" at bounding box center [970, 95] width 100 height 15
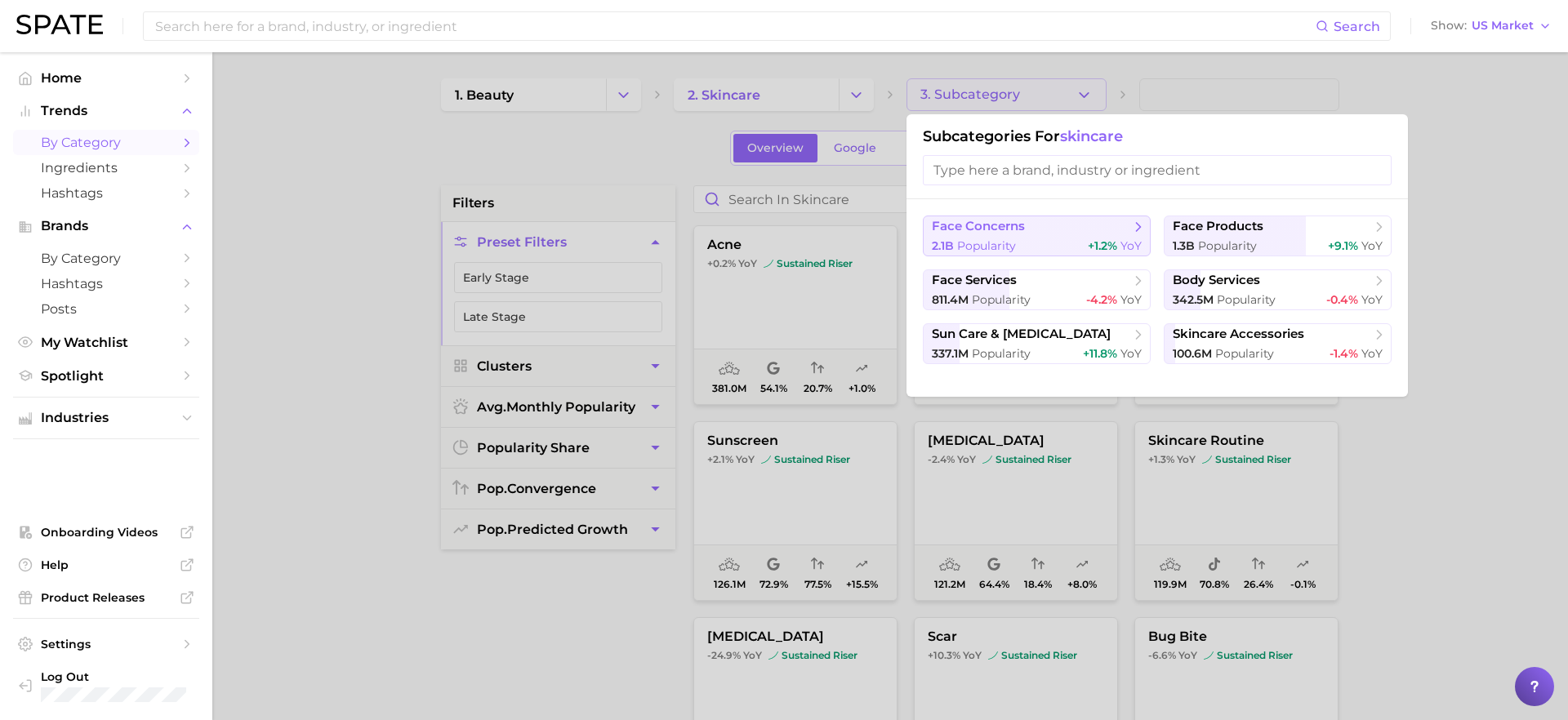
click at [965, 242] on span "Popularity" at bounding box center [986, 246] width 58 height 15
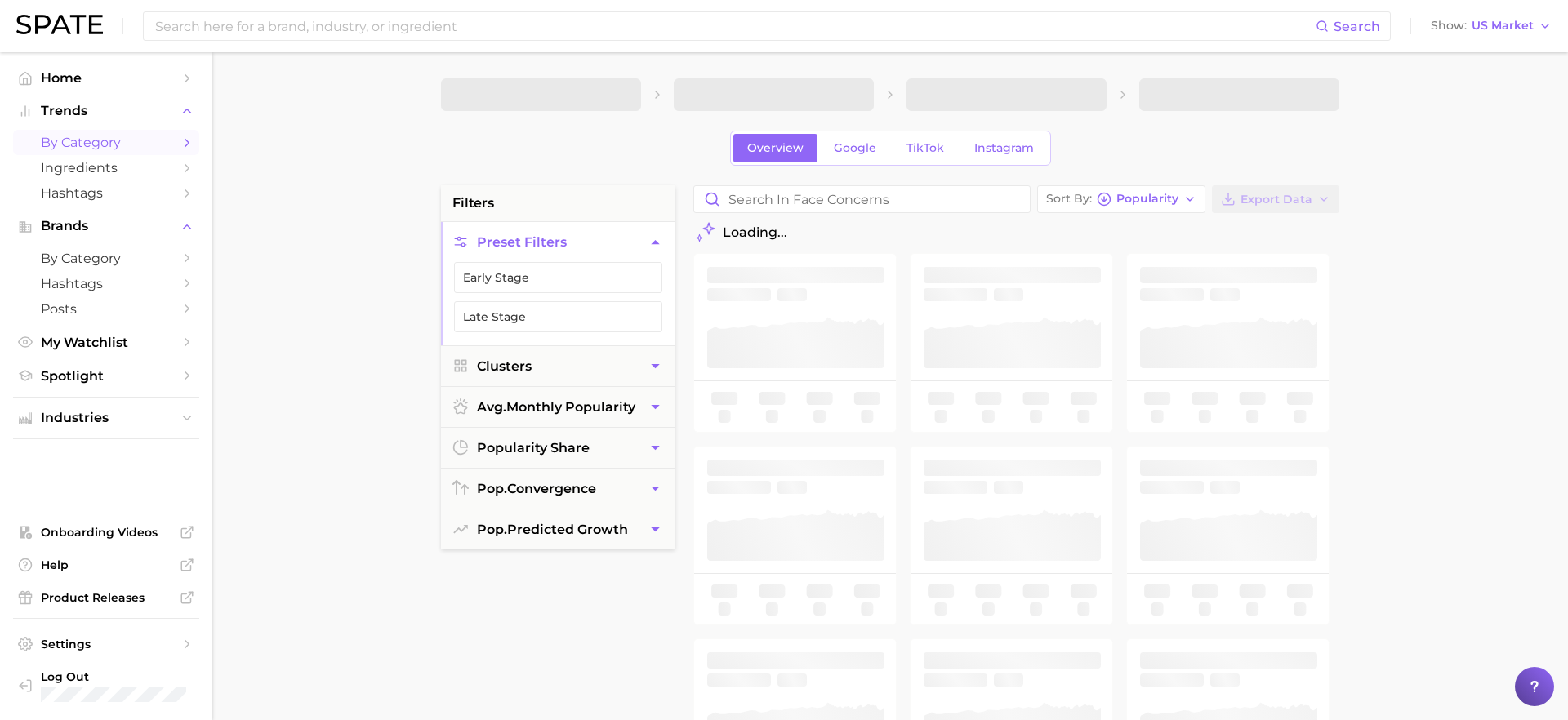
click at [1186, 92] on span at bounding box center [1239, 94] width 200 height 33
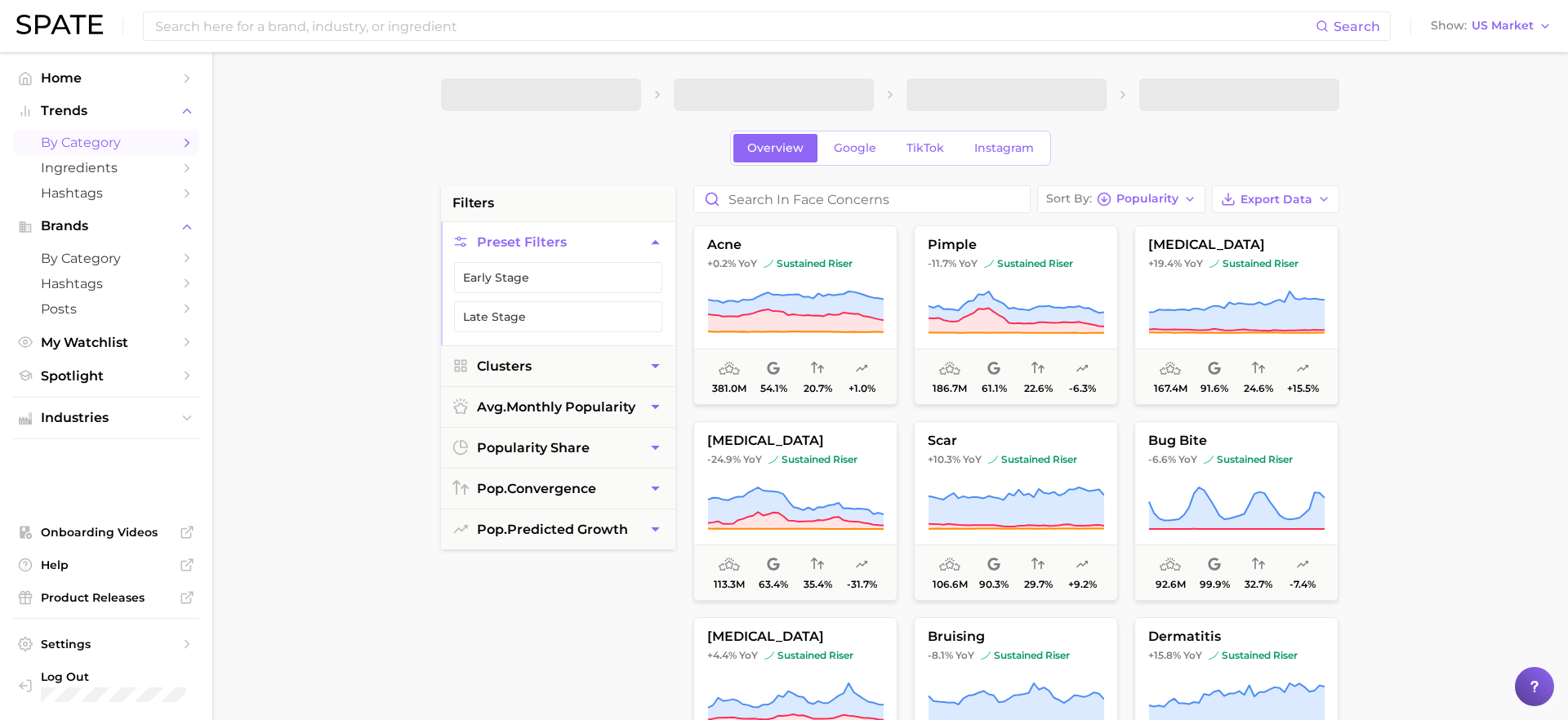
click at [1176, 95] on span at bounding box center [1239, 94] width 200 height 33
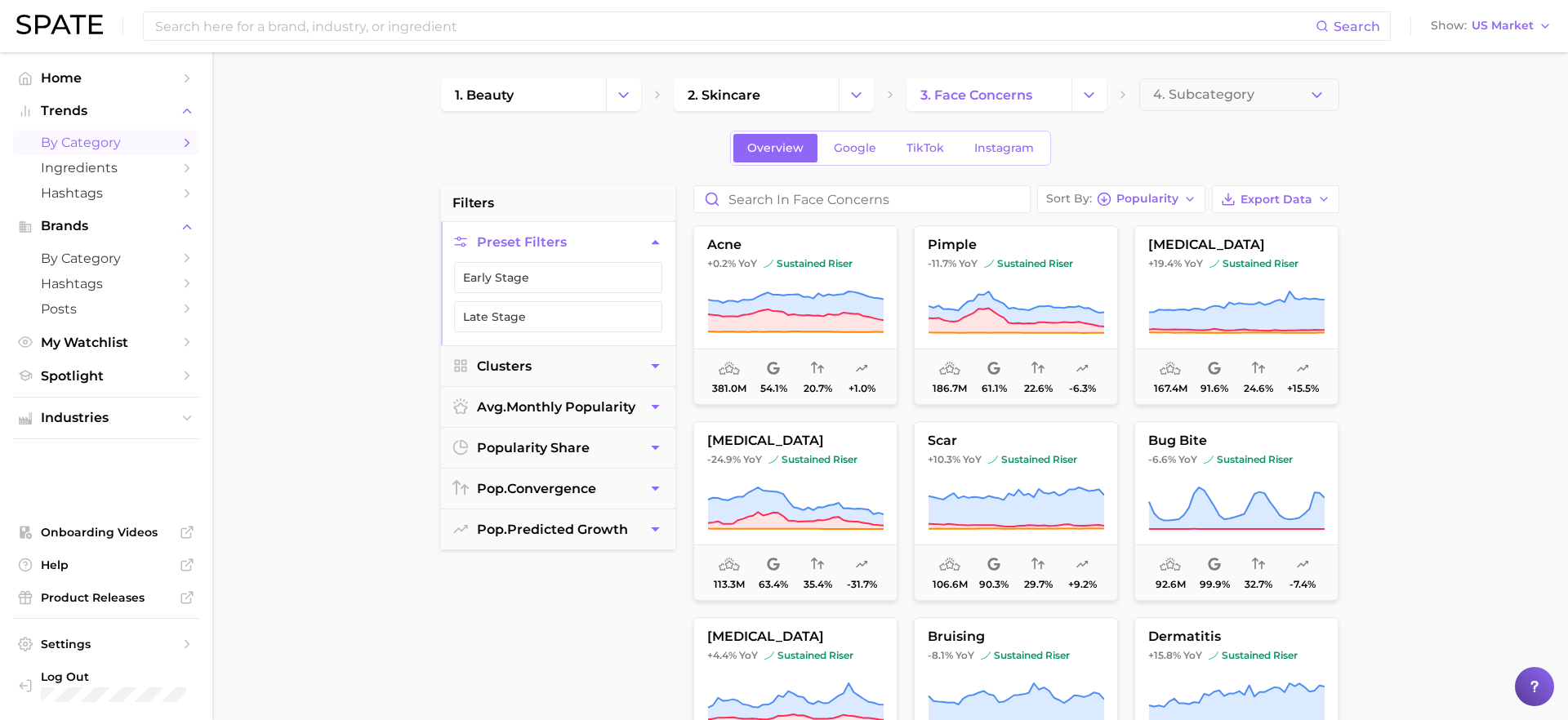
click at [1413, 322] on main "1. beauty 2. skincare 3. face concerns 4. Subcategory Overview Google TikTok In…" at bounding box center [890, 672] width 1355 height 1239
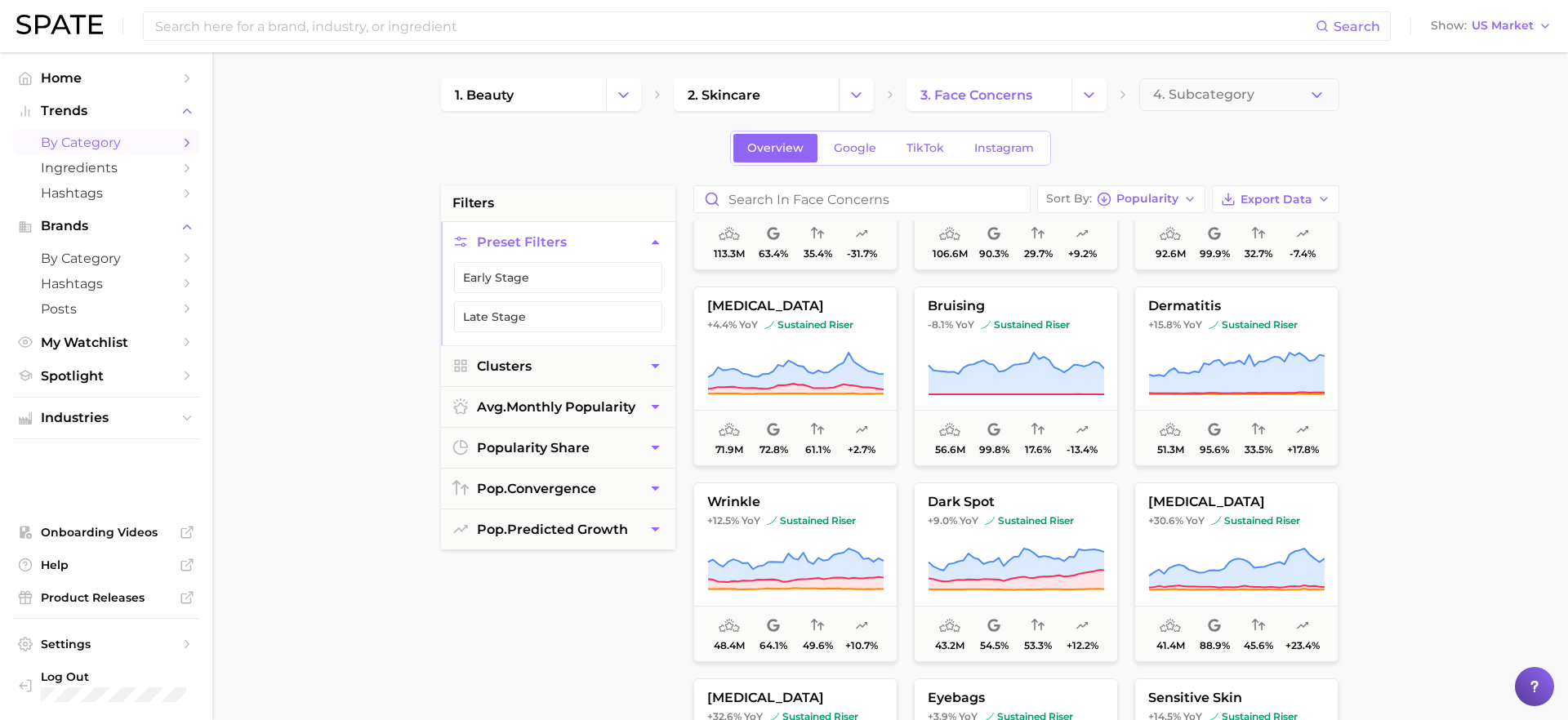
scroll to position [336, 0]
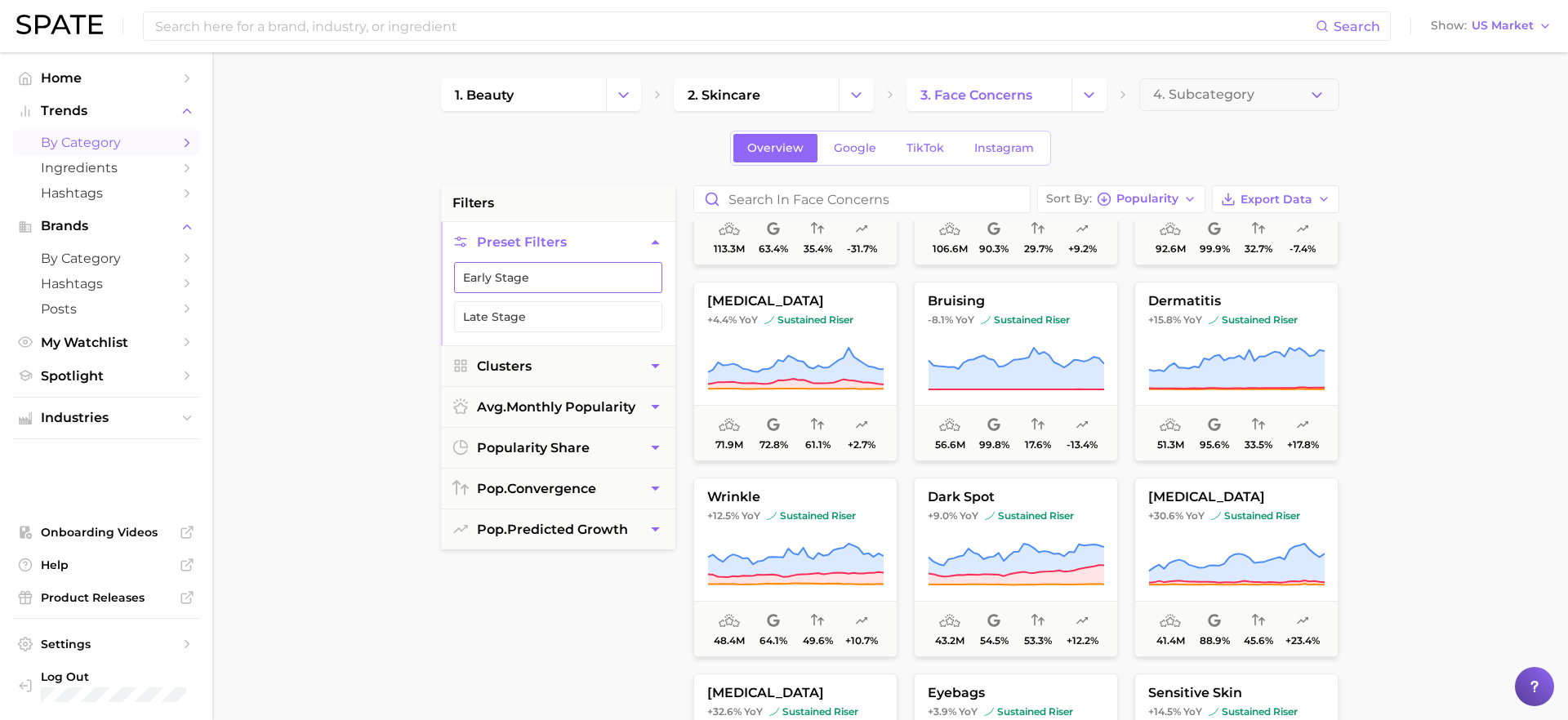
click at [523, 284] on button "Early Stage" at bounding box center [557, 277] width 208 height 31
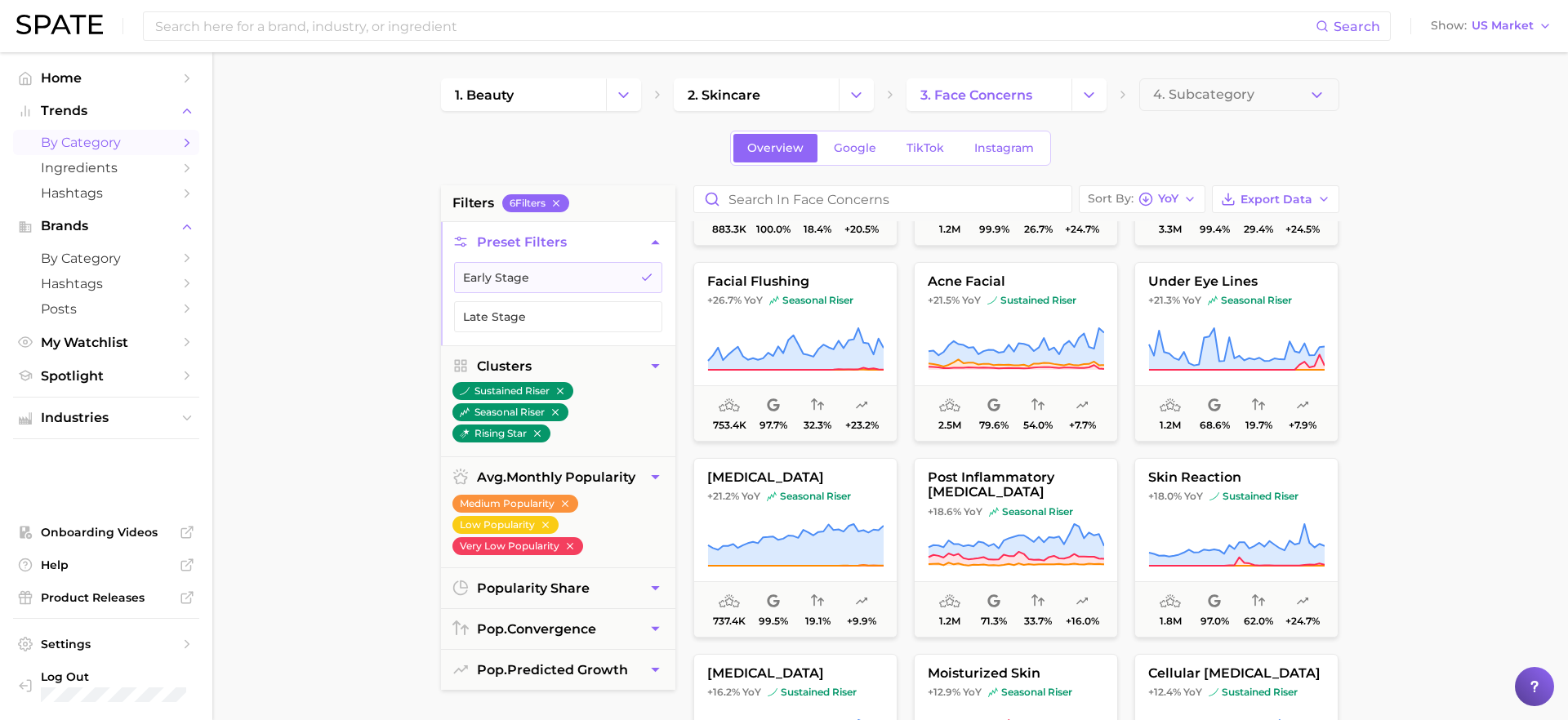
scroll to position [1897, 0]
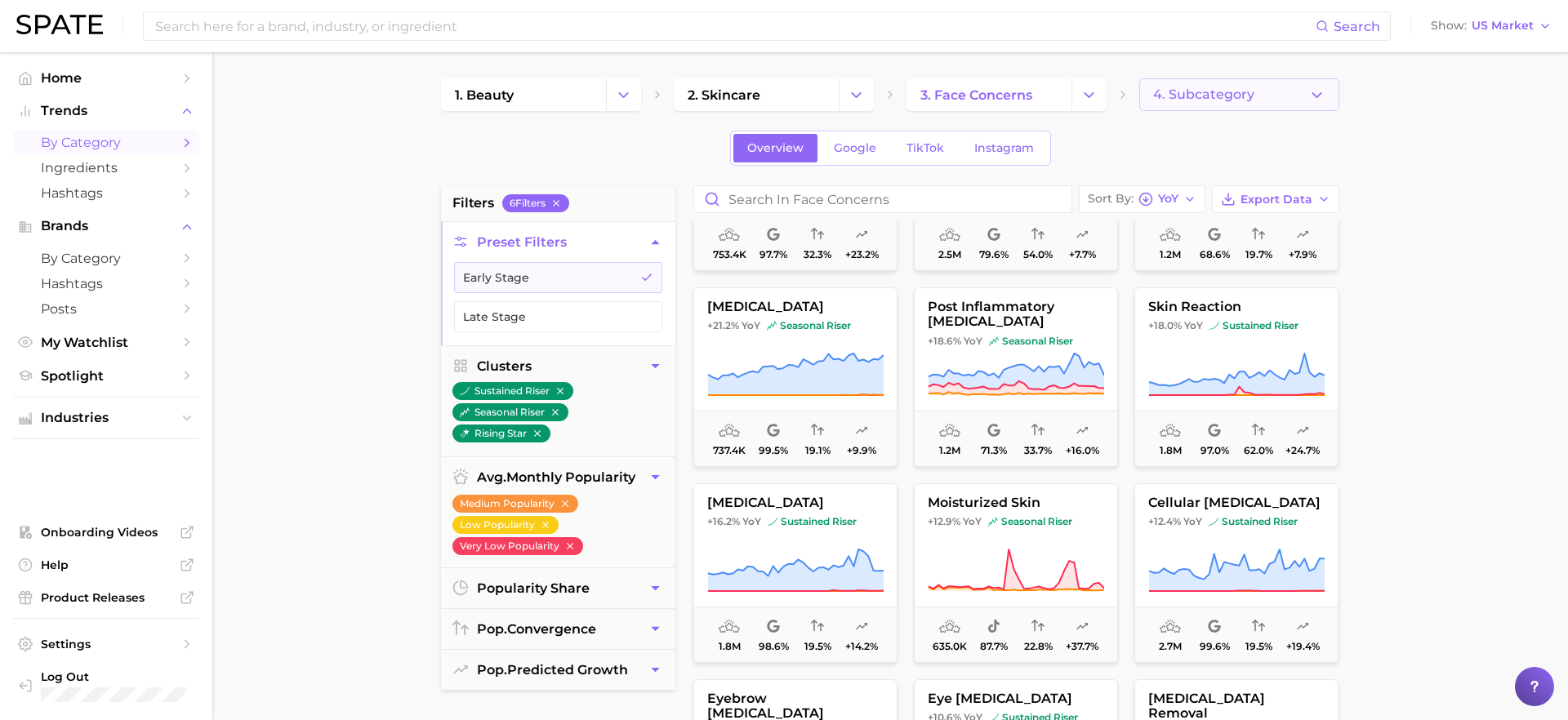
click at [1324, 104] on button "4. Subcategory" at bounding box center [1239, 94] width 200 height 33
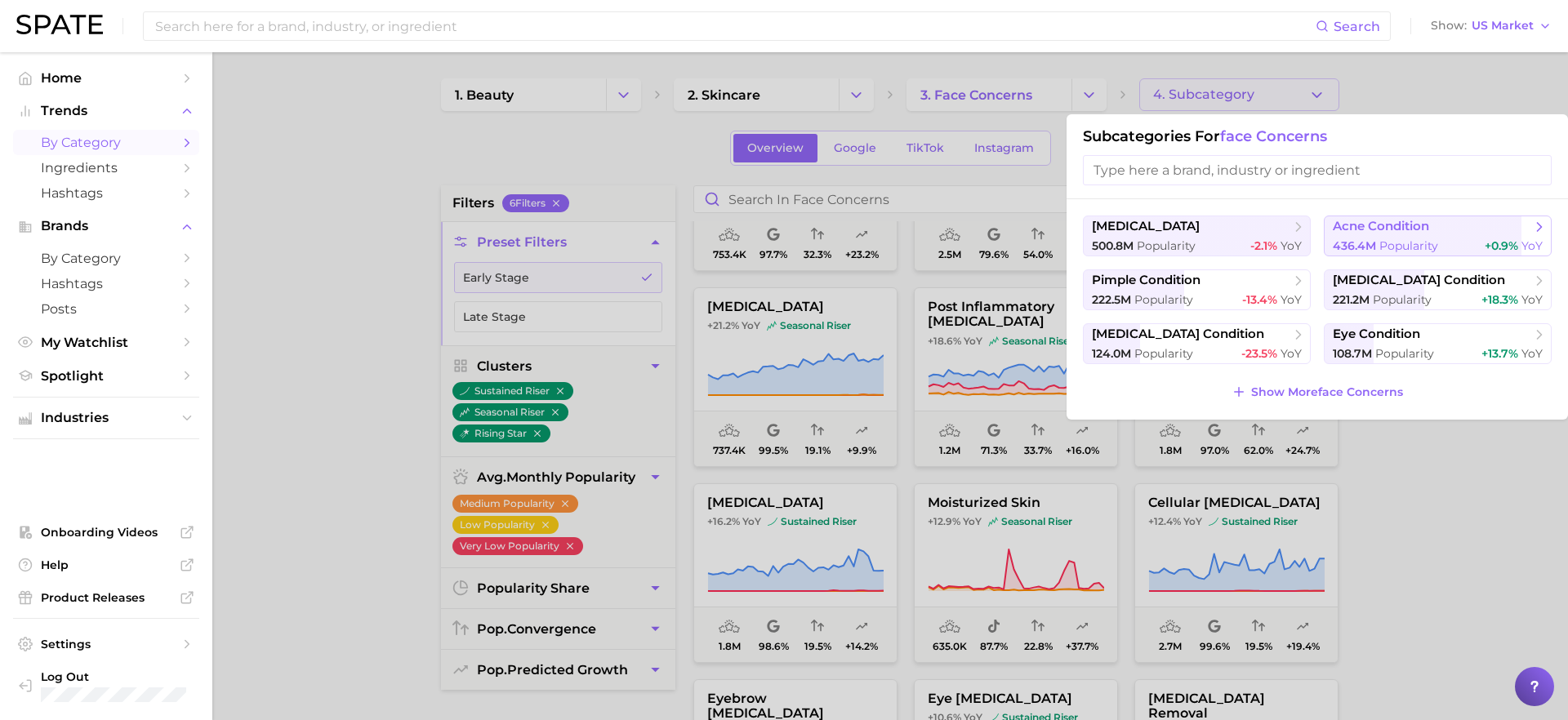
click at [1354, 220] on span "acne condition" at bounding box center [1381, 227] width 96 height 15
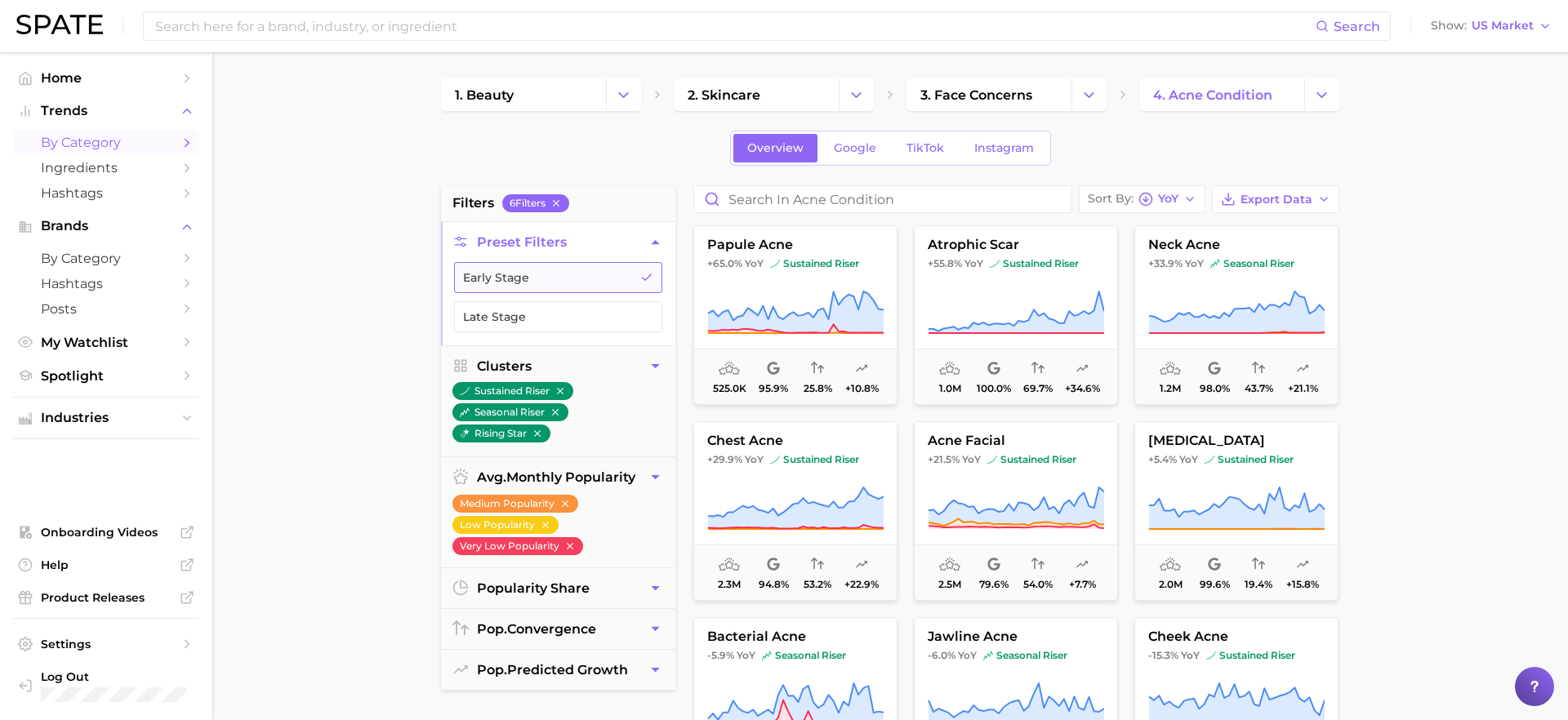
click at [568, 285] on button "Early Stage" at bounding box center [557, 277] width 208 height 31
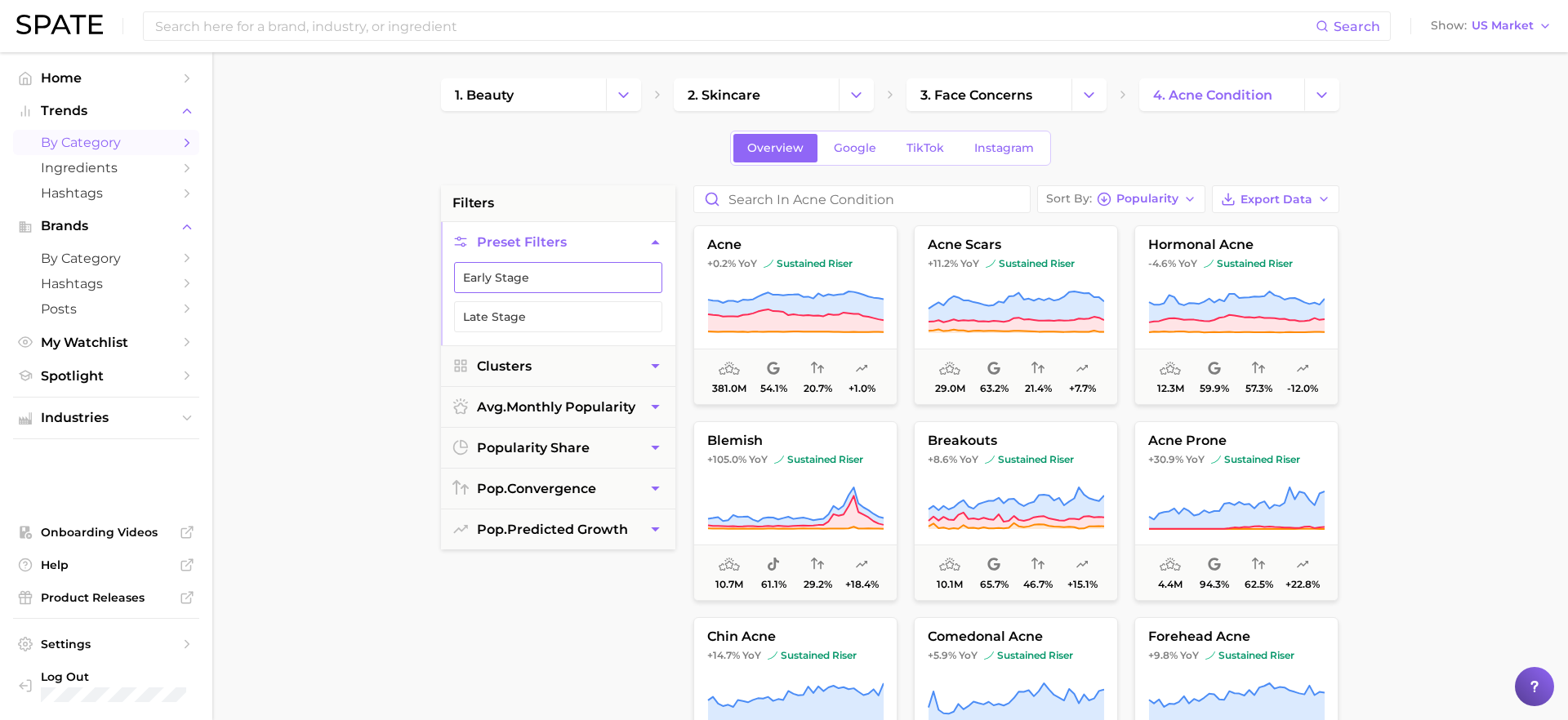
click at [542, 279] on button "Early Stage" at bounding box center [557, 277] width 208 height 31
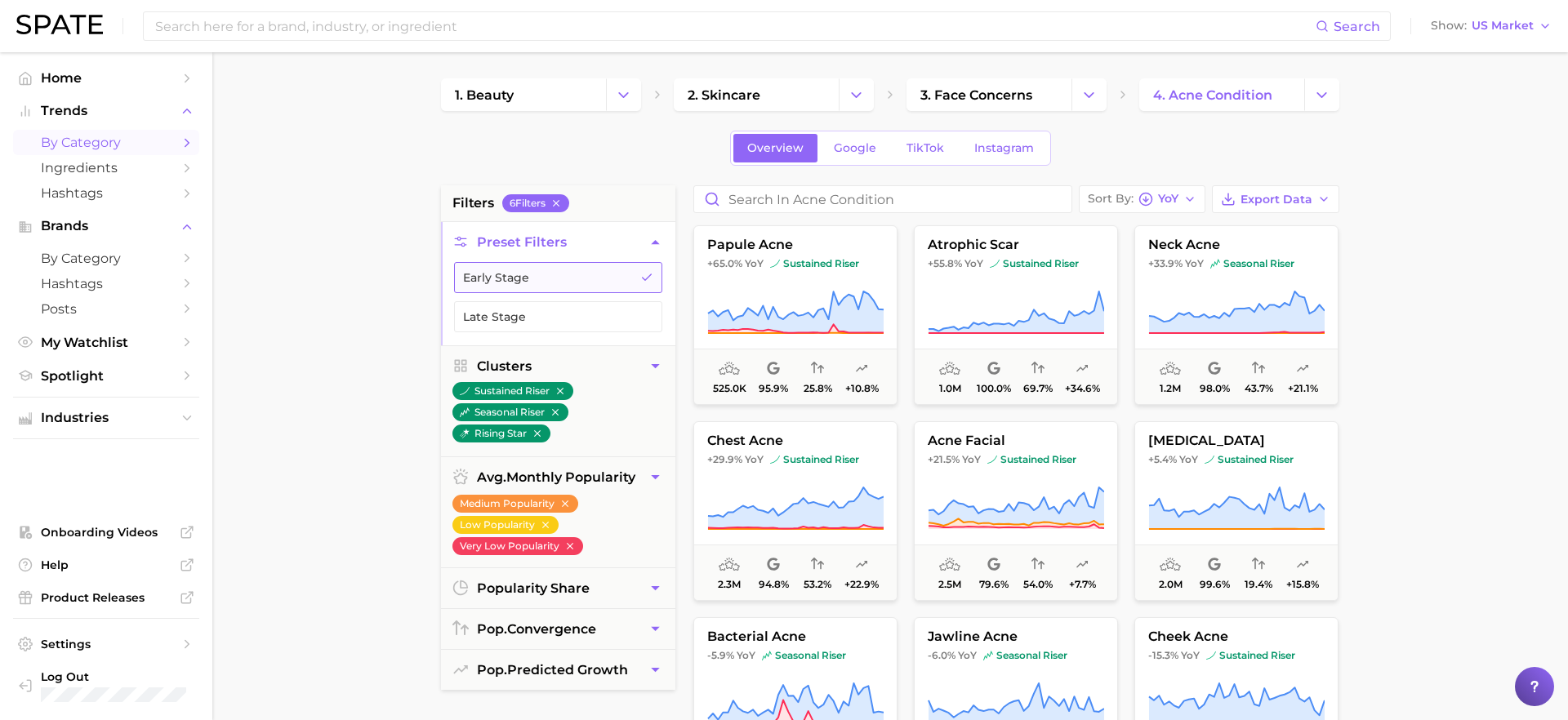
click at [613, 279] on button "Early Stage" at bounding box center [557, 277] width 208 height 31
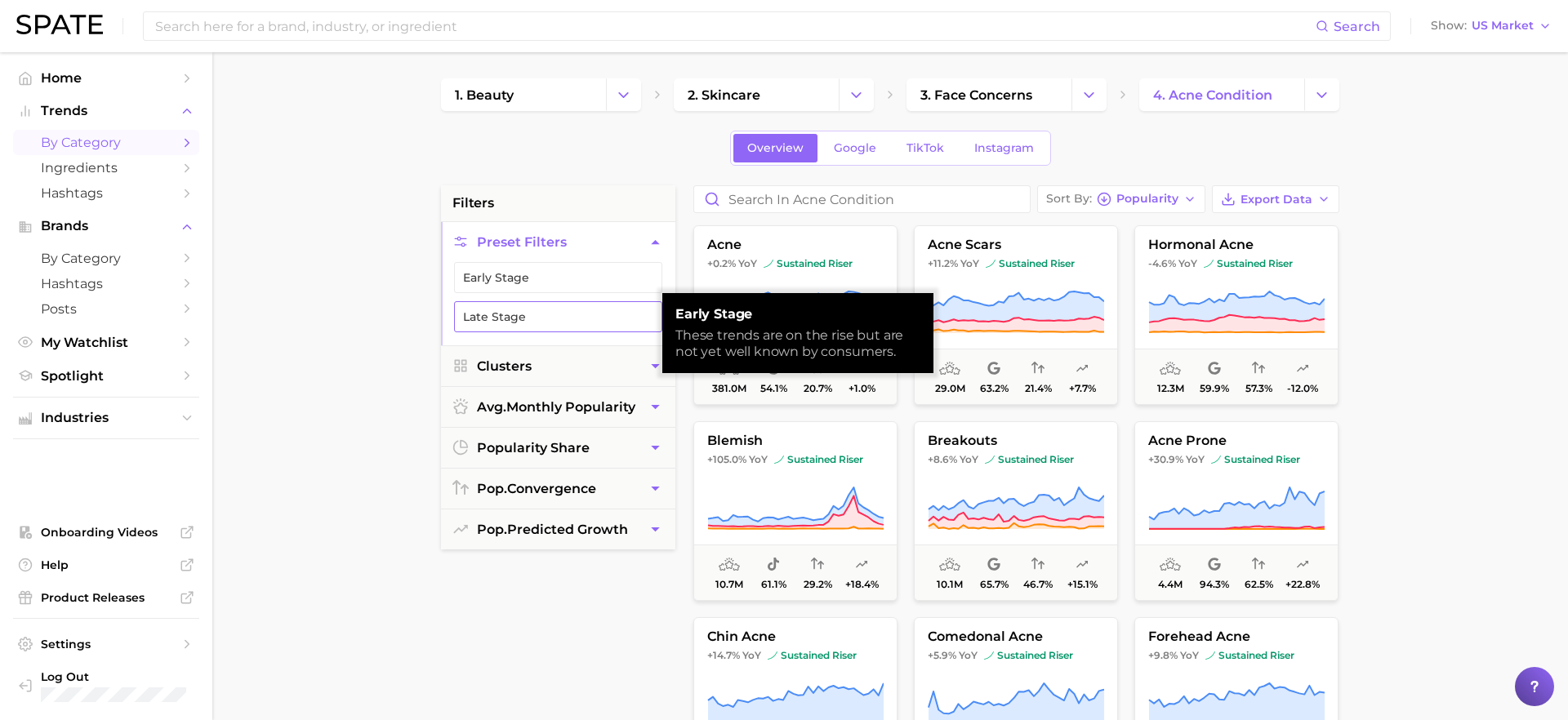
click at [608, 311] on button "Late Stage" at bounding box center [557, 316] width 208 height 31
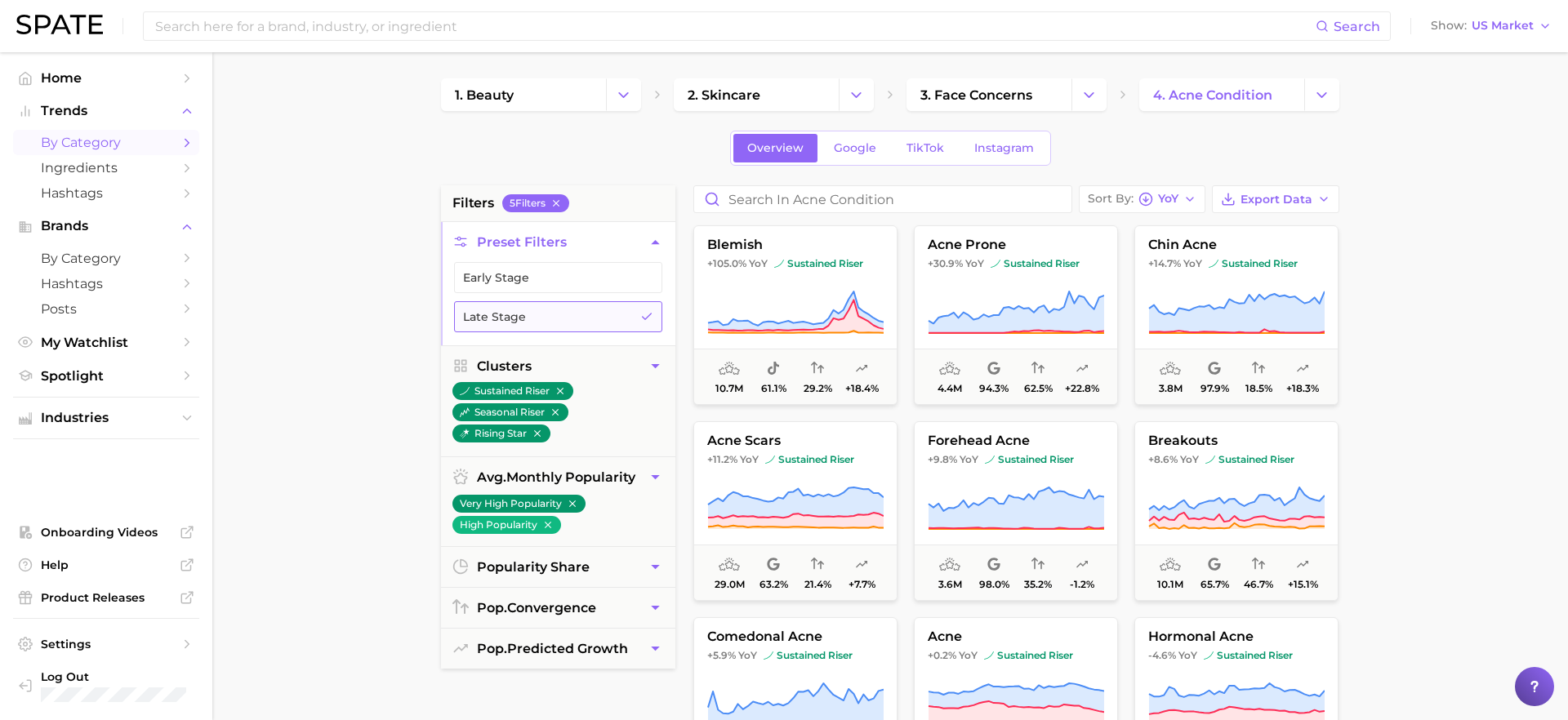
click at [578, 323] on button "Late Stage" at bounding box center [557, 316] width 208 height 31
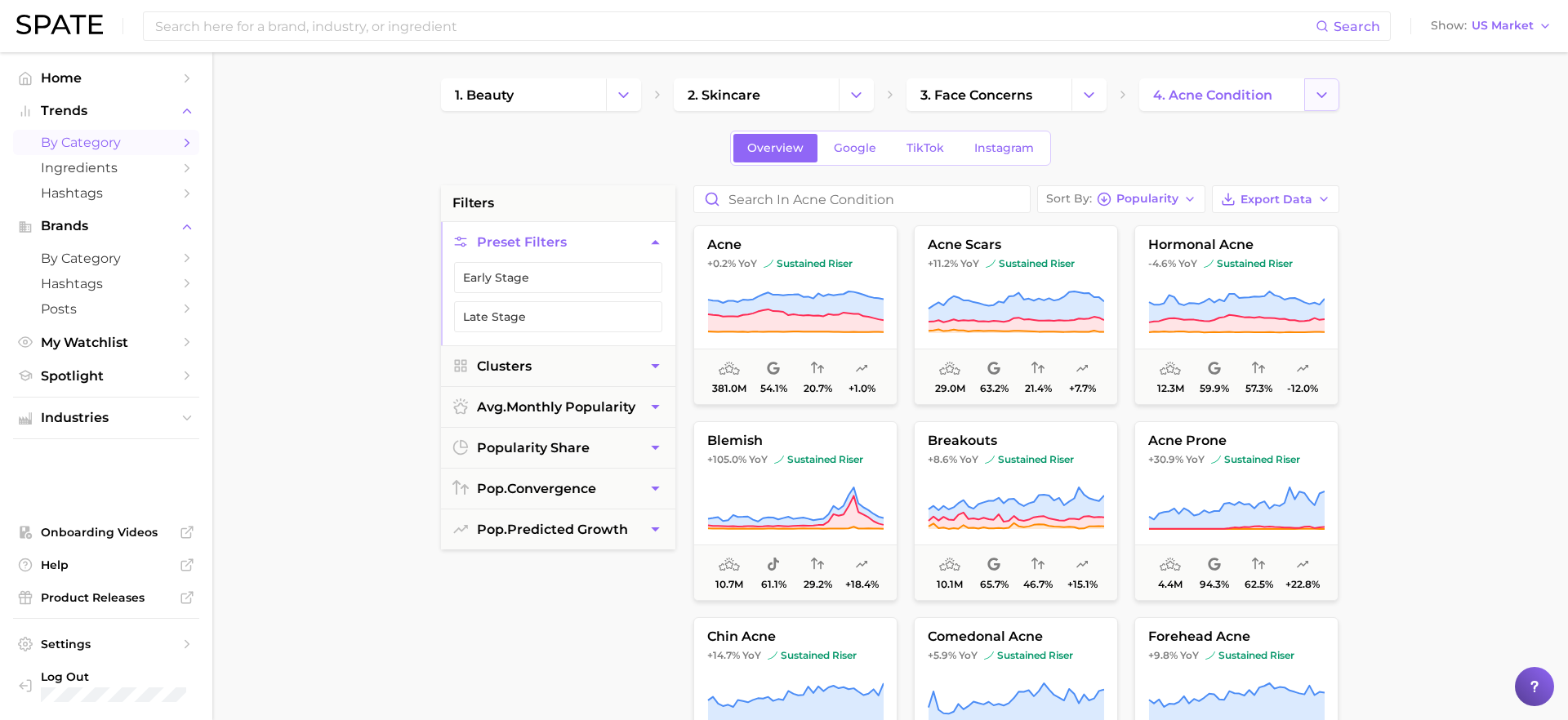
click at [1322, 102] on icon "Change Category" at bounding box center [1321, 95] width 17 height 17
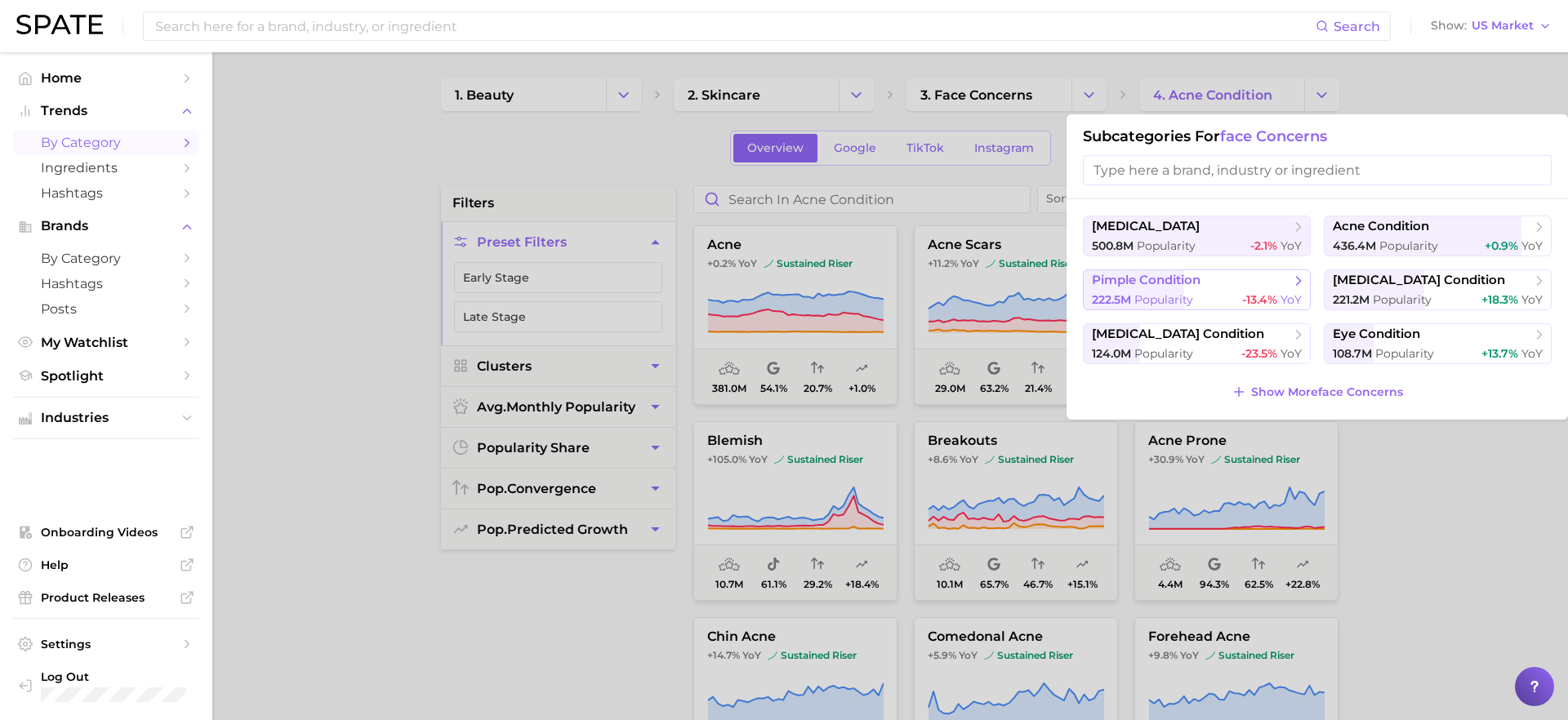
click at [1190, 285] on span "pimple condition" at bounding box center [1145, 280] width 108 height 15
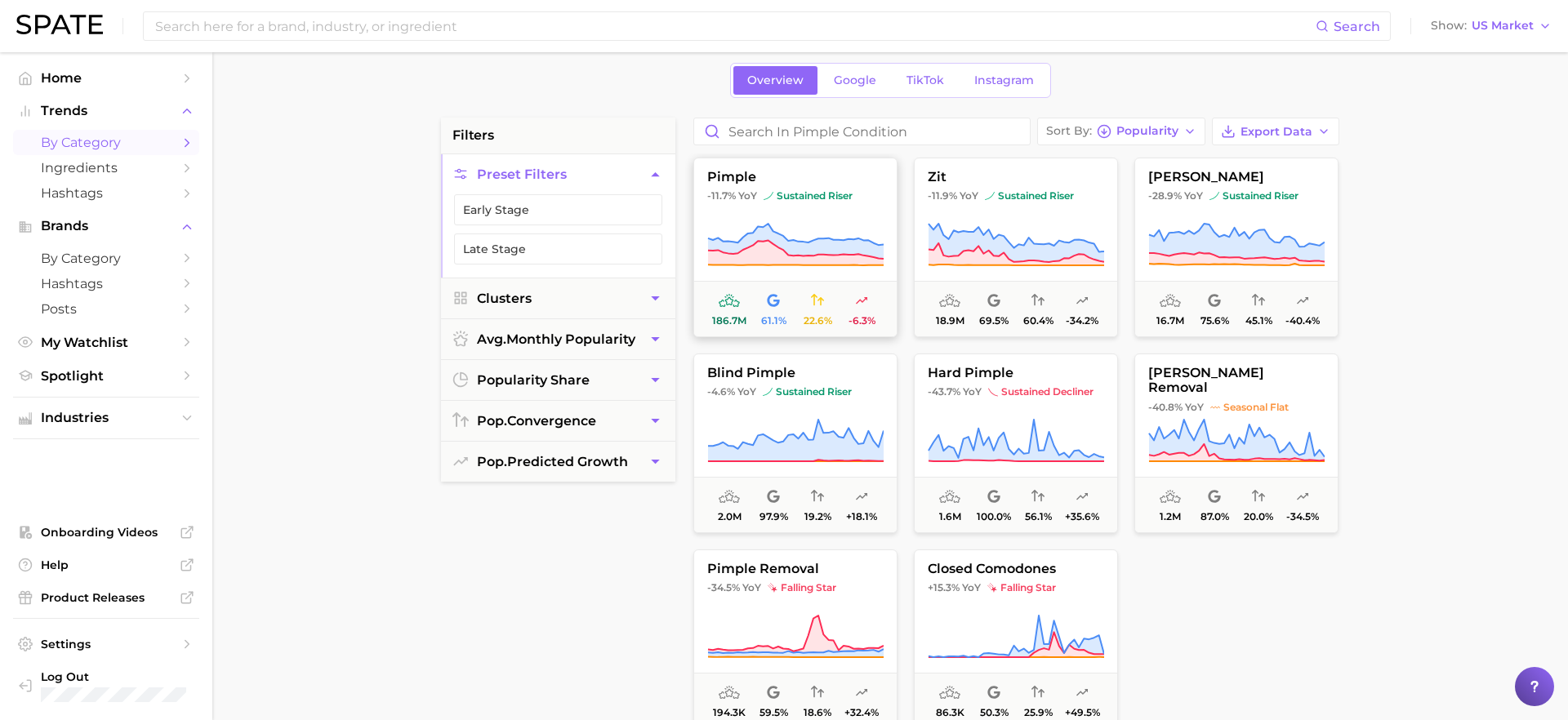
scroll to position [77, 0]
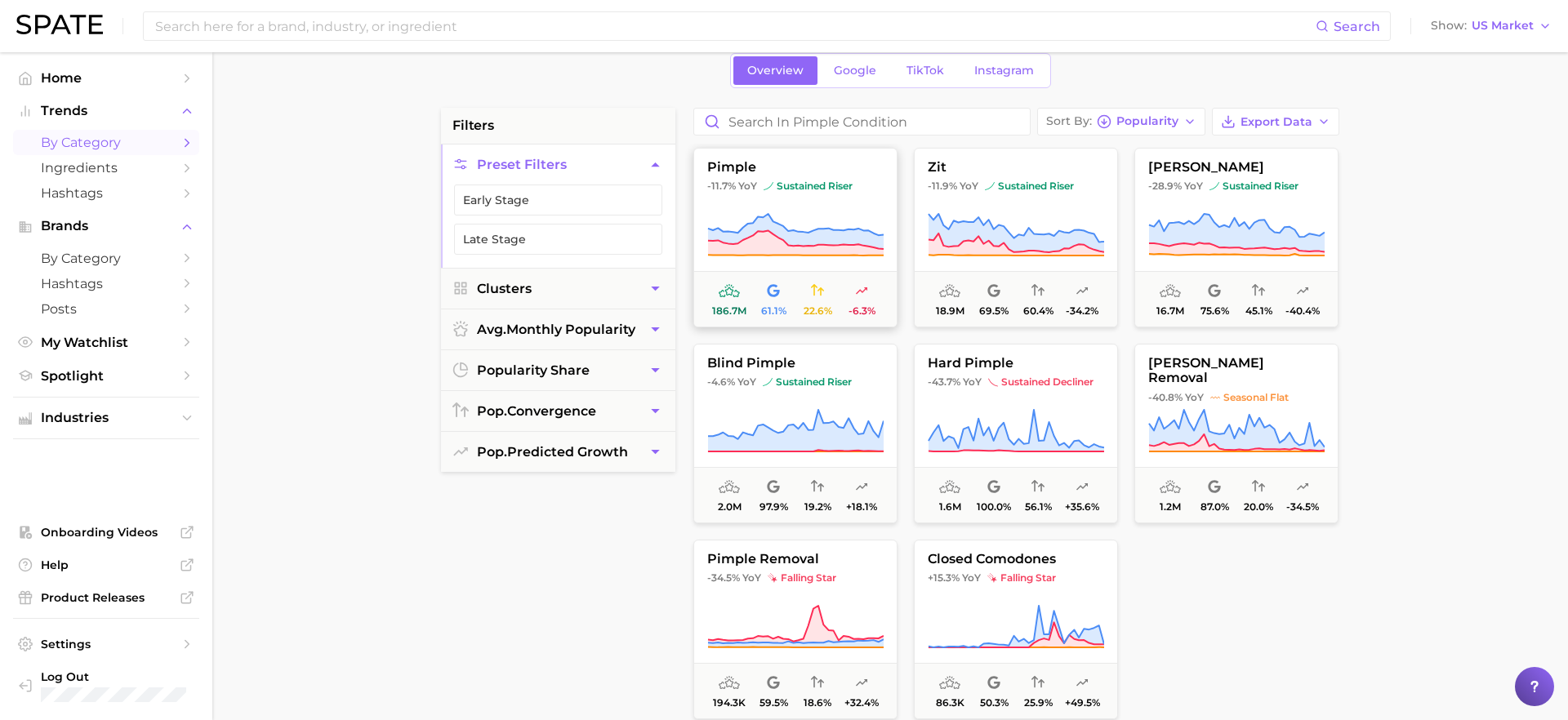
click at [826, 236] on icon at bounding box center [795, 231] width 176 height 35
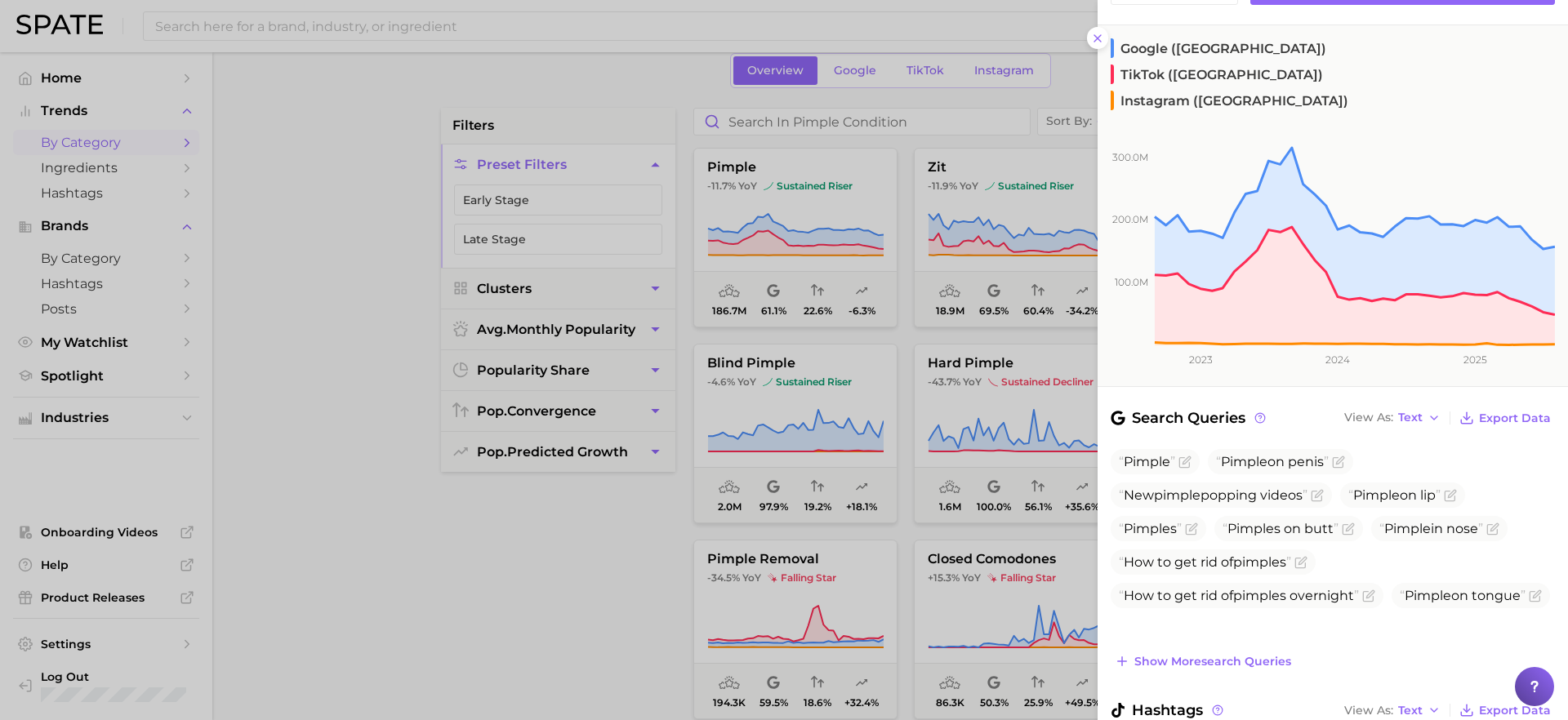
scroll to position [0, 0]
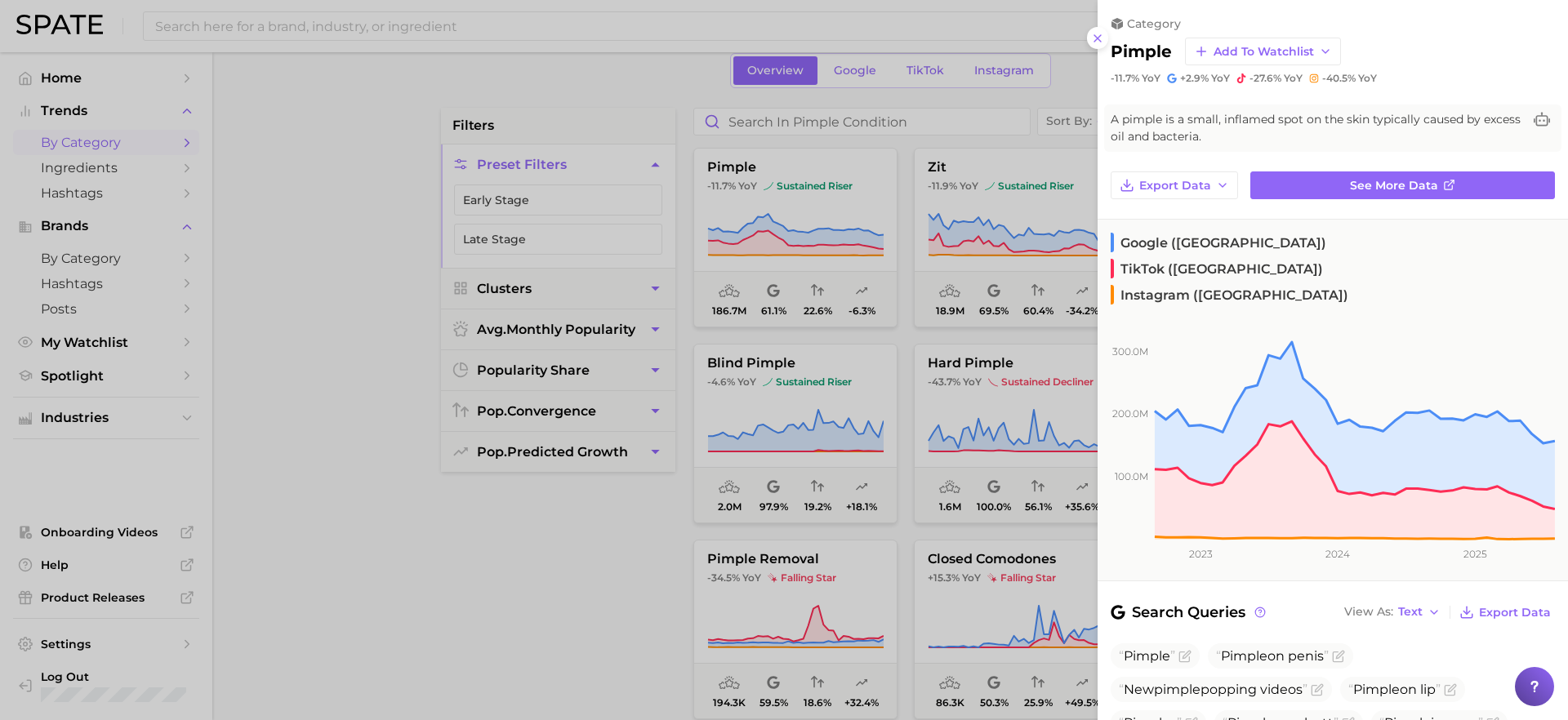
click at [648, 510] on div at bounding box center [784, 360] width 1568 height 720
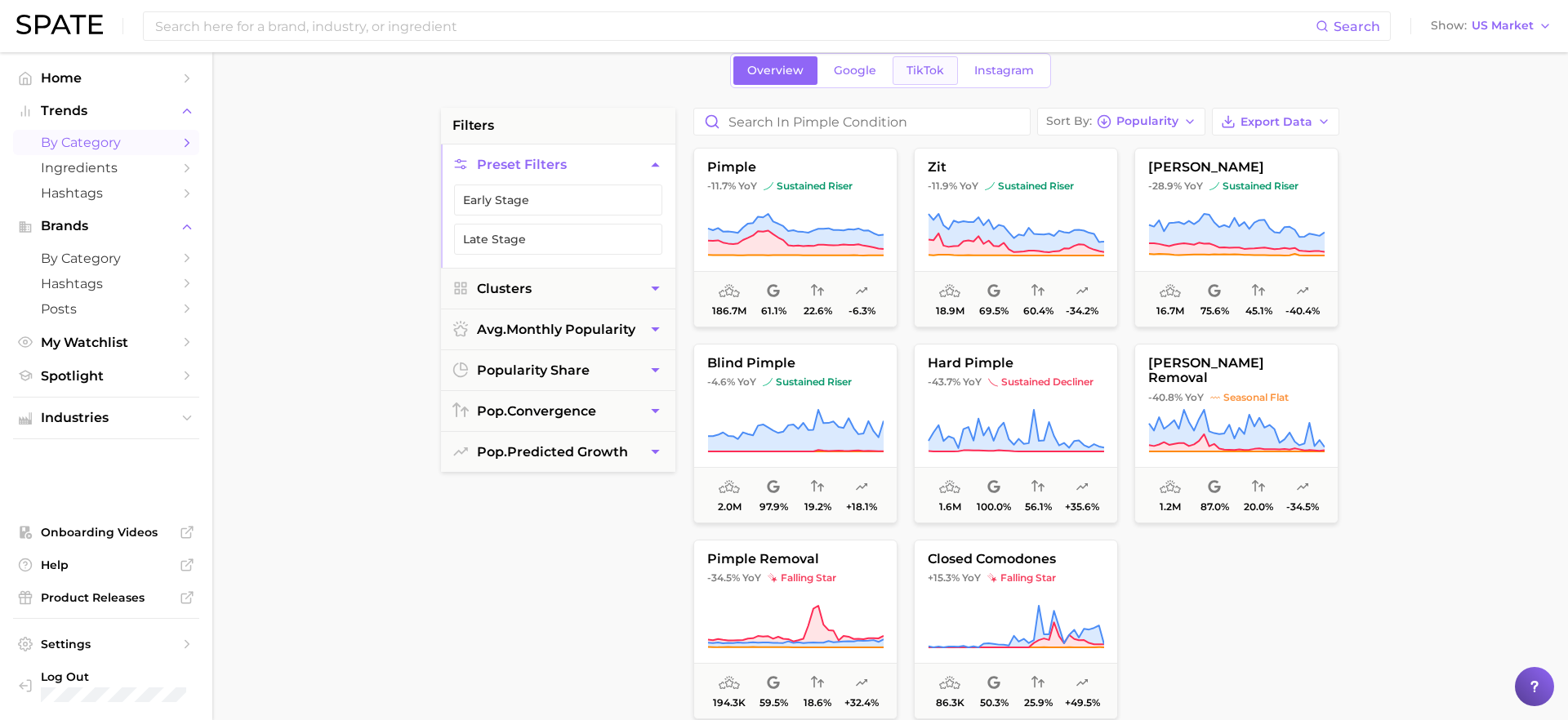
click at [925, 81] on link "TikTok" at bounding box center [924, 71] width 65 height 28
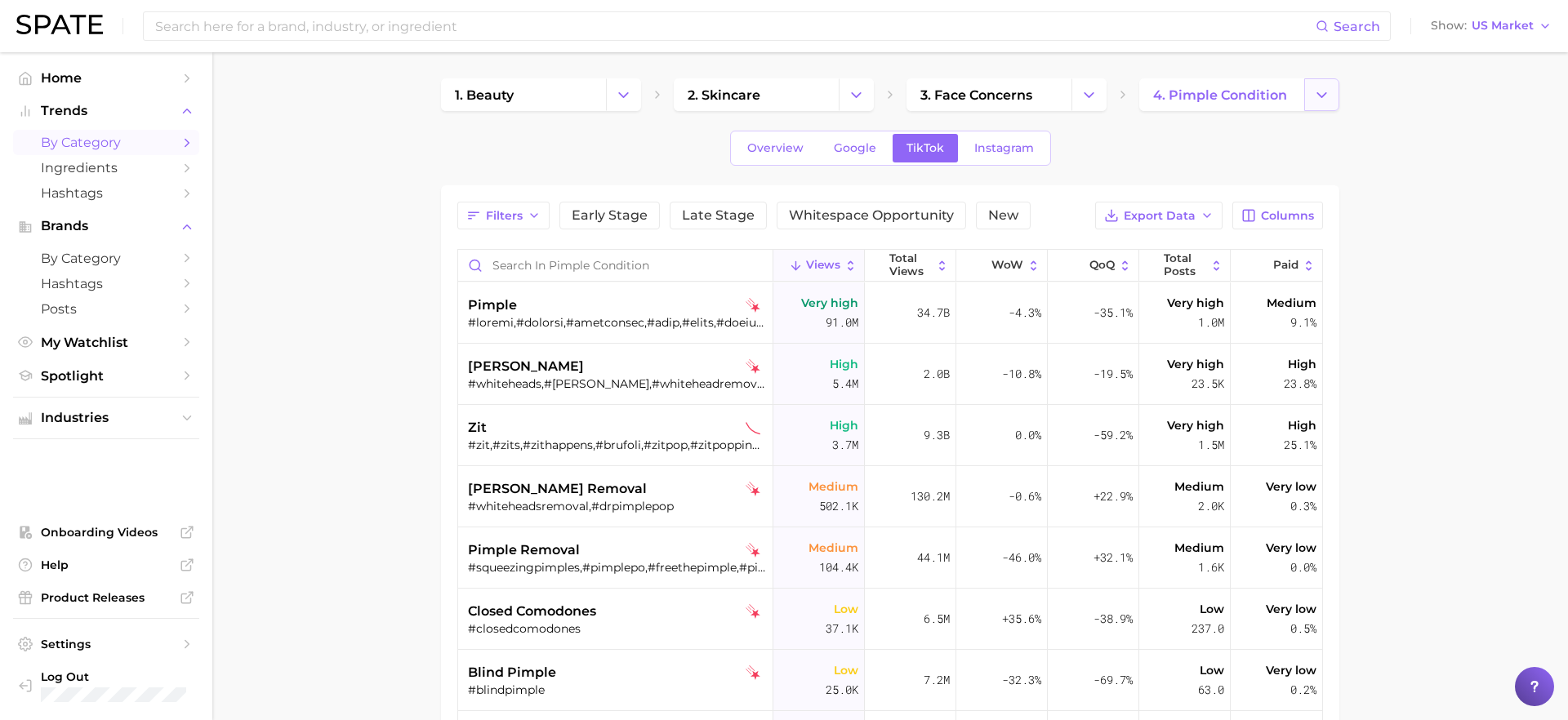
click at [1323, 99] on icon "Change Category" at bounding box center [1321, 95] width 17 height 17
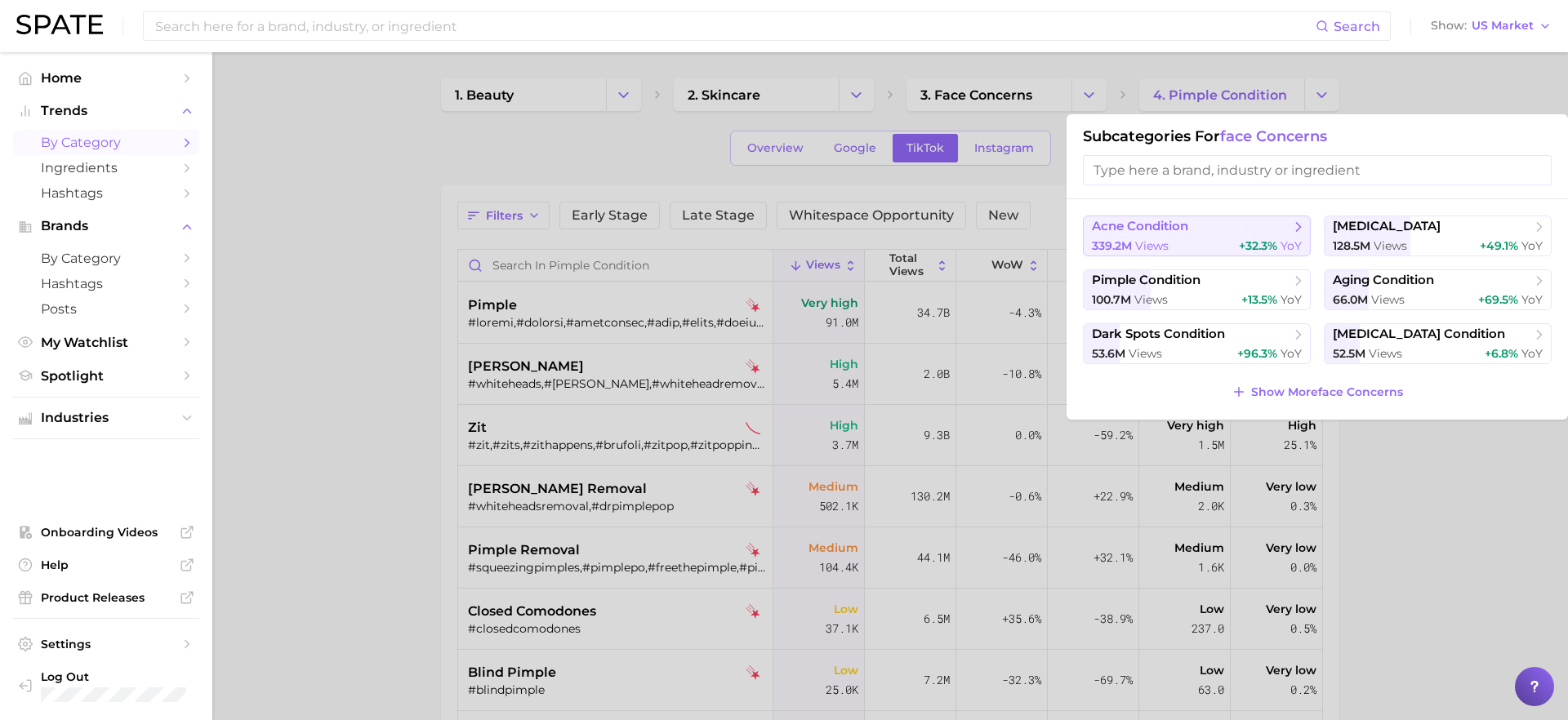
click at [1266, 238] on span "+32.3%" at bounding box center [1257, 246] width 39 height 15
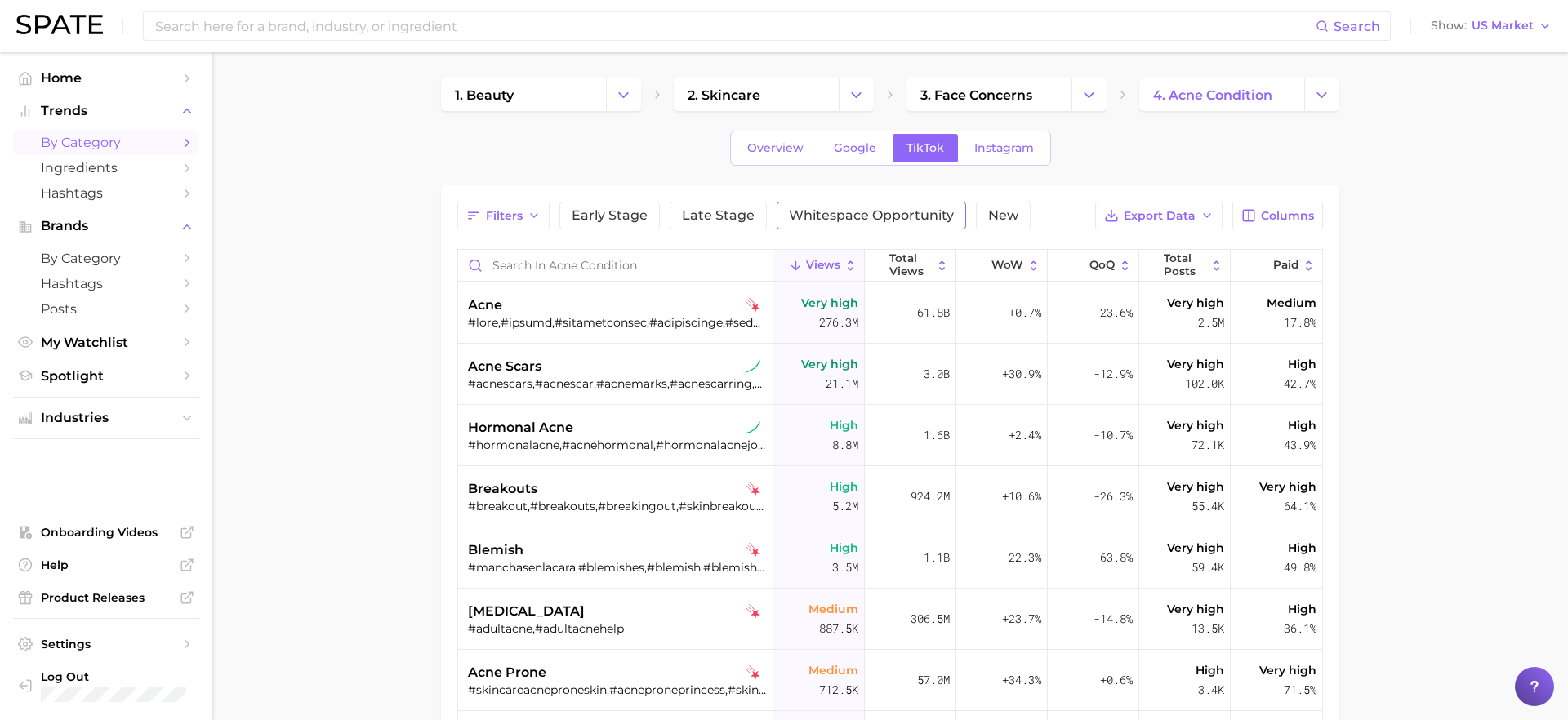
click at [829, 219] on span "Whitespace Opportunity" at bounding box center [871, 216] width 165 height 13
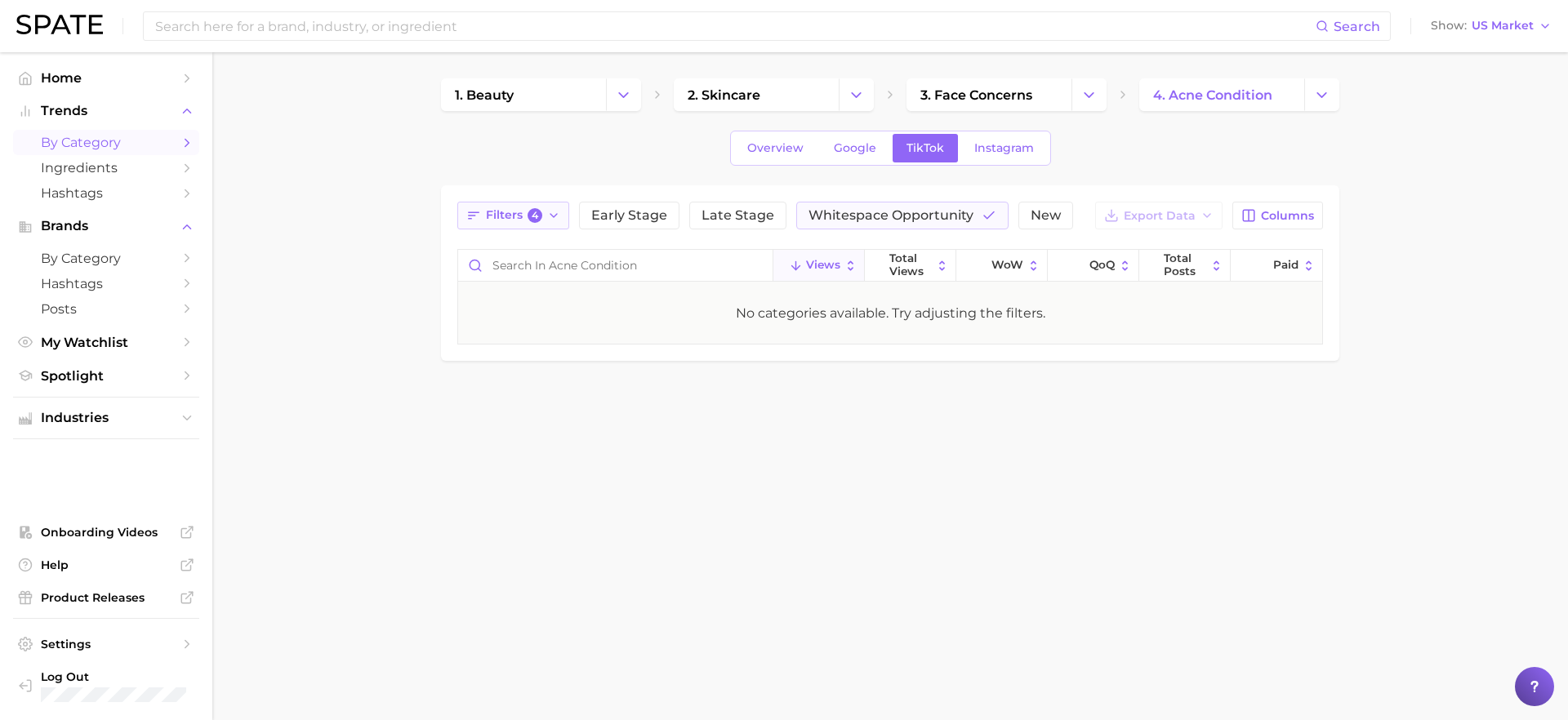
click at [522, 212] on span "Filters 4" at bounding box center [514, 216] width 56 height 15
click at [763, 157] on link "Overview" at bounding box center [775, 148] width 84 height 28
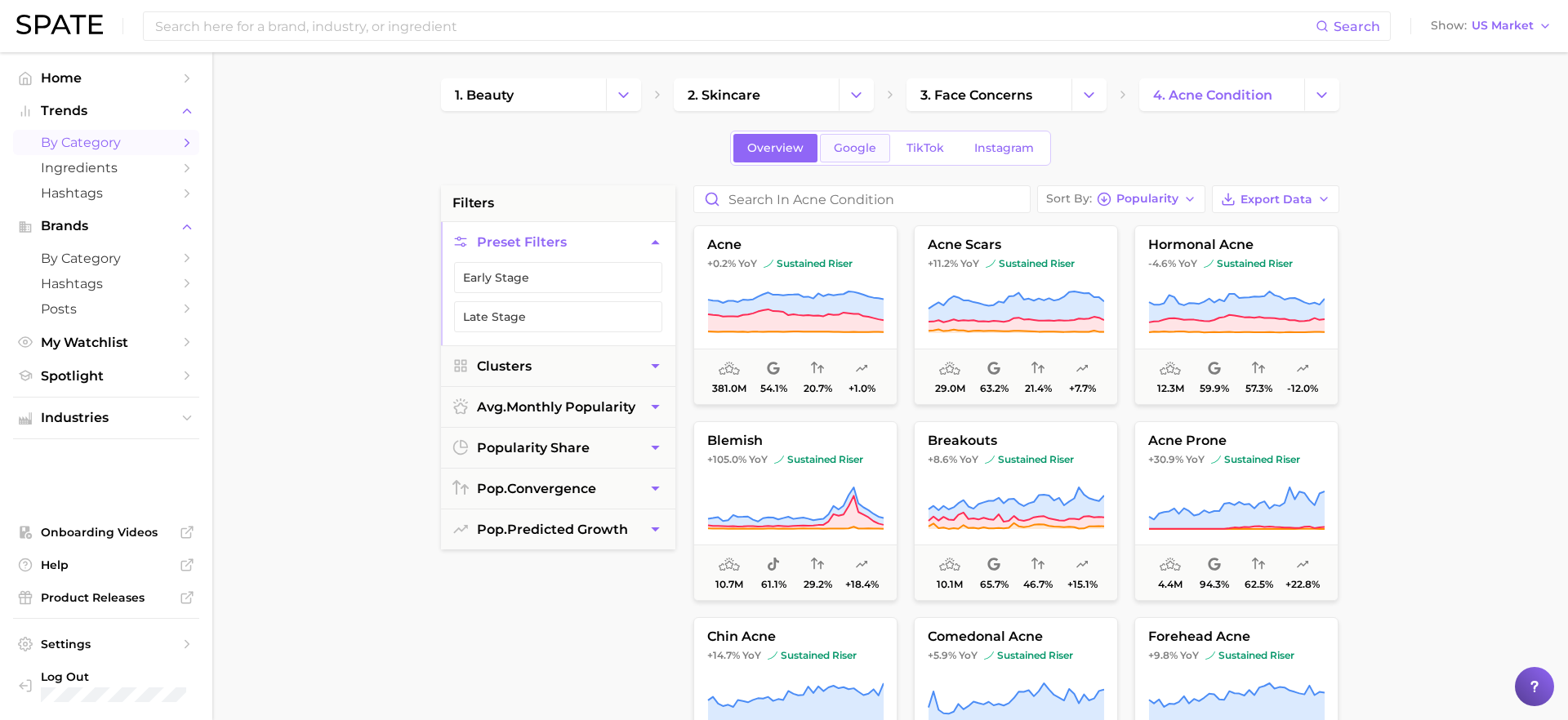
click at [858, 152] on span "Google" at bounding box center [855, 148] width 42 height 14
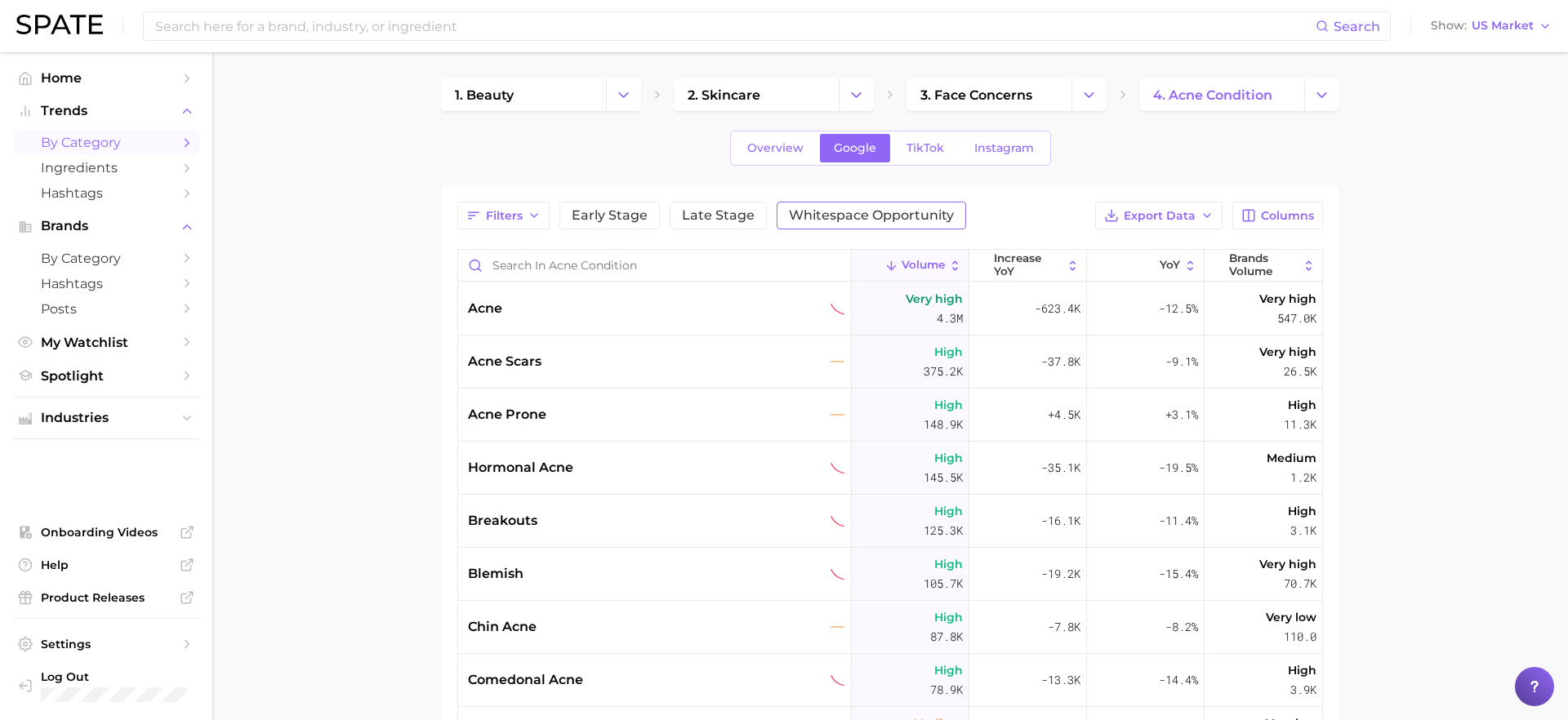
click at [841, 213] on span "Whitespace Opportunity" at bounding box center [871, 216] width 165 height 13
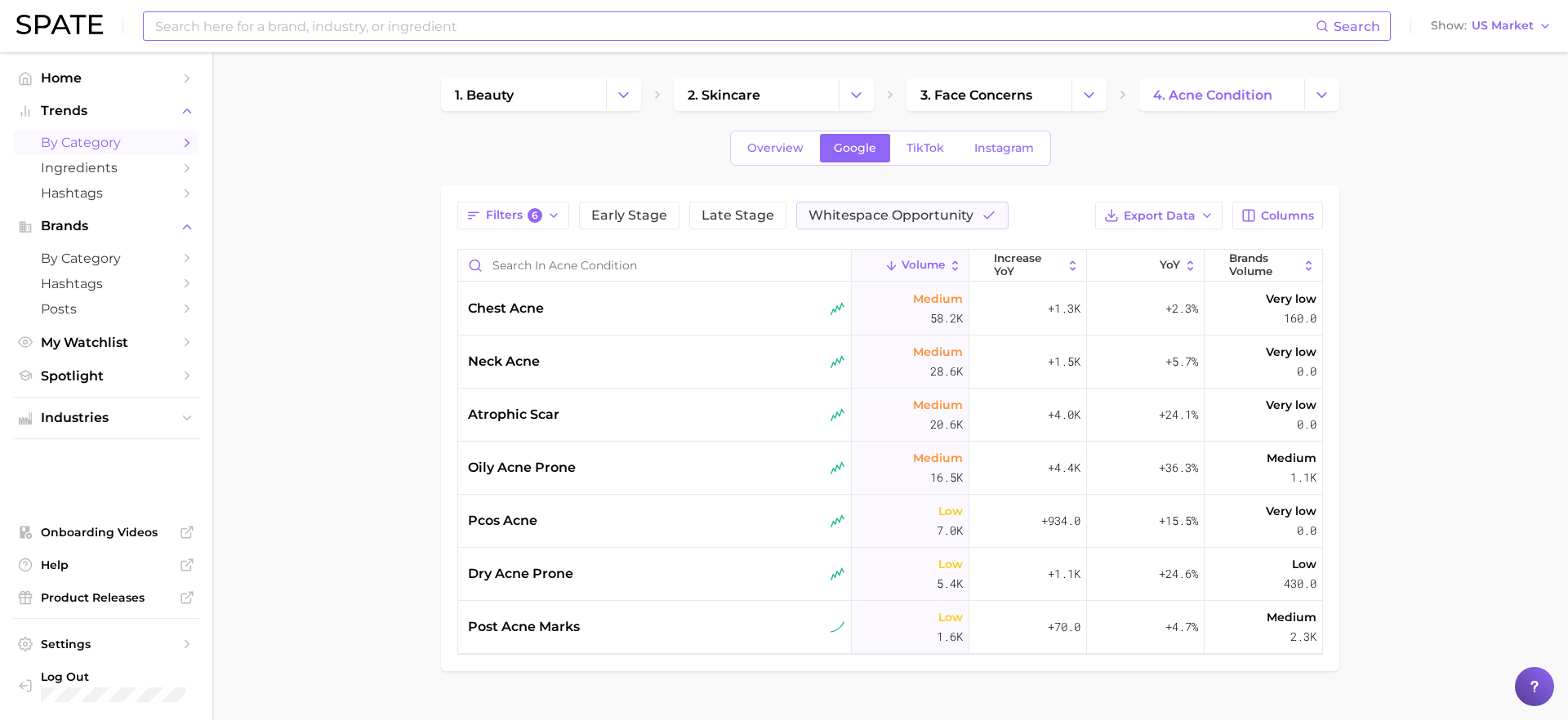
click at [534, 40] on input at bounding box center [734, 25] width 1162 height 27
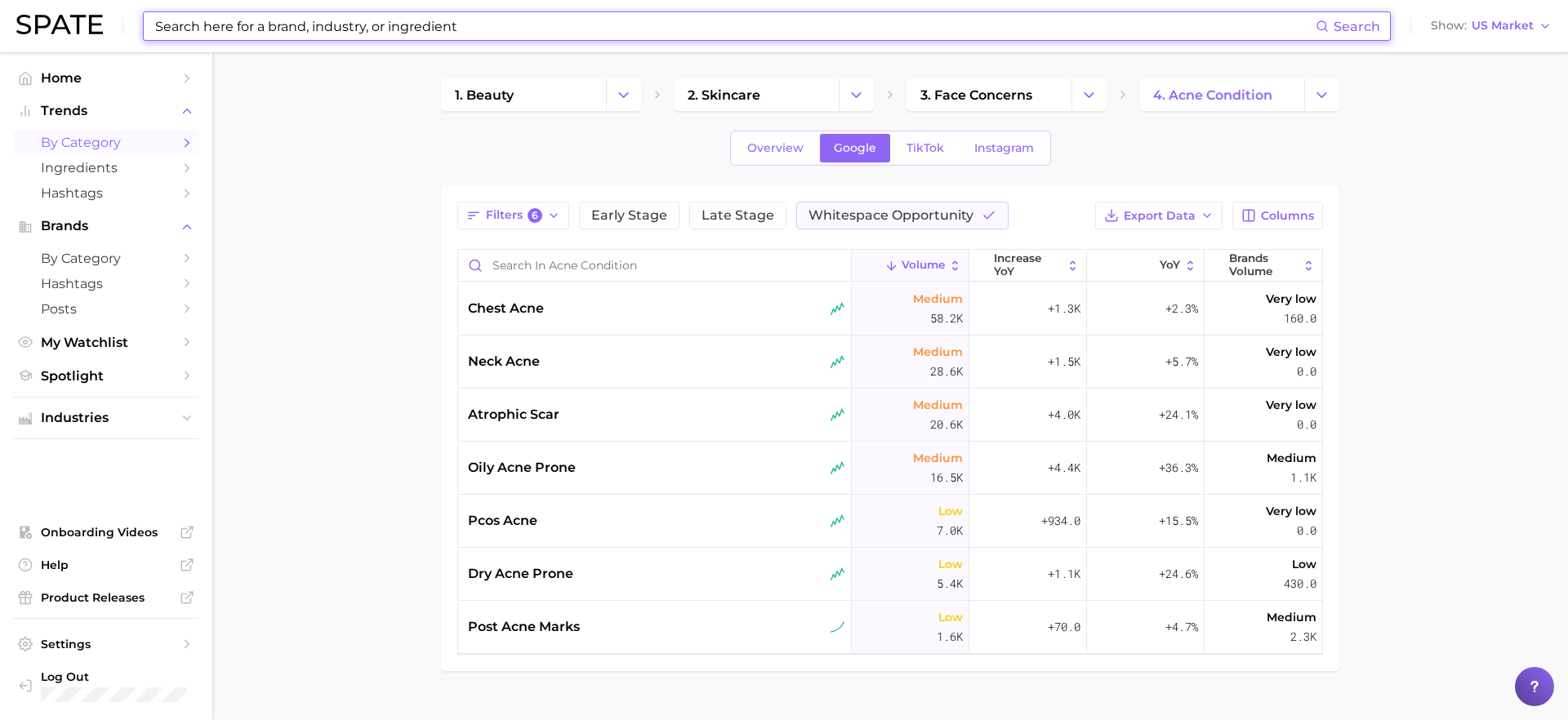
type input "a"
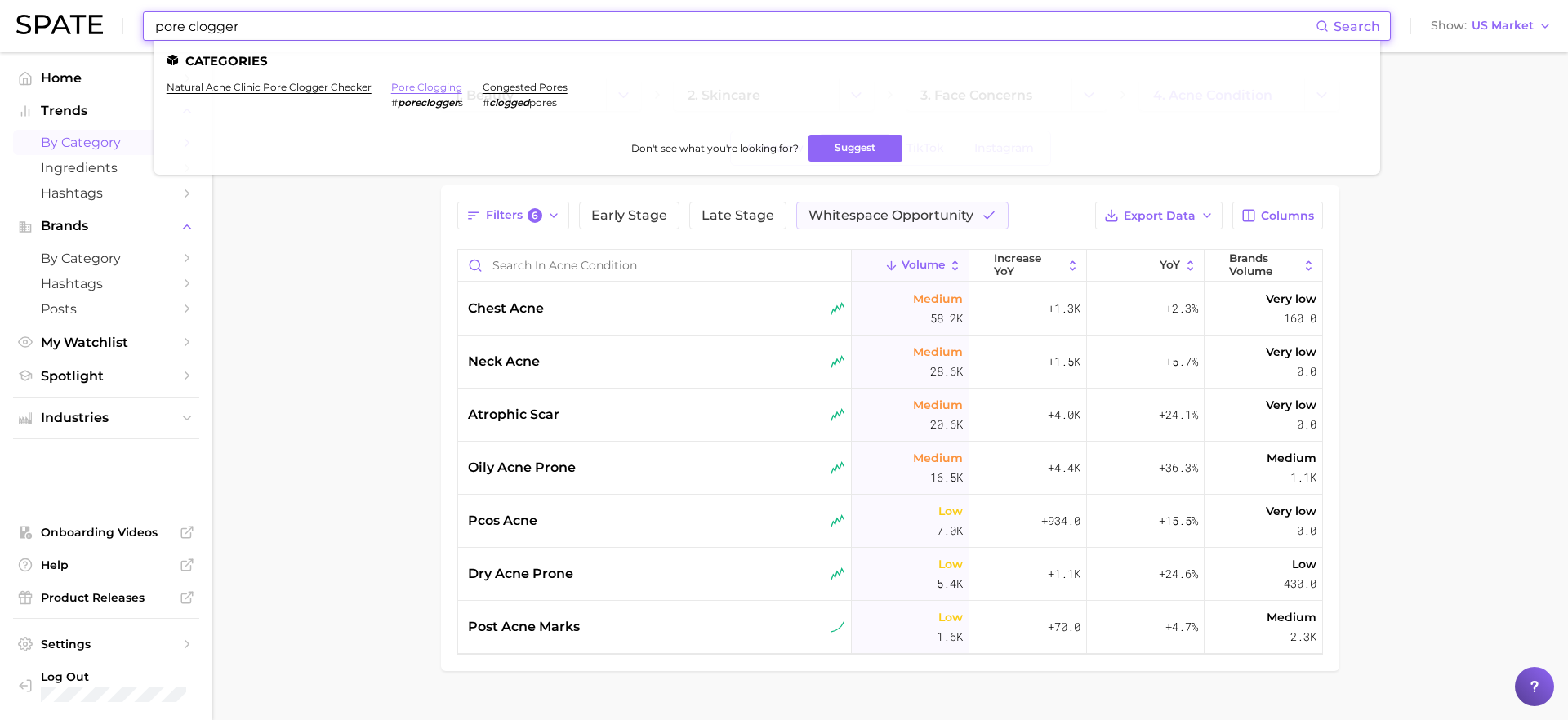
type input "pore clogger"
click at [425, 92] on link "pore clogging" at bounding box center [426, 87] width 71 height 12
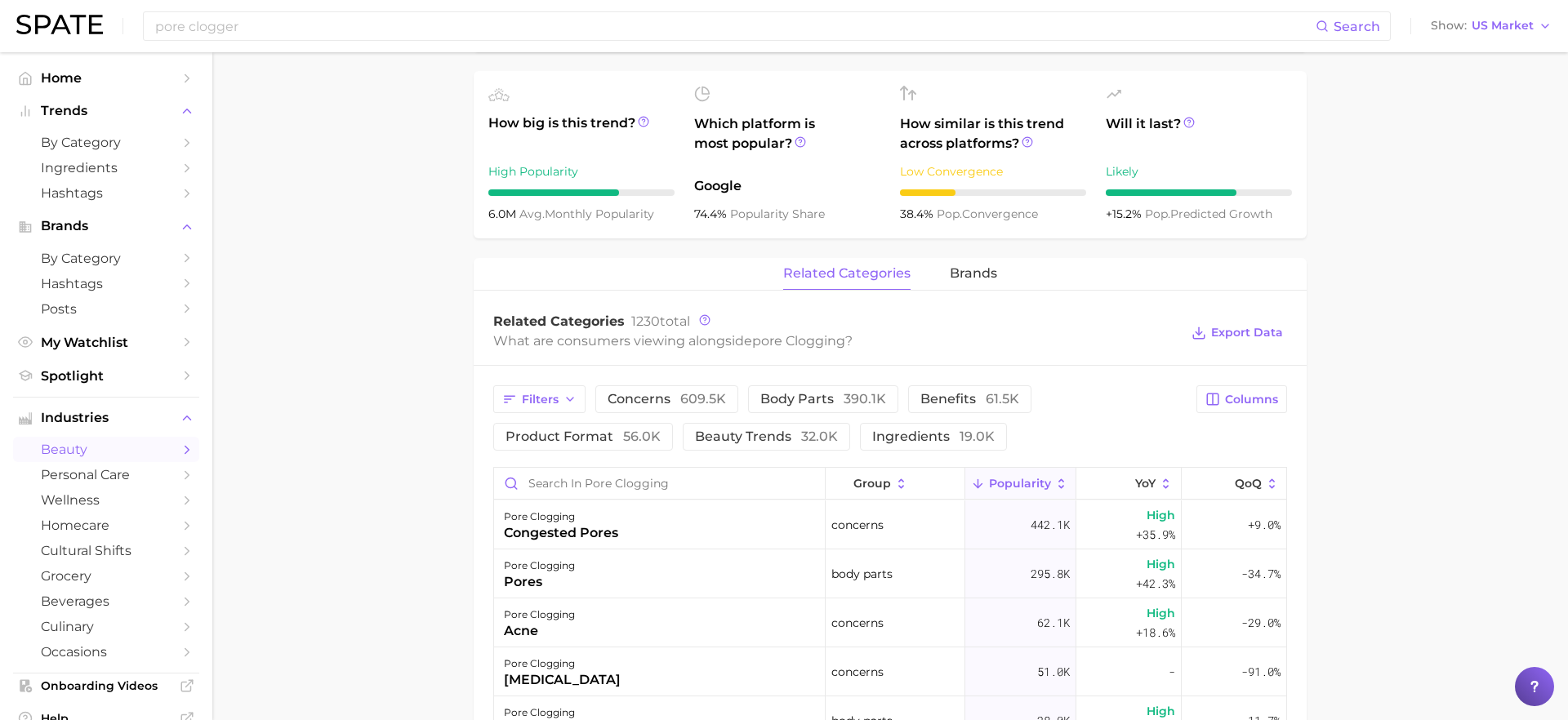
scroll to position [570, 0]
click at [991, 270] on span "brands" at bounding box center [973, 273] width 47 height 15
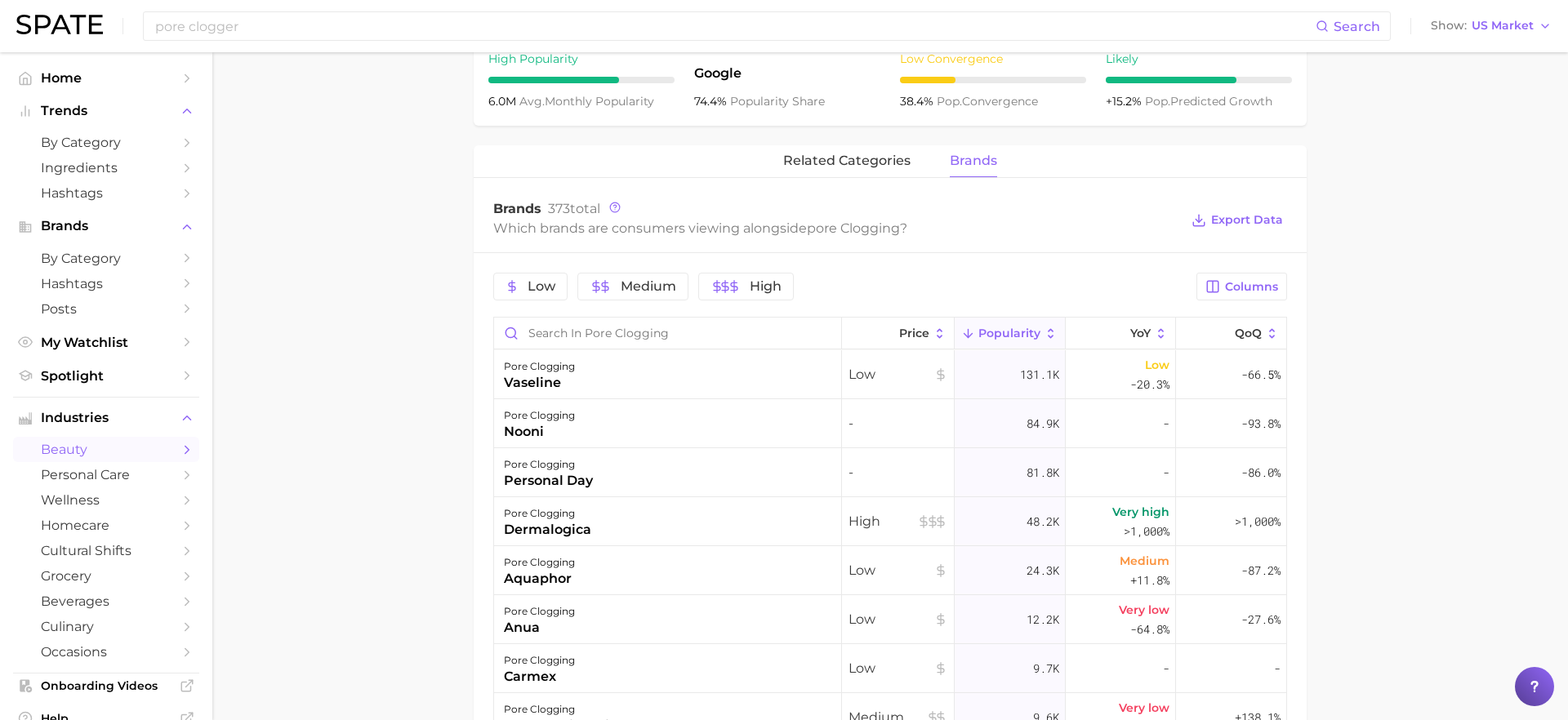
scroll to position [0, 0]
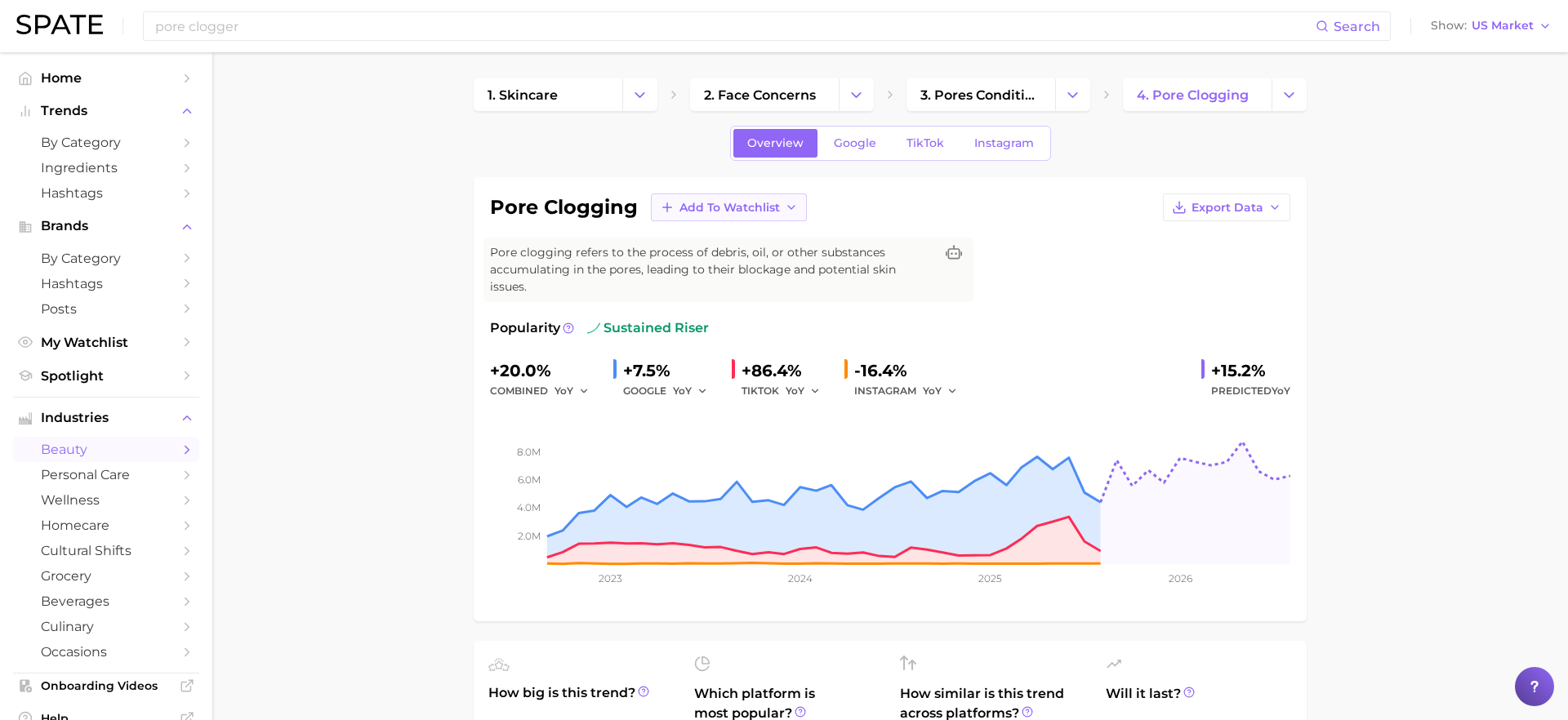
click at [788, 215] on button "Add to Watchlist" at bounding box center [728, 207] width 156 height 27
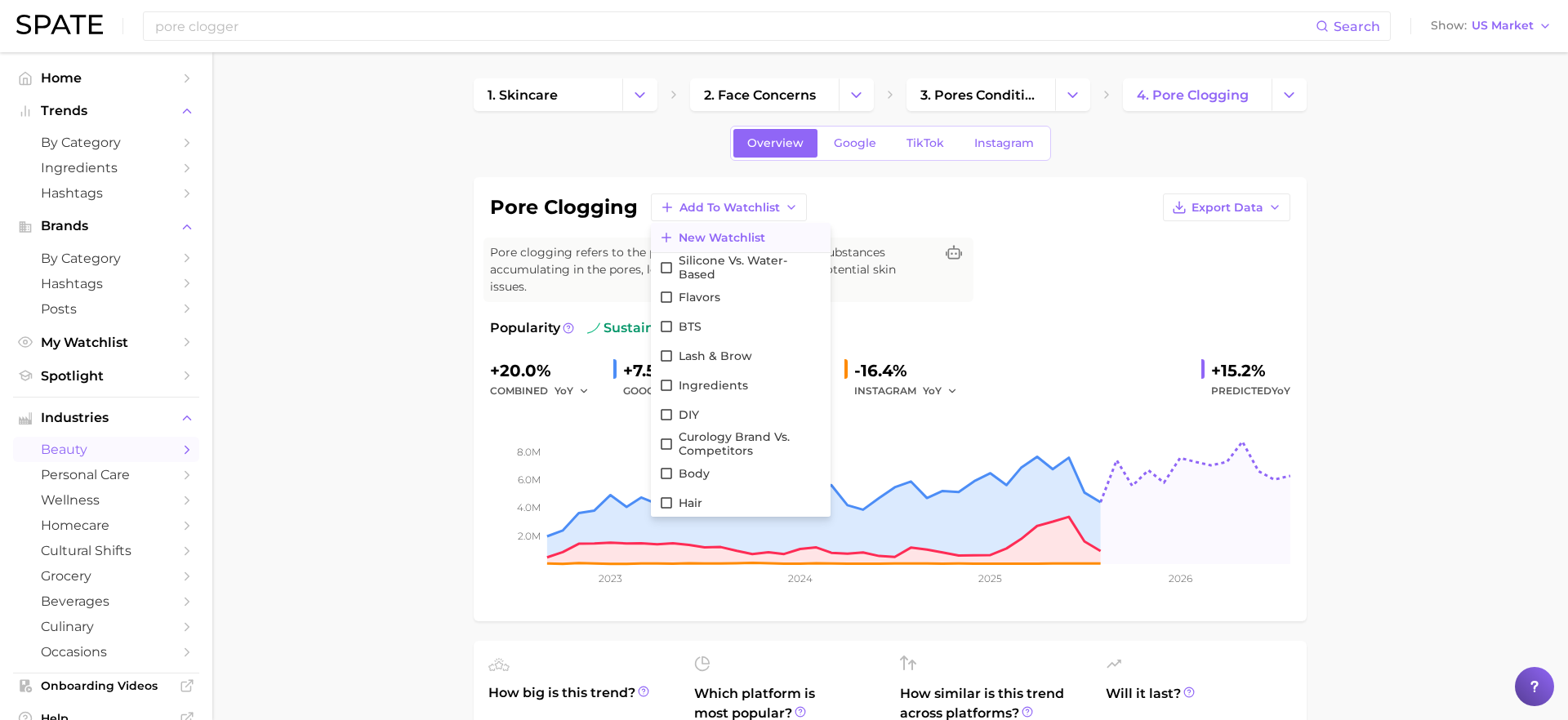
click at [750, 235] on span "New Watchlist" at bounding box center [722, 238] width 87 height 14
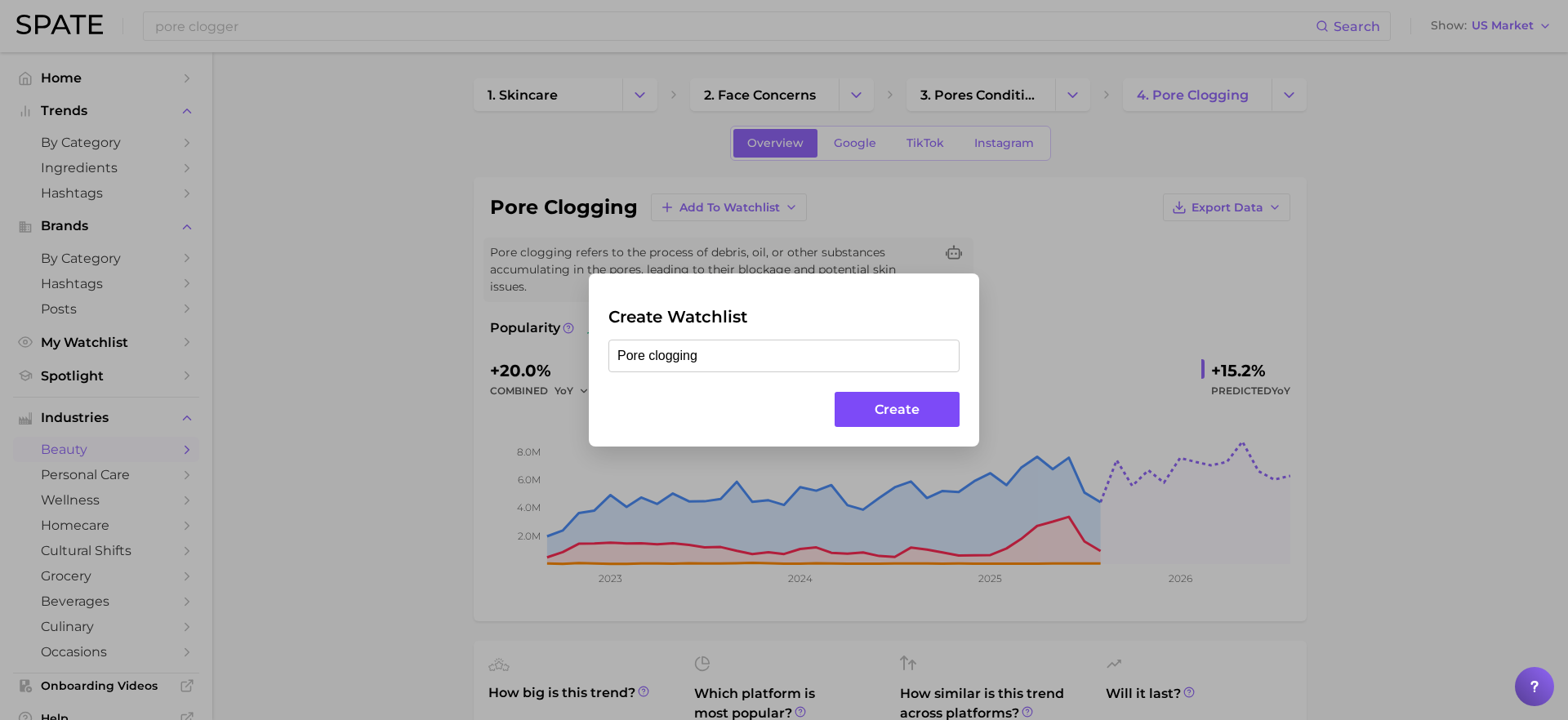
type input "Pore clogging"
click at [908, 398] on button "Create" at bounding box center [897, 408] width 125 height 35
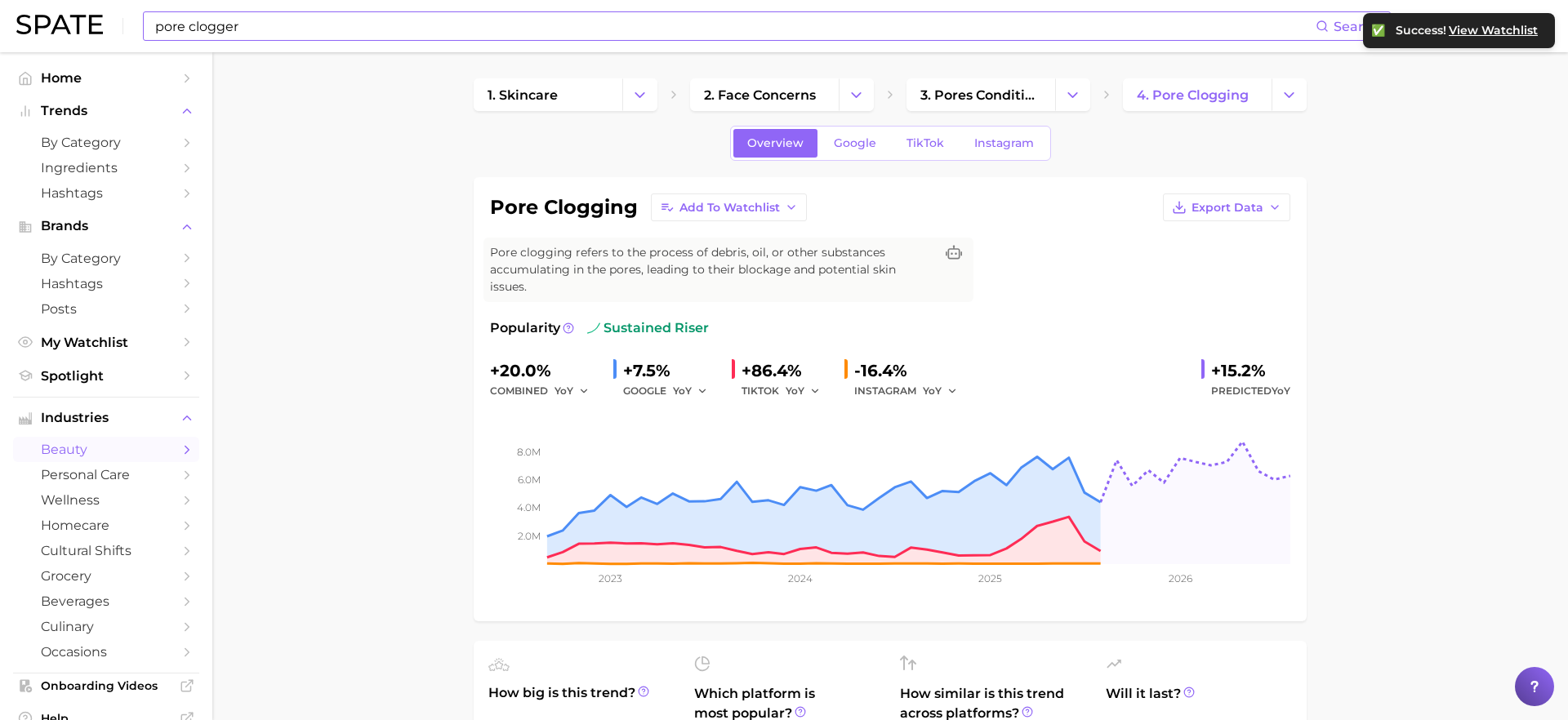
click at [428, 27] on input "pore clogger" at bounding box center [734, 25] width 1162 height 27
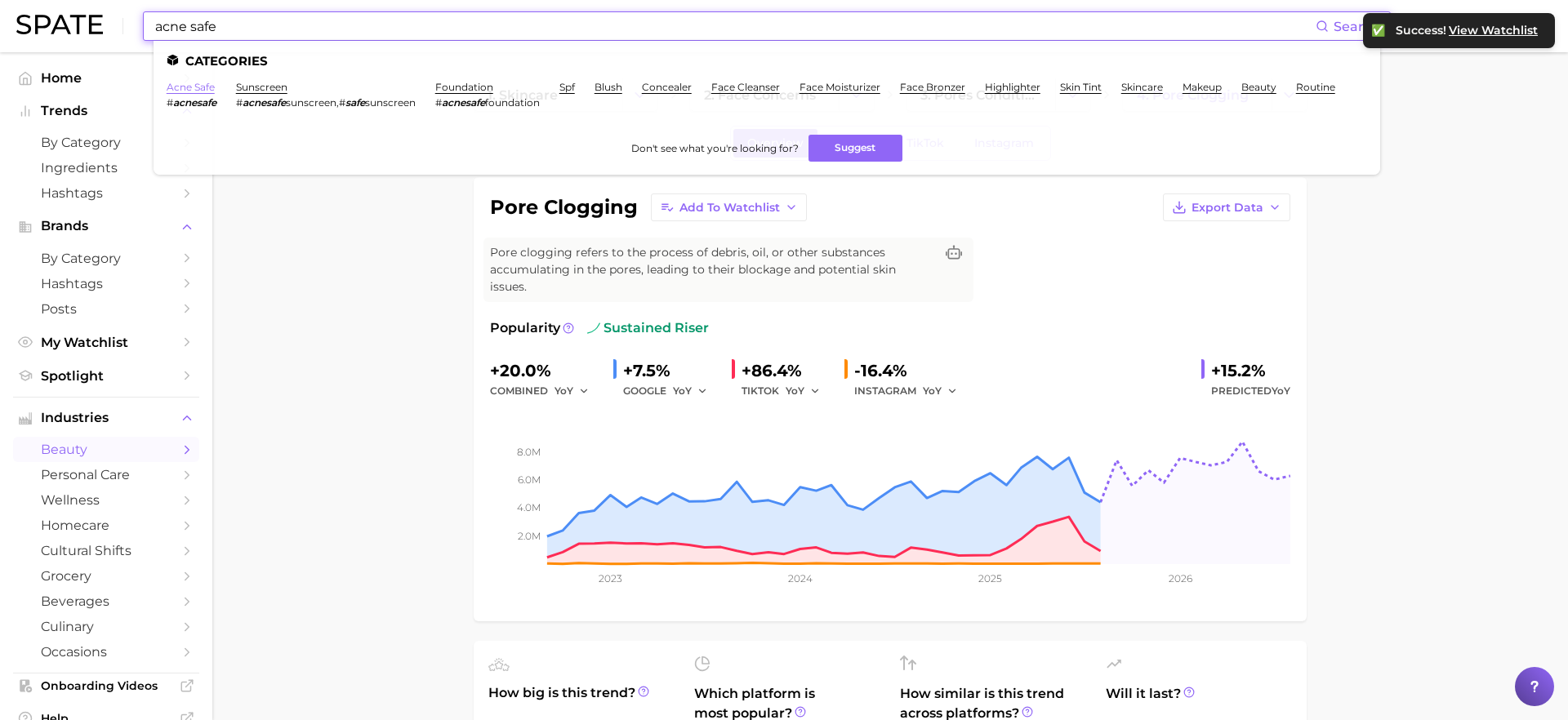
click at [199, 87] on link "acne safe" at bounding box center [190, 87] width 48 height 12
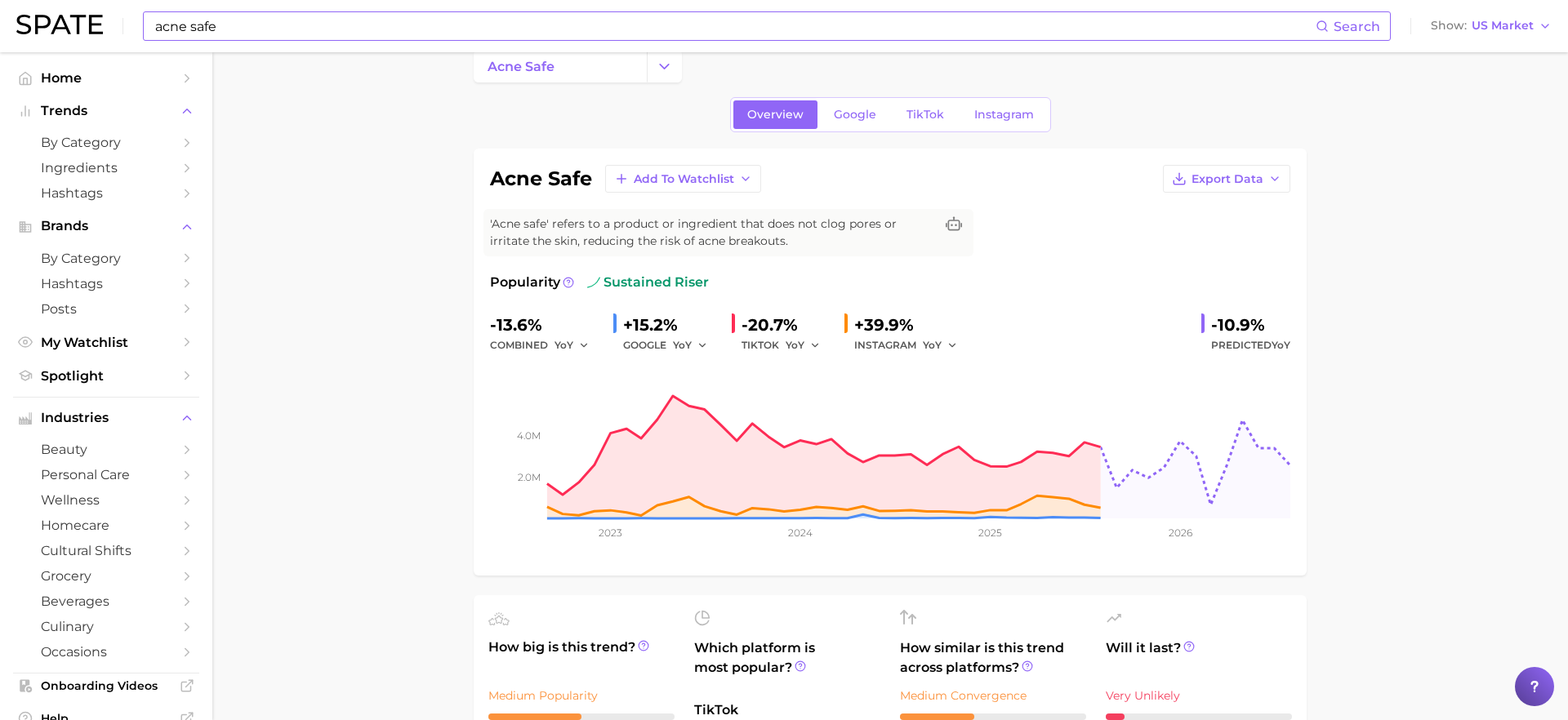
scroll to position [35, 0]
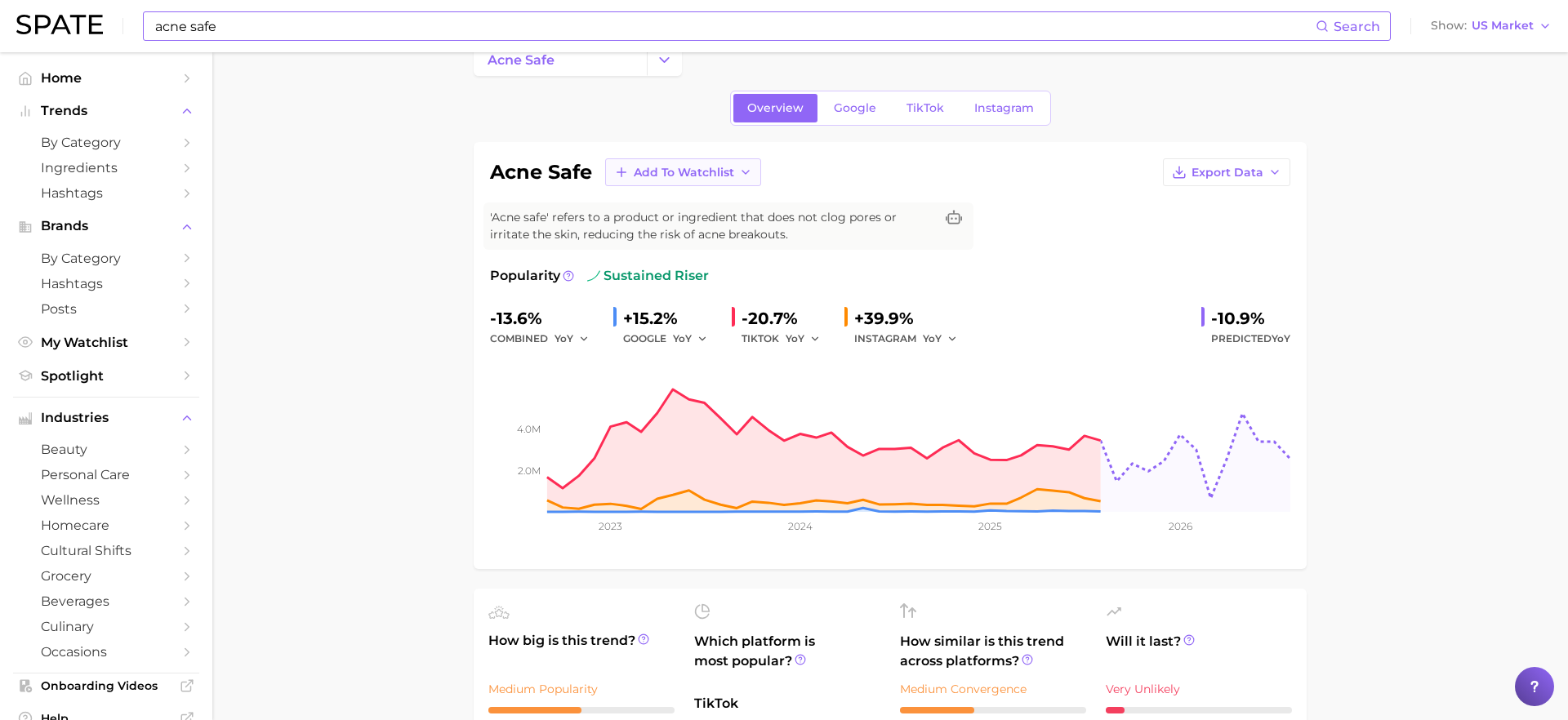
click at [728, 176] on span "Add to Watchlist" at bounding box center [683, 172] width 101 height 14
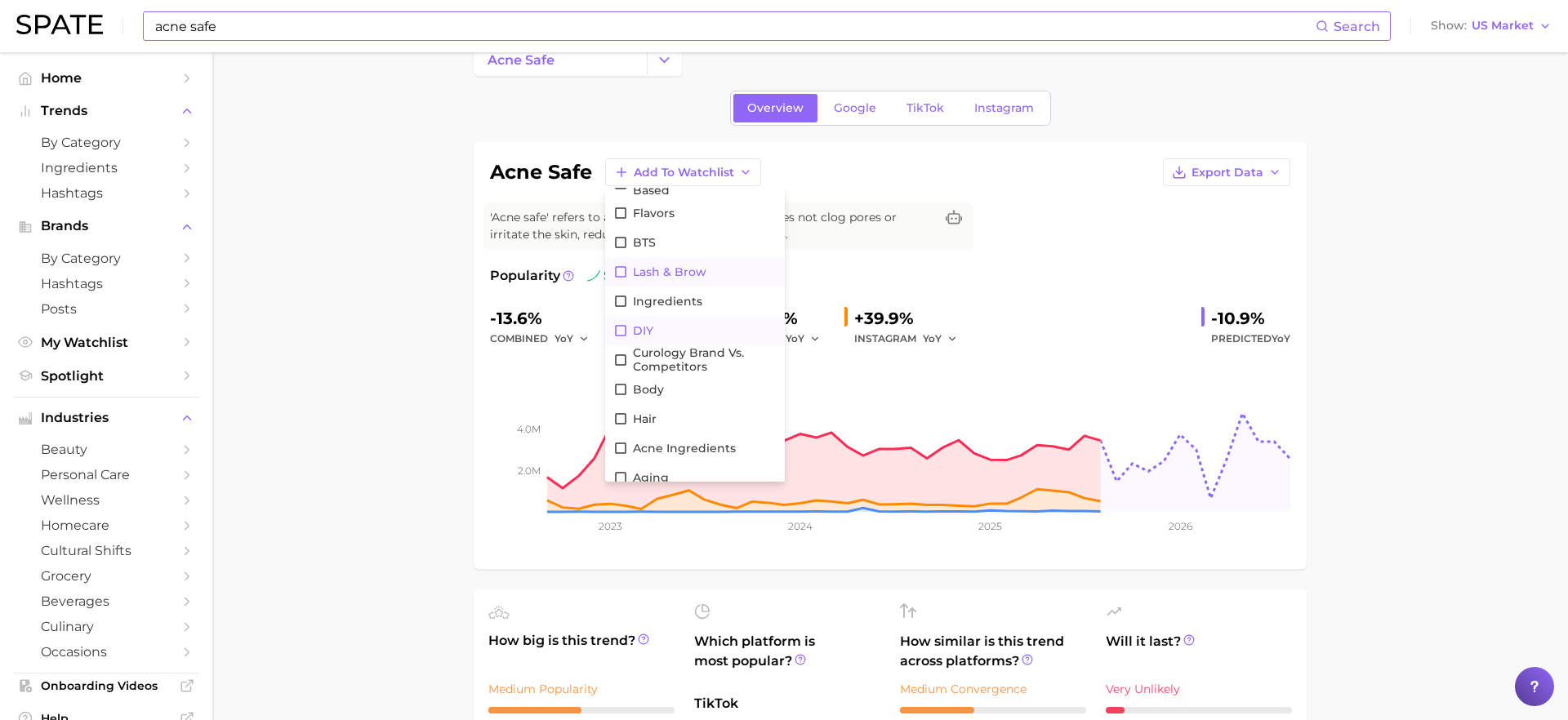
scroll to position [0, 0]
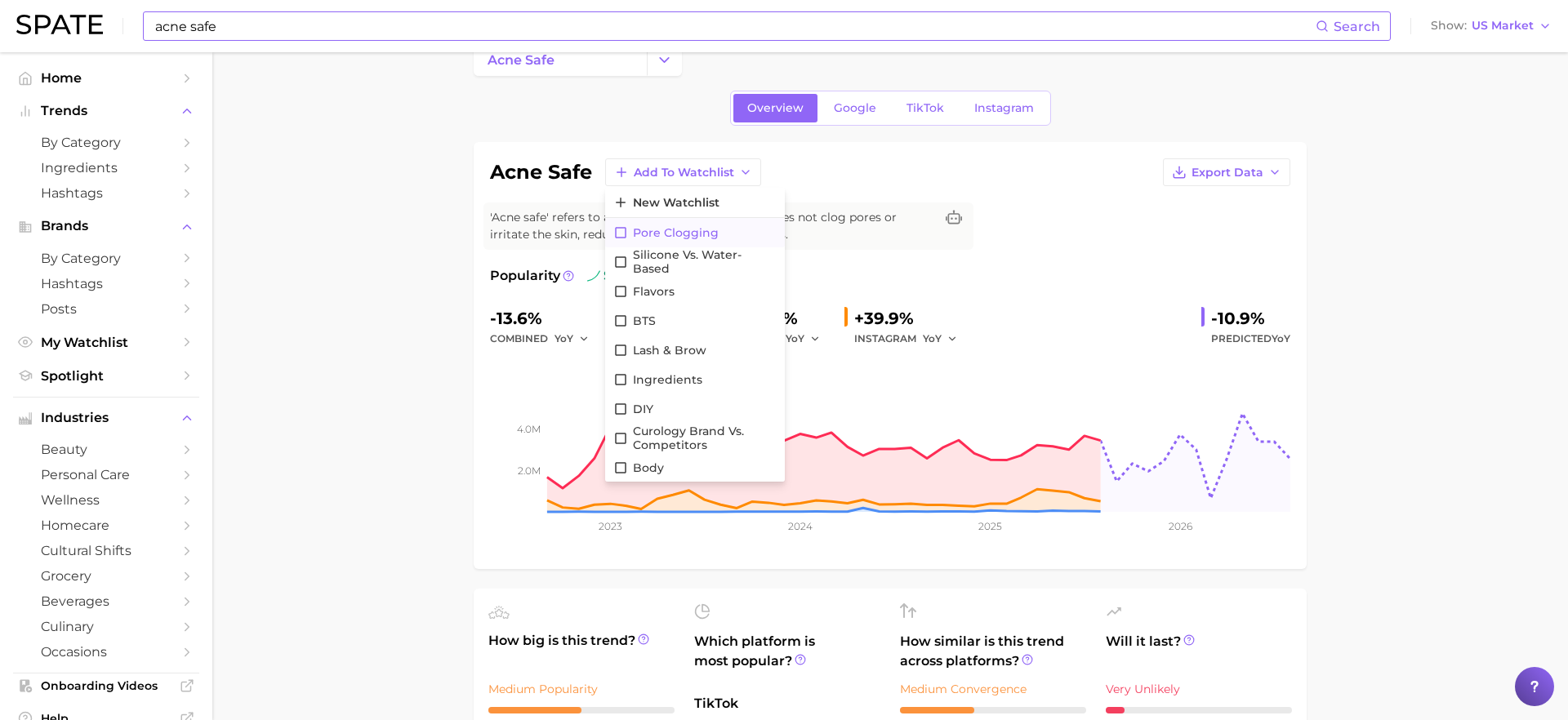
click at [612, 233] on button "Pore clogging" at bounding box center [695, 232] width 180 height 29
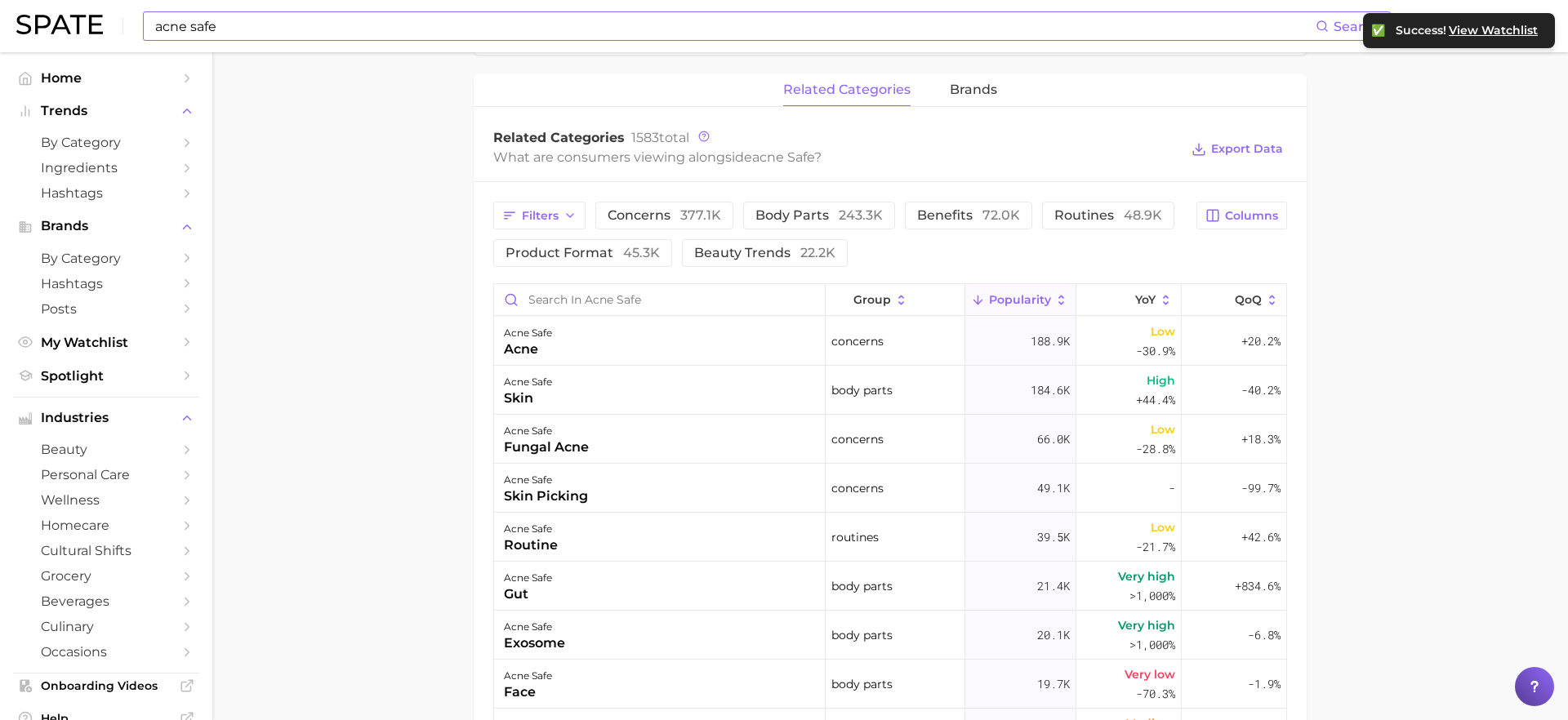
scroll to position [716, 0]
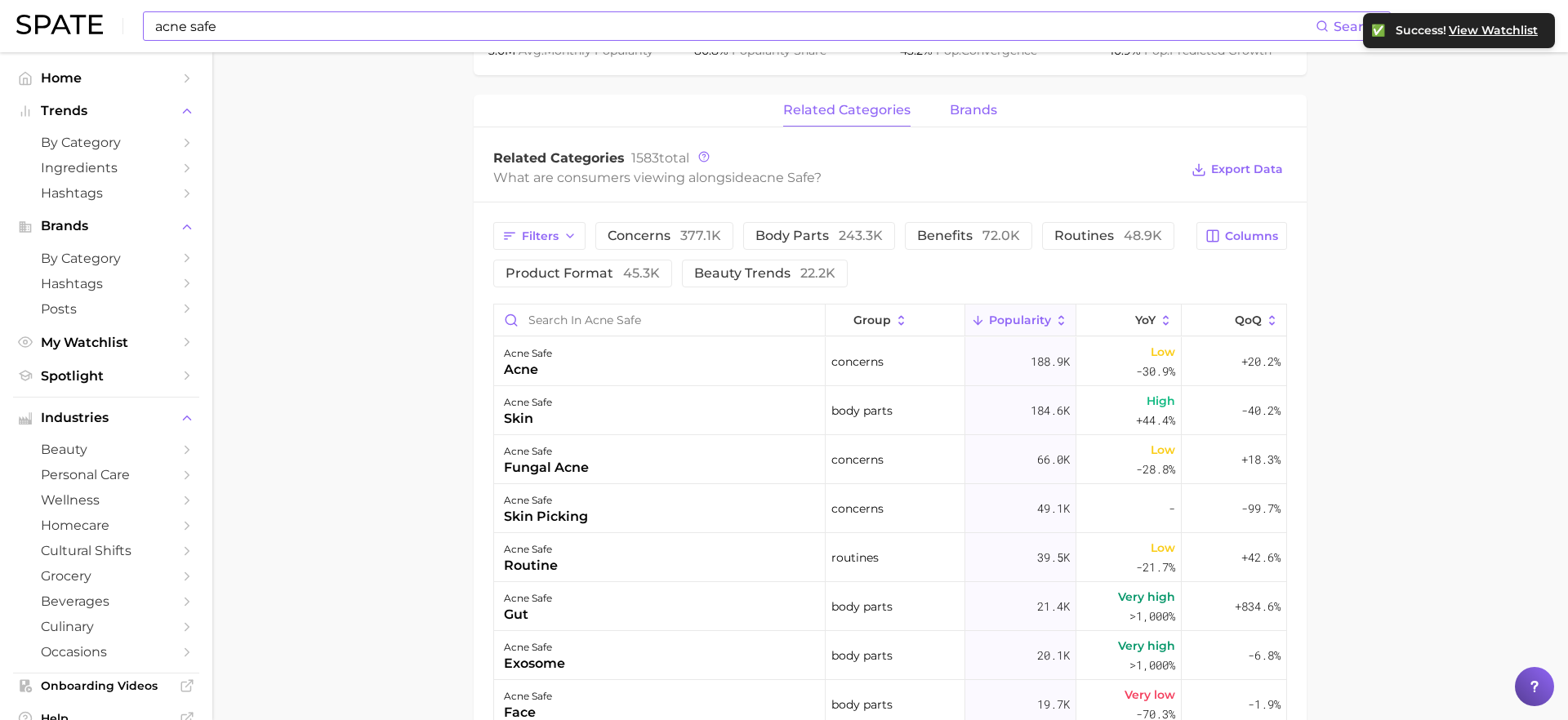
click at [971, 118] on button "brands" at bounding box center [973, 111] width 47 height 32
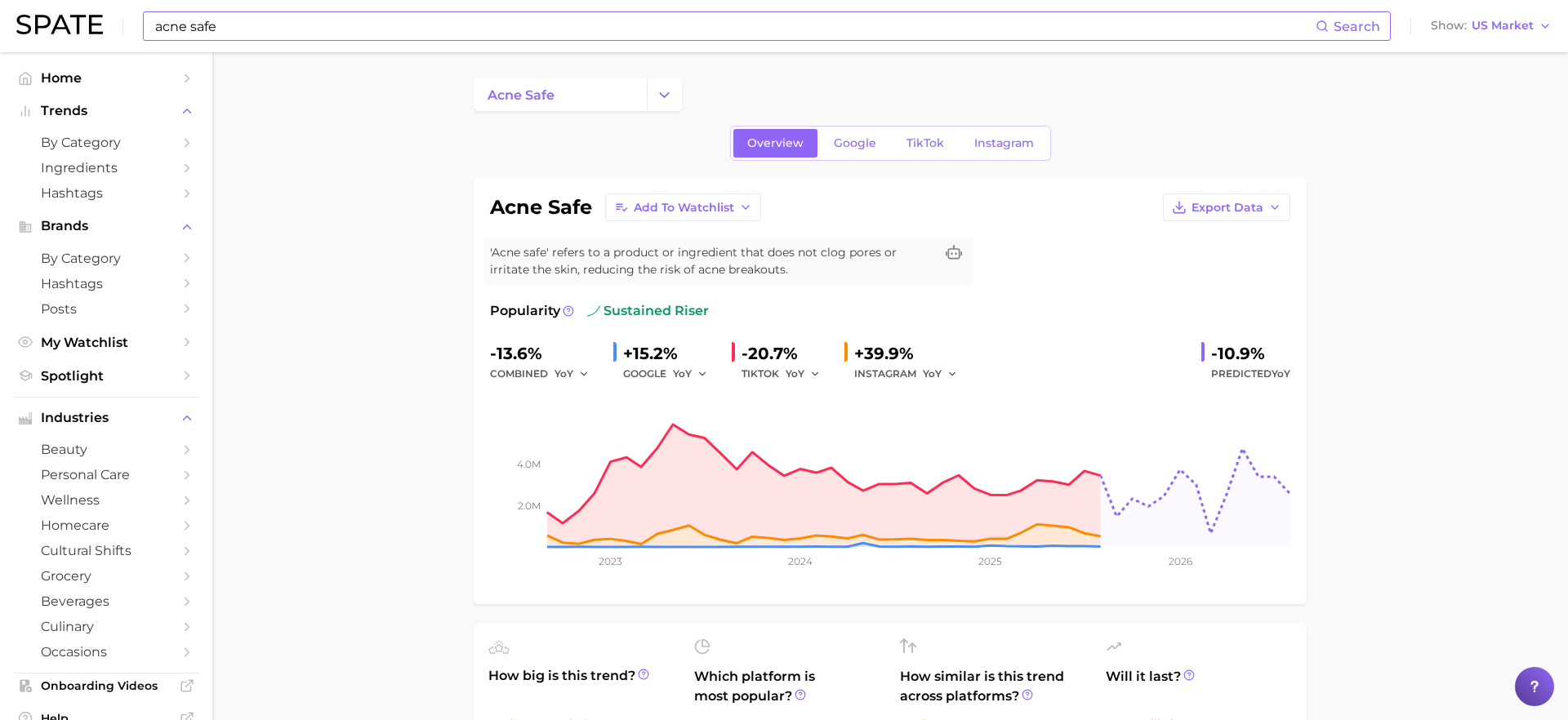
scroll to position [7, 0]
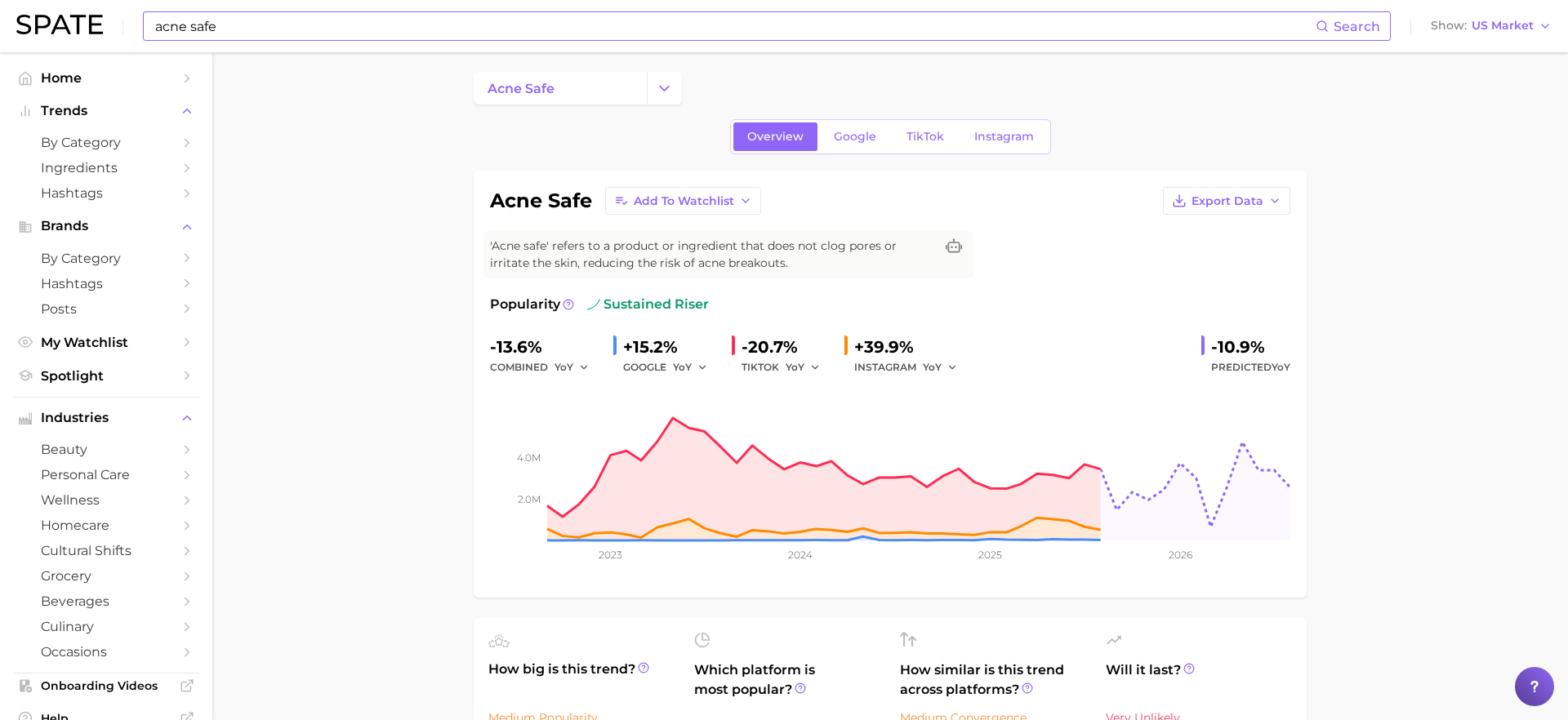
click at [334, 27] on input "acne safe" at bounding box center [734, 25] width 1162 height 27
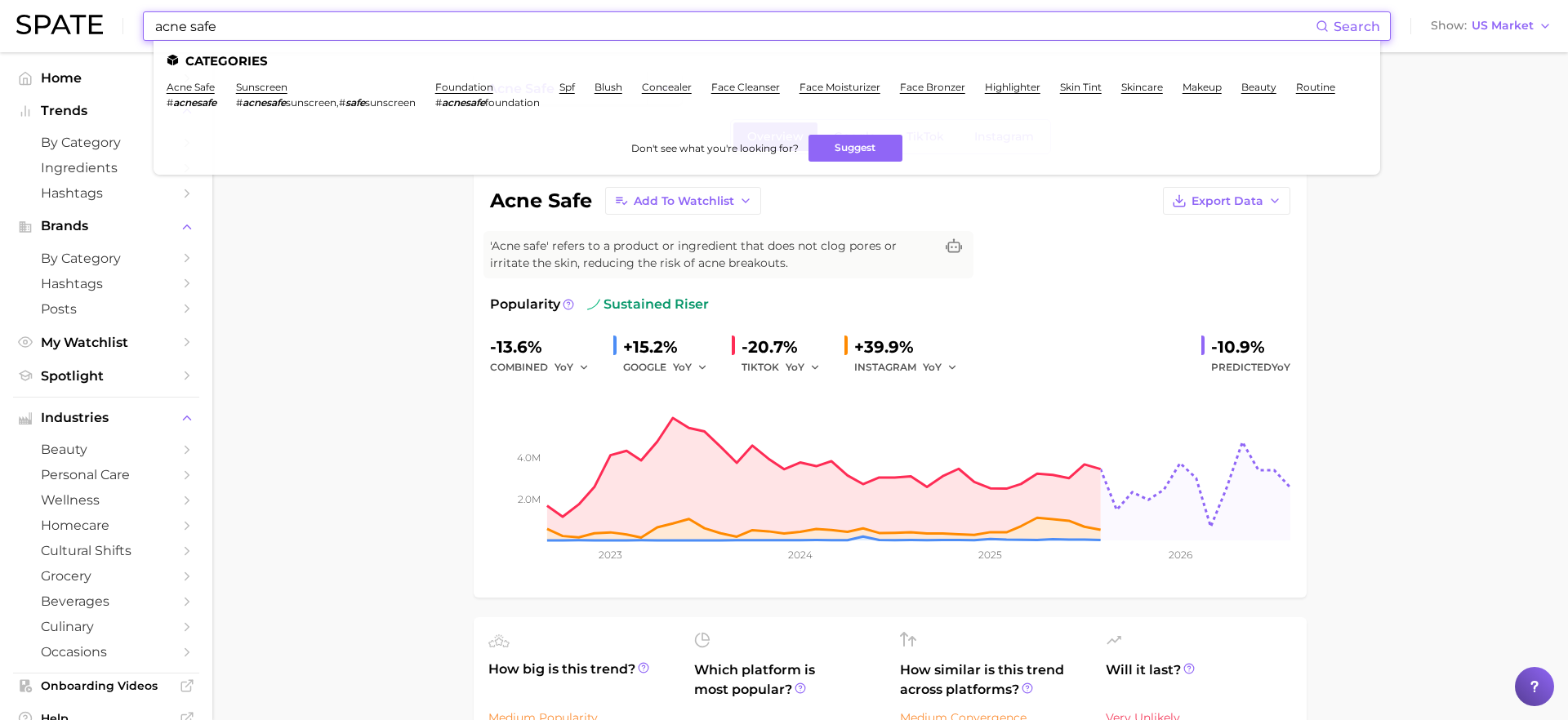
scroll to position [8, 0]
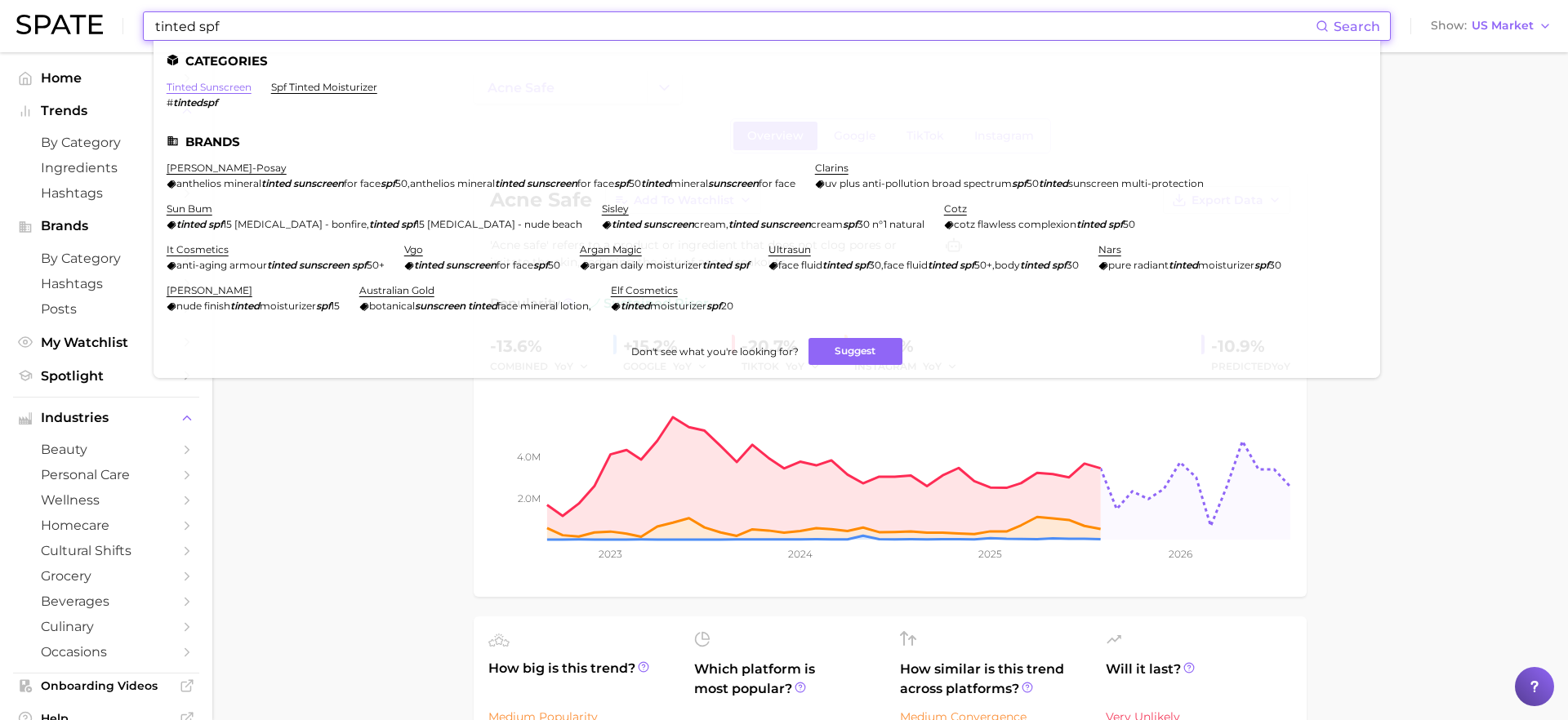
type input "tinted spf"
click at [237, 88] on link "tinted sunscreen" at bounding box center [209, 87] width 85 height 12
